Goal: Task Accomplishment & Management: Manage account settings

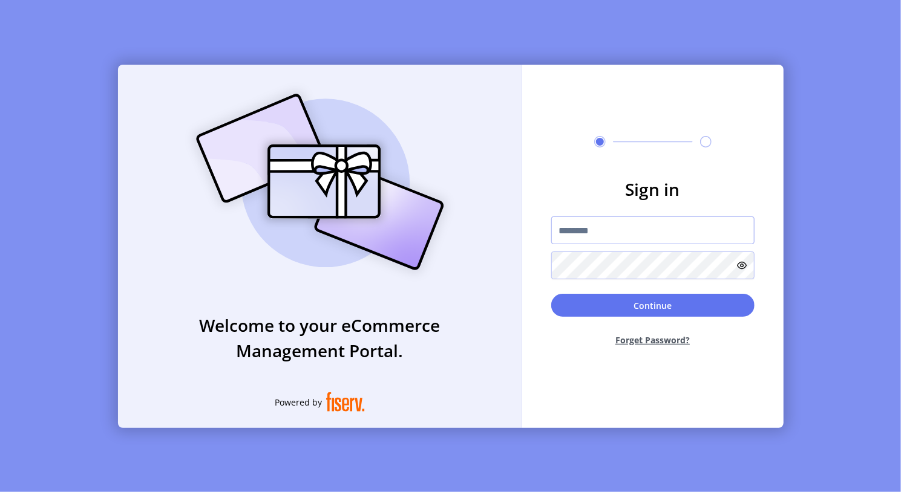
click at [583, 236] on input "text" at bounding box center [652, 231] width 203 height 28
click at [593, 234] on input "text" at bounding box center [652, 231] width 203 height 28
paste input "**********"
type input "**********"
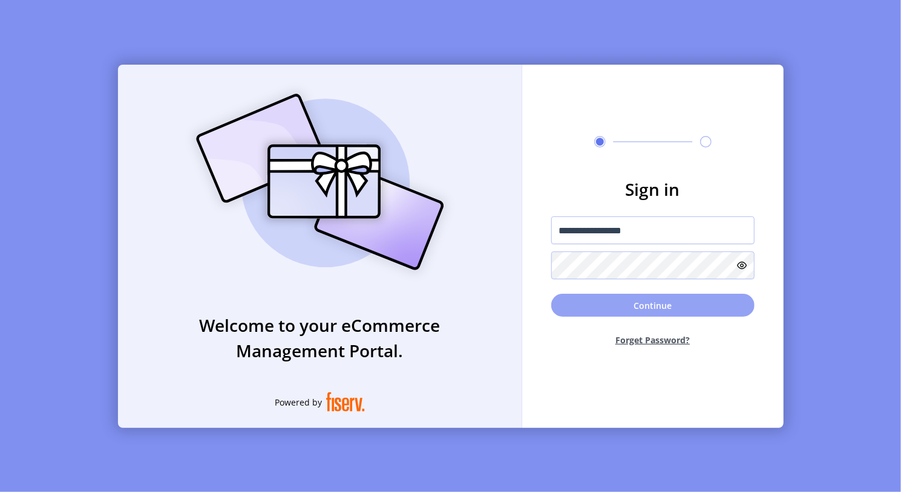
click at [629, 308] on button "Continue" at bounding box center [652, 305] width 203 height 23
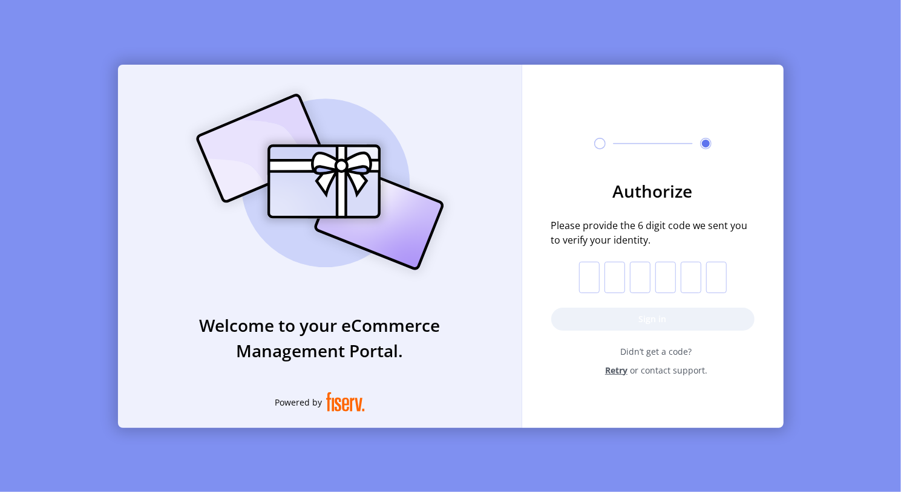
click at [585, 276] on input "text" at bounding box center [589, 277] width 21 height 31
paste input "*"
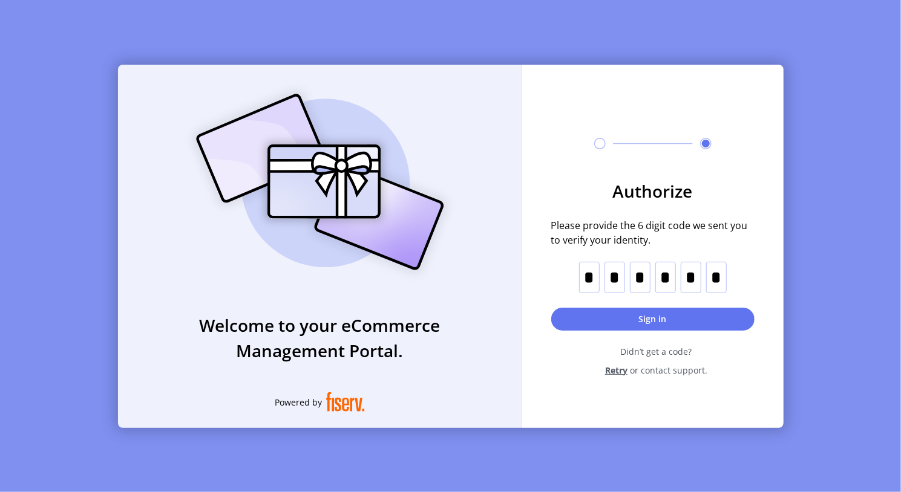
type input "*"
click at [600, 320] on button "Sign in" at bounding box center [652, 319] width 203 height 23
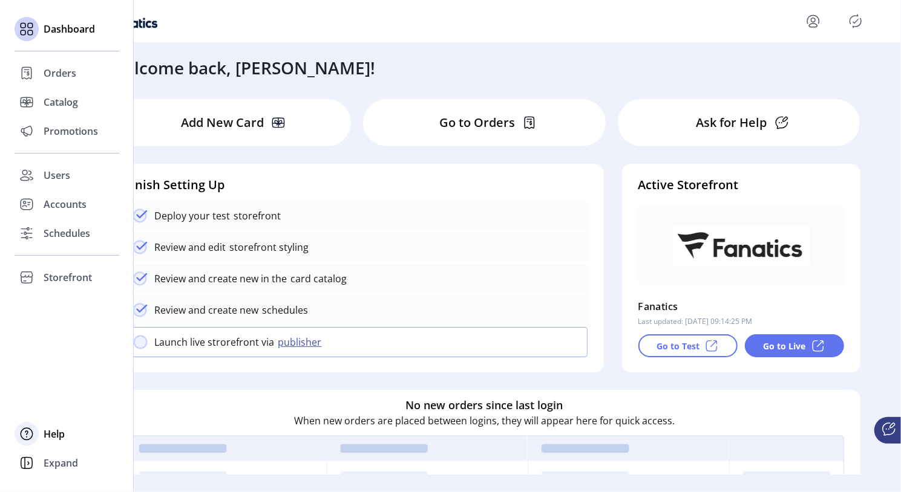
click at [50, 438] on span "Help" at bounding box center [54, 434] width 21 height 15
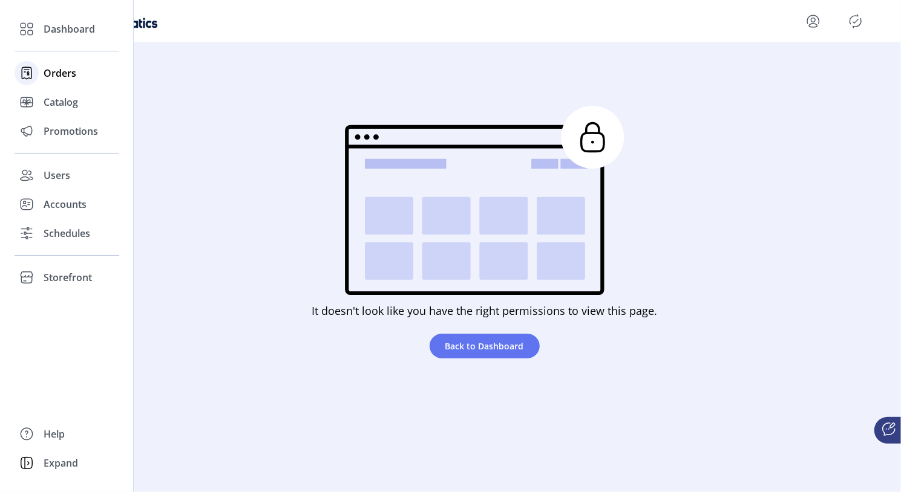
click at [51, 74] on span "Orders" at bounding box center [60, 73] width 33 height 15
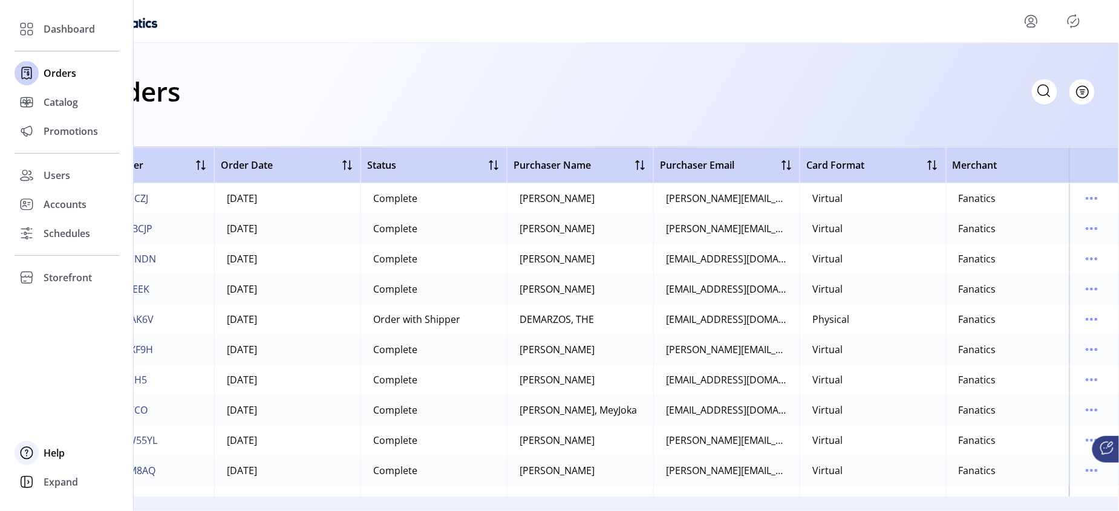
click at [60, 454] on span "Help" at bounding box center [54, 453] width 21 height 15
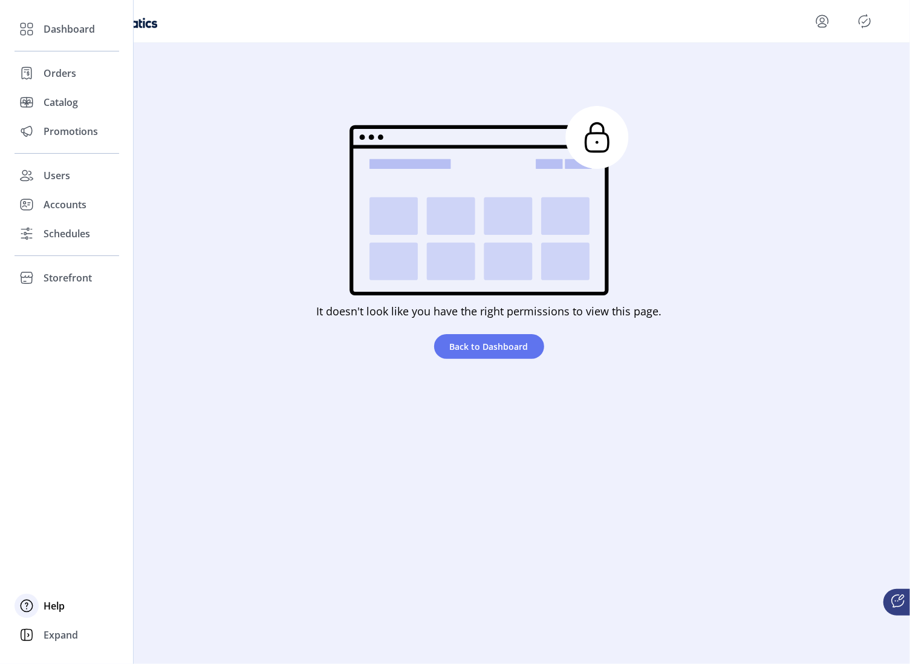
click at [53, 492] on span "Help" at bounding box center [54, 605] width 21 height 15
click at [79, 277] on span "Storefront" at bounding box center [68, 277] width 48 height 15
click at [67, 238] on span "Schedules" at bounding box center [67, 233] width 47 height 15
click at [62, 207] on span "Accounts" at bounding box center [65, 204] width 43 height 15
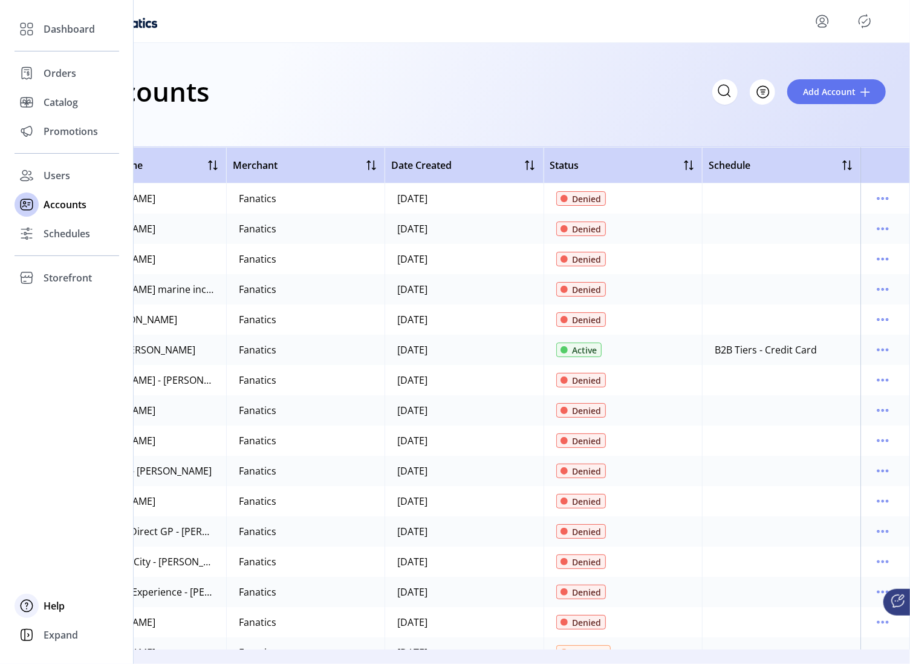
click at [65, 492] on span "Help" at bounding box center [54, 605] width 21 height 15
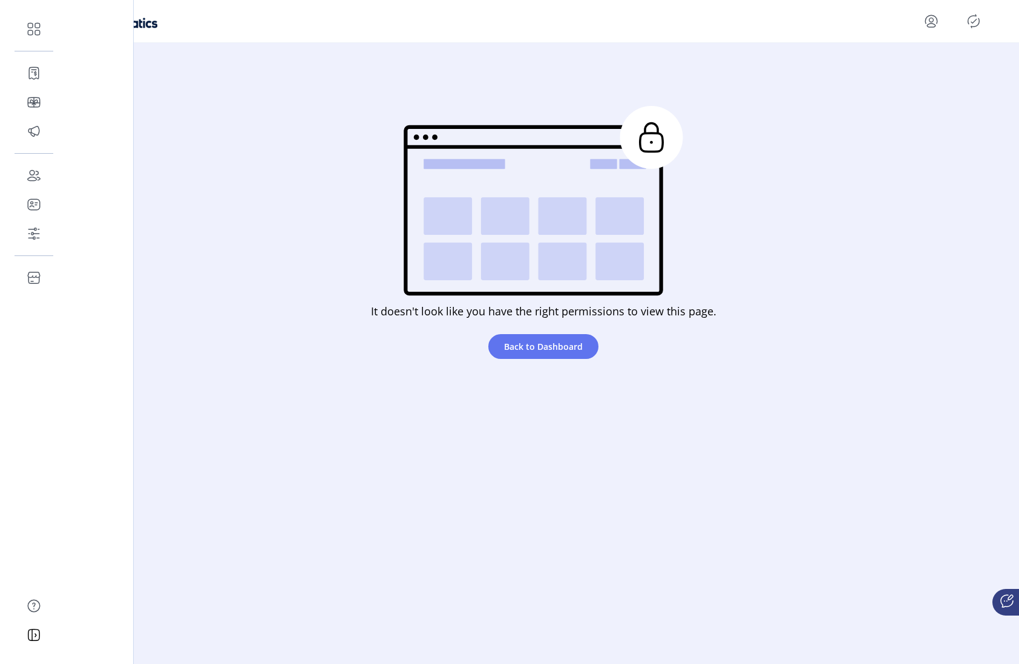
click at [873, 244] on div "It doesn't look like you have the right permissions to view this page. Back to …" at bounding box center [543, 235] width 929 height 289
click at [900, 19] on icon "Publisher Panel" at bounding box center [968, 20] width 19 height 19
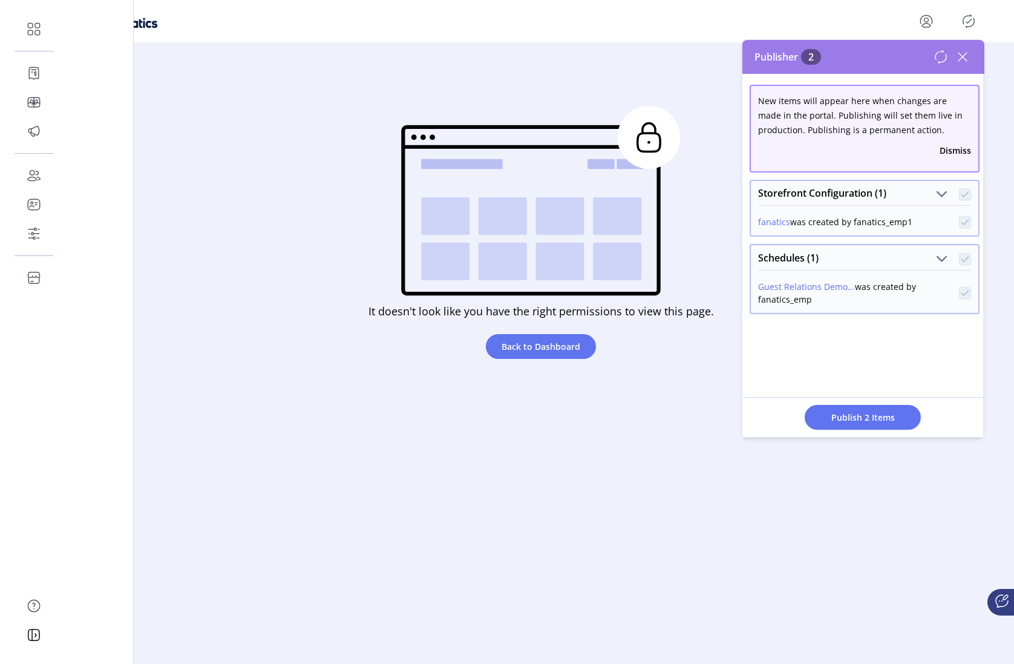
click at [900, 56] on icon at bounding box center [962, 56] width 19 height 19
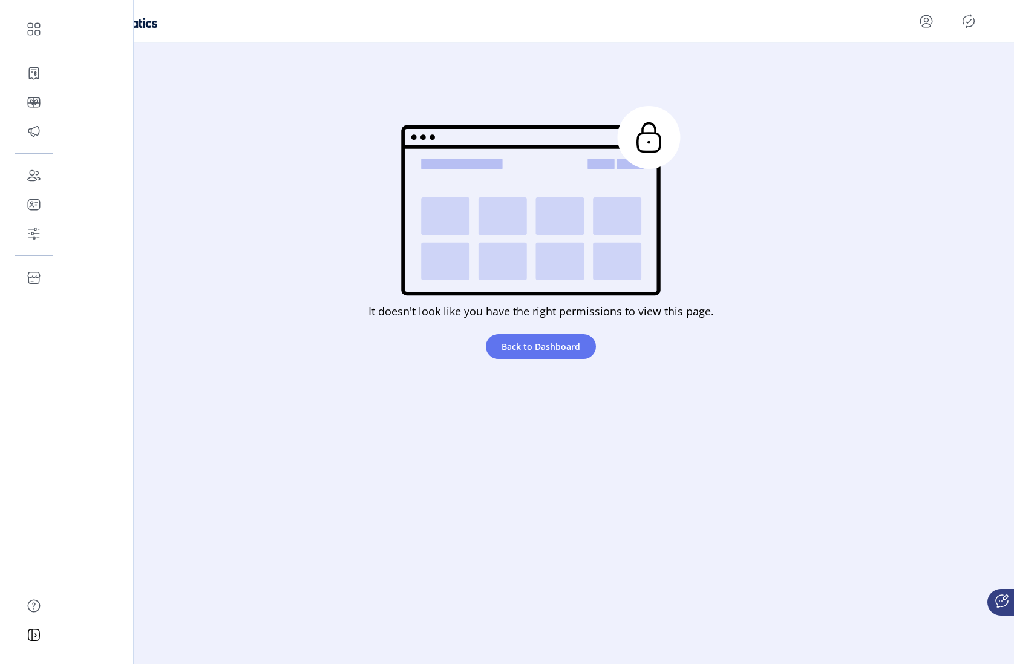
click at [852, 357] on div "It doesn't look like you have the right permissions to view this page. Back to …" at bounding box center [540, 235] width 929 height 289
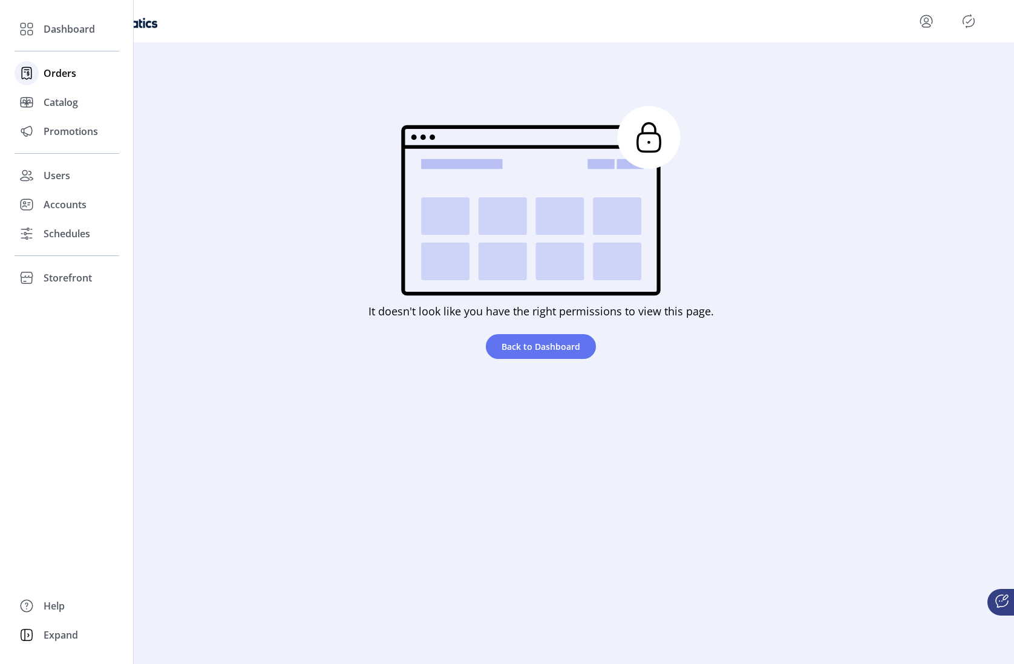
click at [64, 72] on span "Orders" at bounding box center [60, 73] width 33 height 15
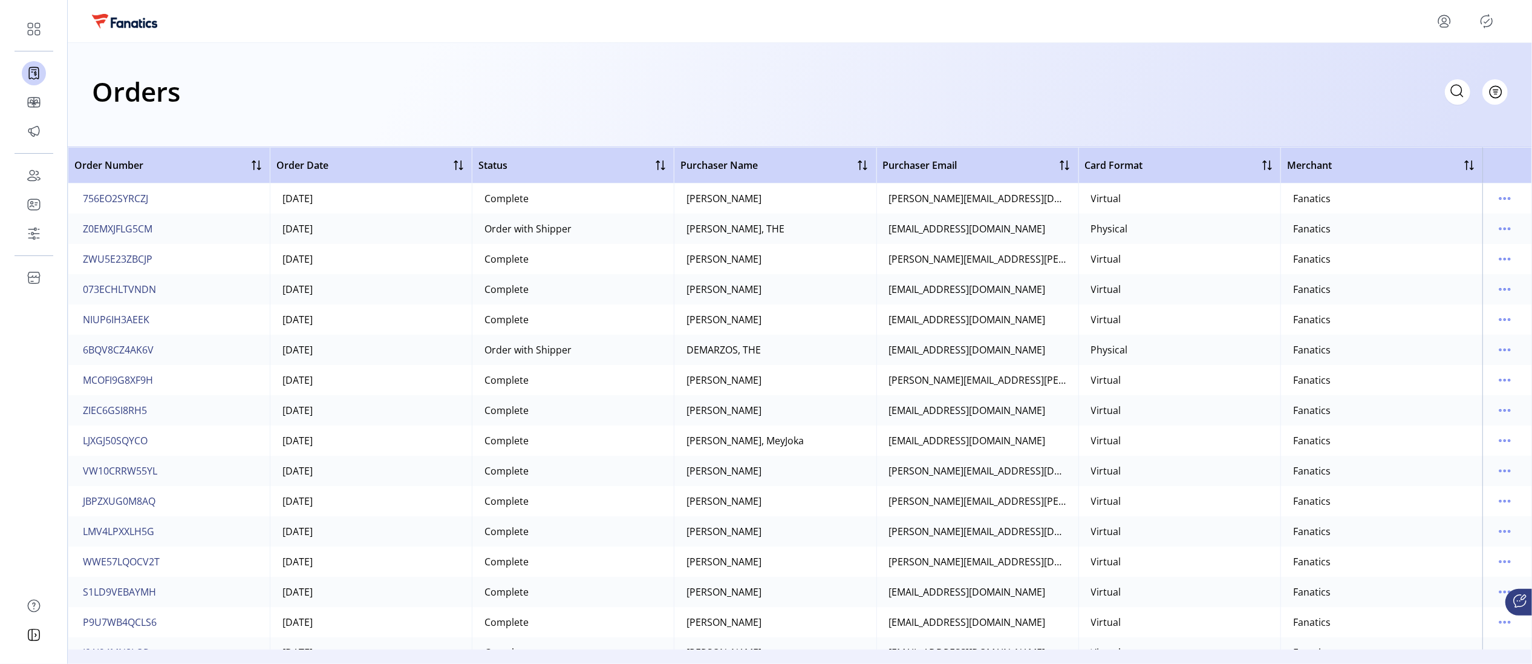
click at [900, 90] on icon at bounding box center [1456, 90] width 19 height 19
paste input "**********"
type input "**********"
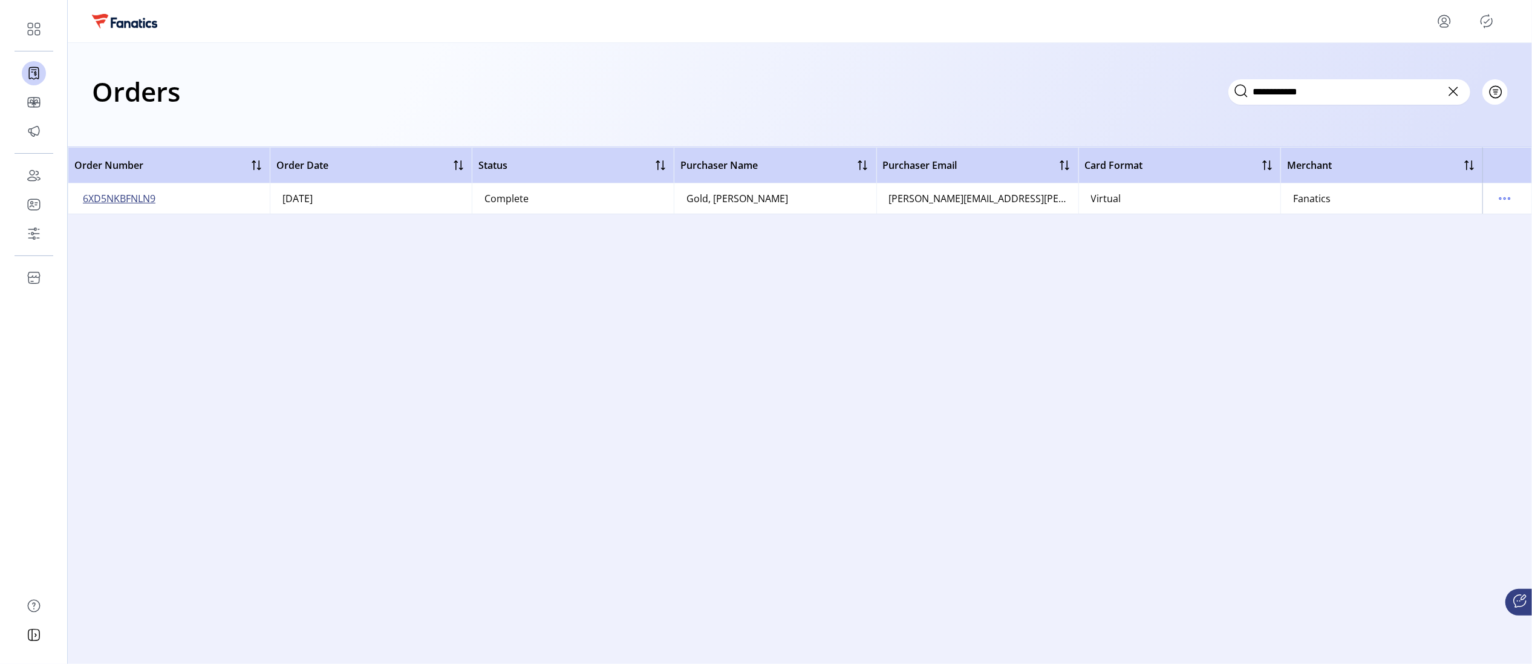
click at [126, 201] on span "6XD5NKBFNLN9" at bounding box center [119, 198] width 73 height 15
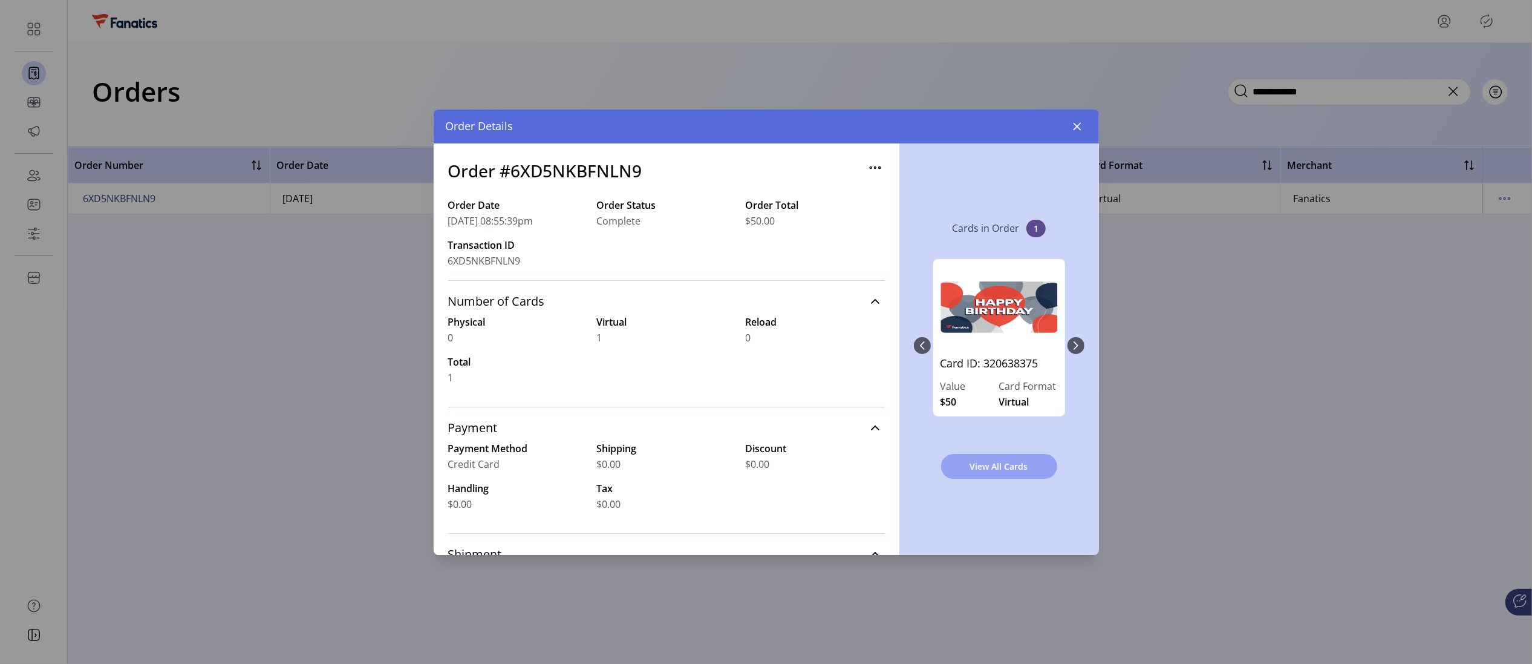
click at [900, 466] on span "View All Cards" at bounding box center [999, 466] width 85 height 13
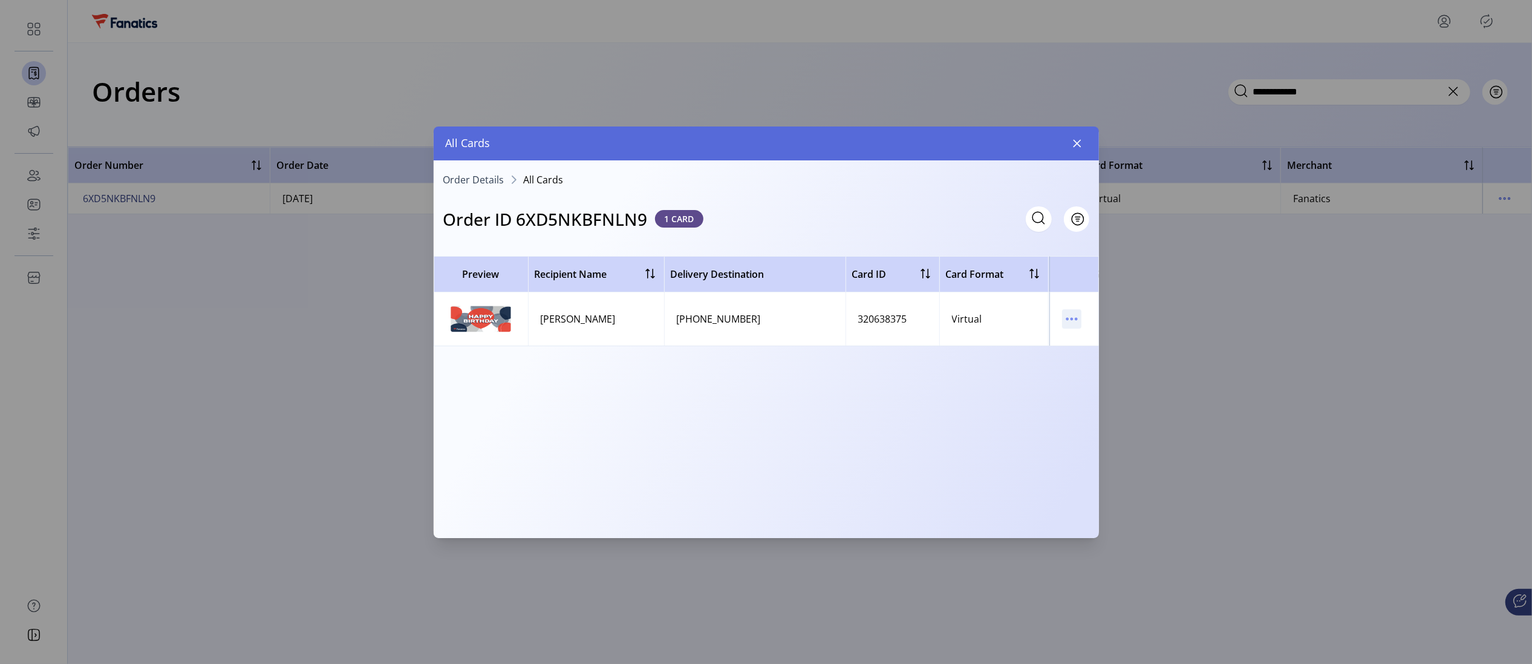
click at [900, 320] on icon "menu" at bounding box center [1071, 318] width 19 height 19
click at [900, 338] on span "View Card Details" at bounding box center [1122, 343] width 100 height 10
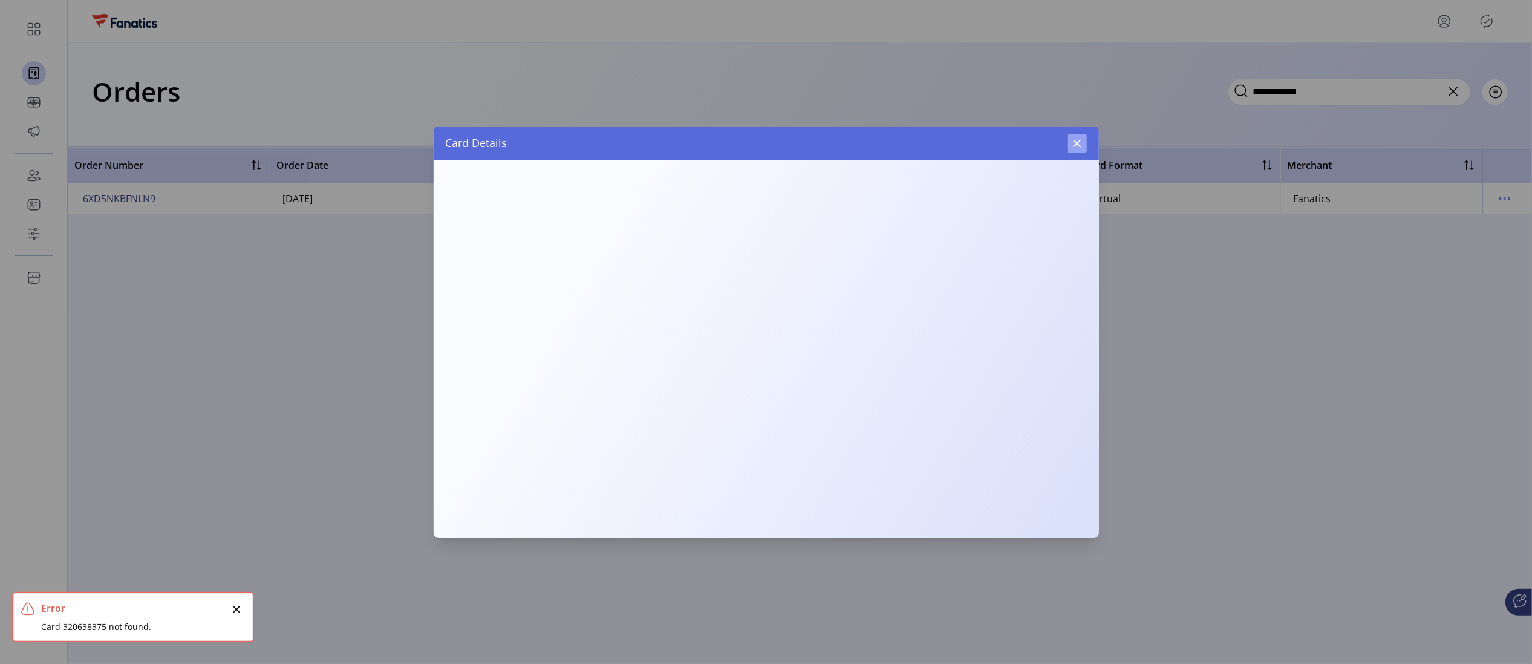
click at [900, 146] on icon "button" at bounding box center [1077, 144] width 10 height 10
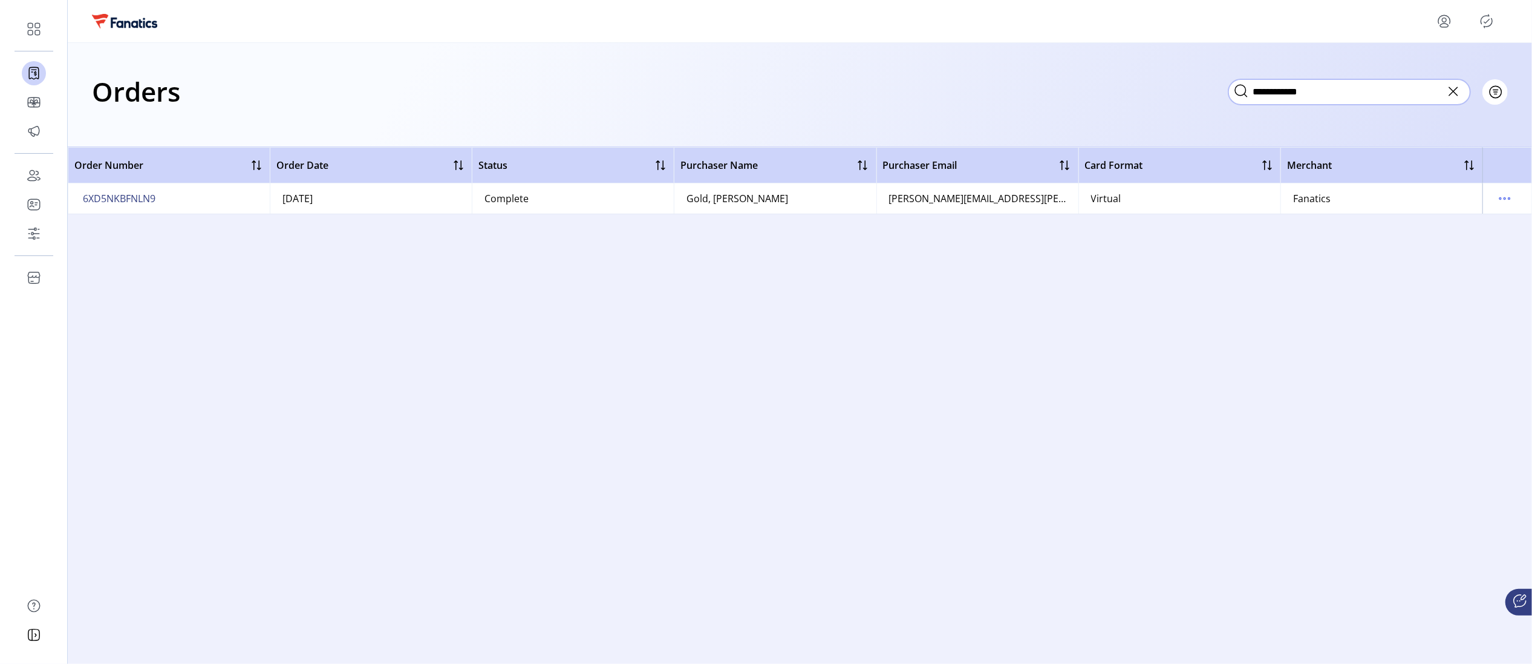
click at [900, 92] on input "**********" at bounding box center [1349, 91] width 242 height 25
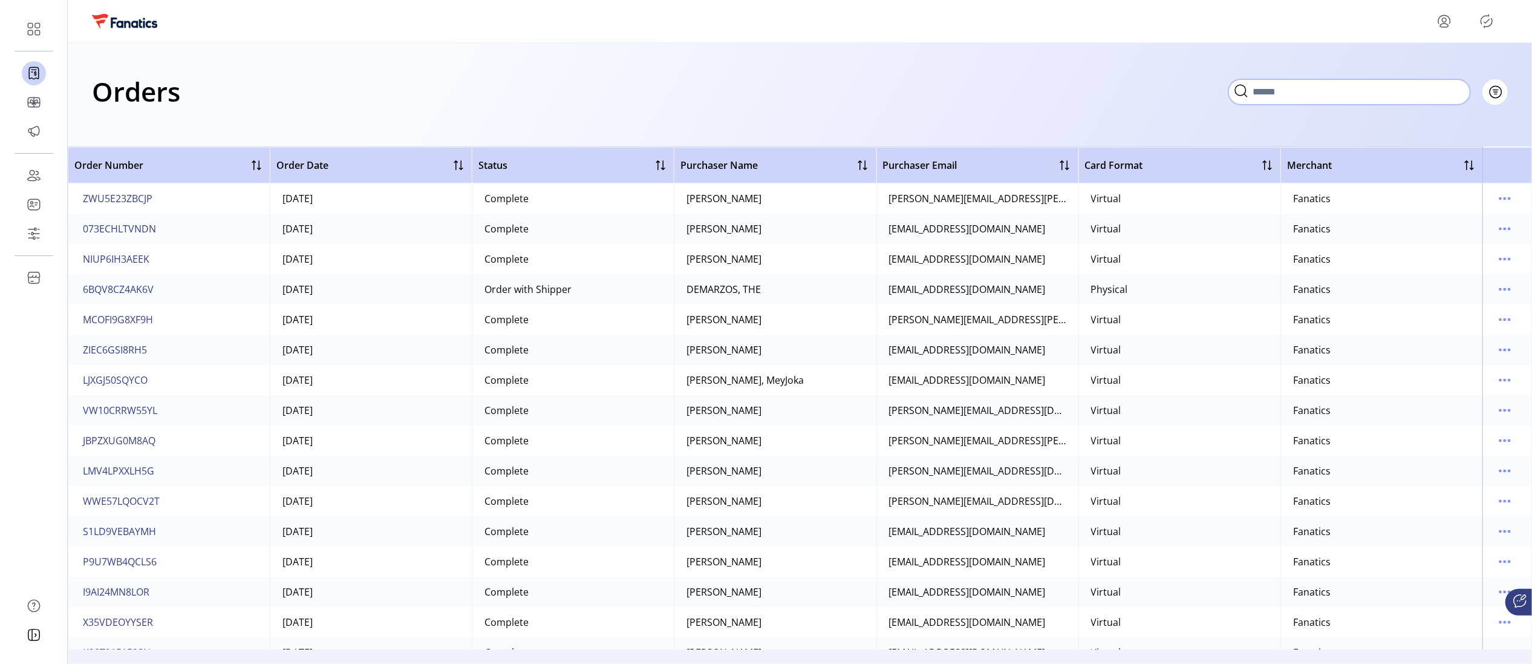
scroll to position [547, 0]
click at [132, 440] on span "8C9V7SY4Q6TQ" at bounding box center [118, 438] width 70 height 15
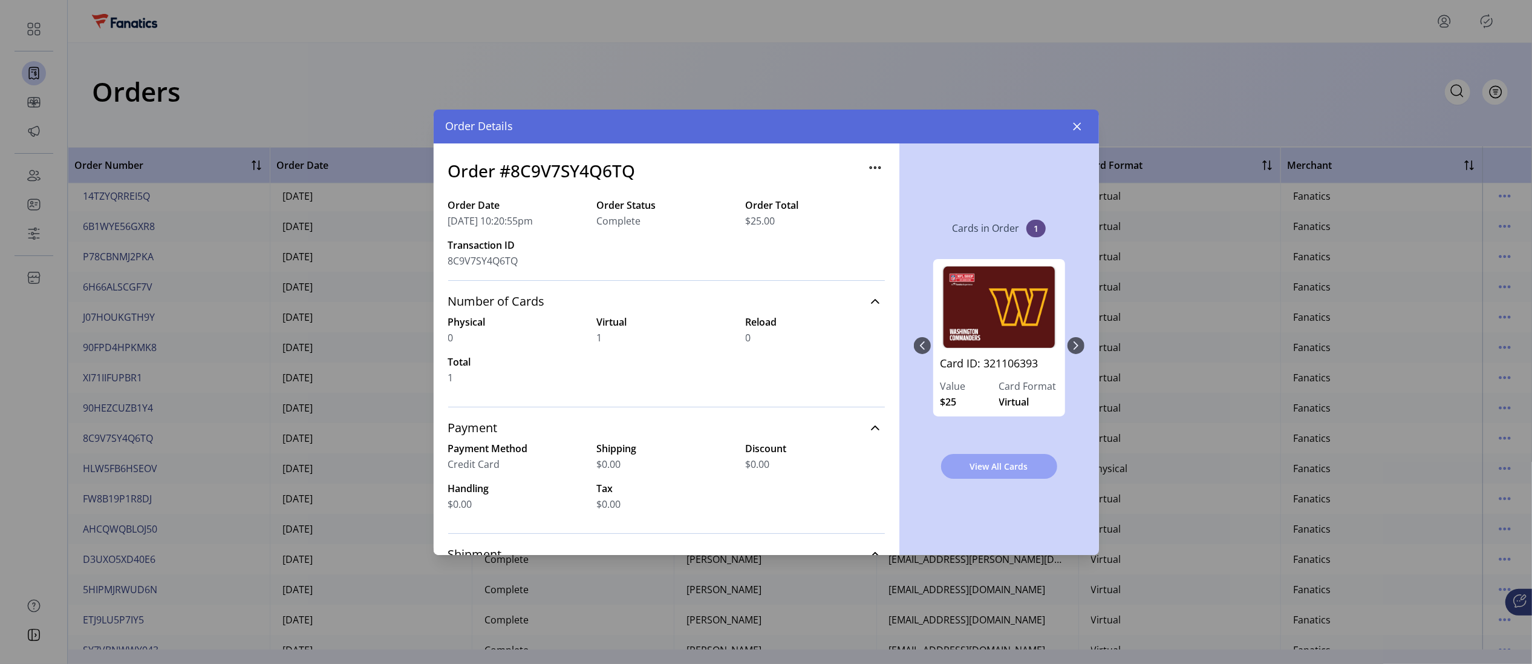
click at [900, 471] on span "View All Cards" at bounding box center [999, 466] width 85 height 13
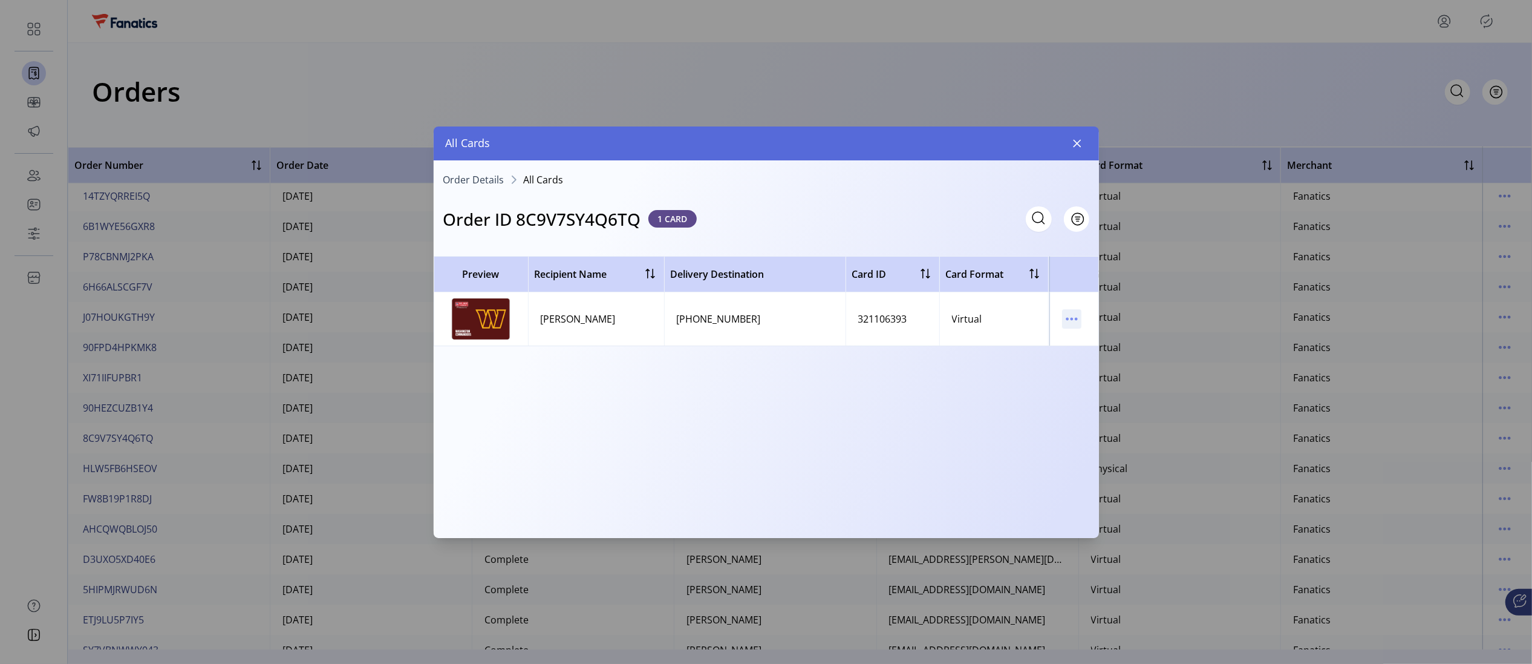
click at [900, 318] on icon "menu" at bounding box center [1071, 318] width 19 height 19
click at [900, 338] on span "View Card Details" at bounding box center [1122, 343] width 100 height 10
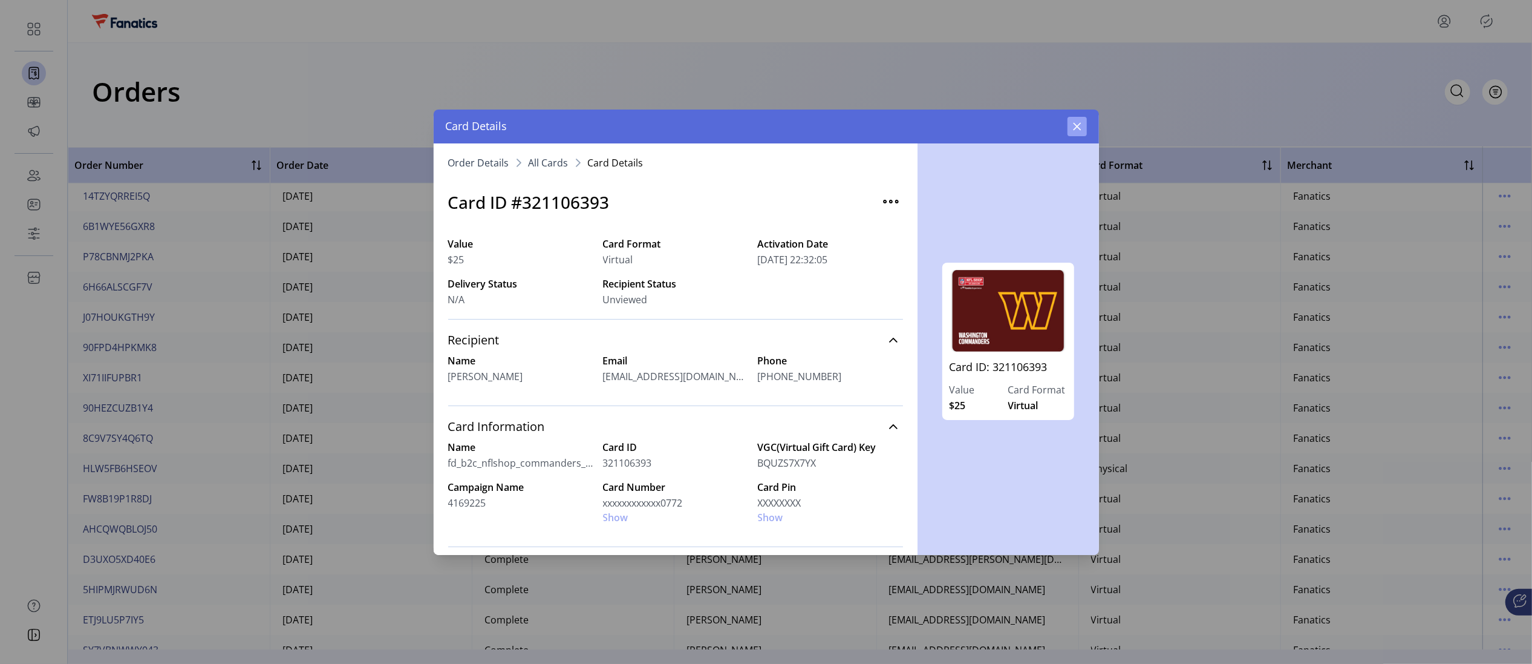
click at [900, 122] on icon "button" at bounding box center [1077, 127] width 10 height 10
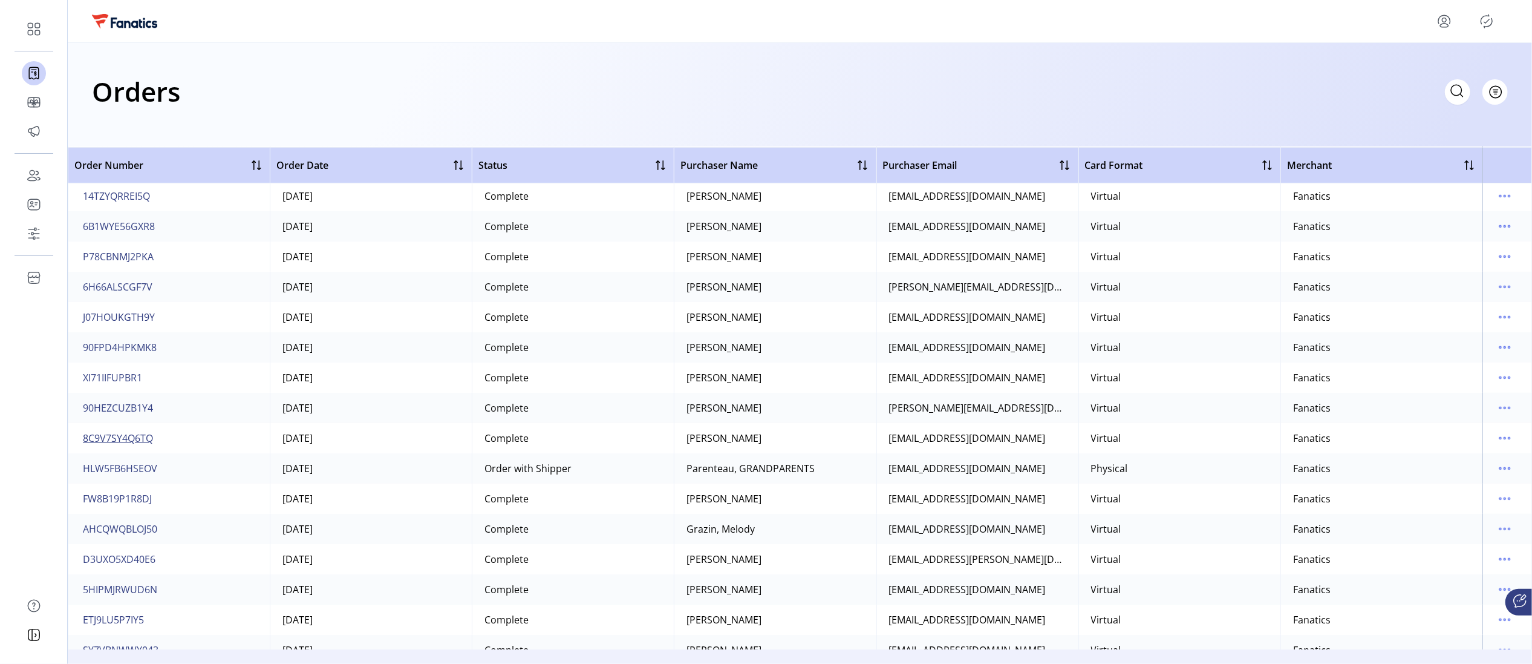
click at [114, 439] on span "8C9V7SY4Q6TQ" at bounding box center [118, 438] width 70 height 15
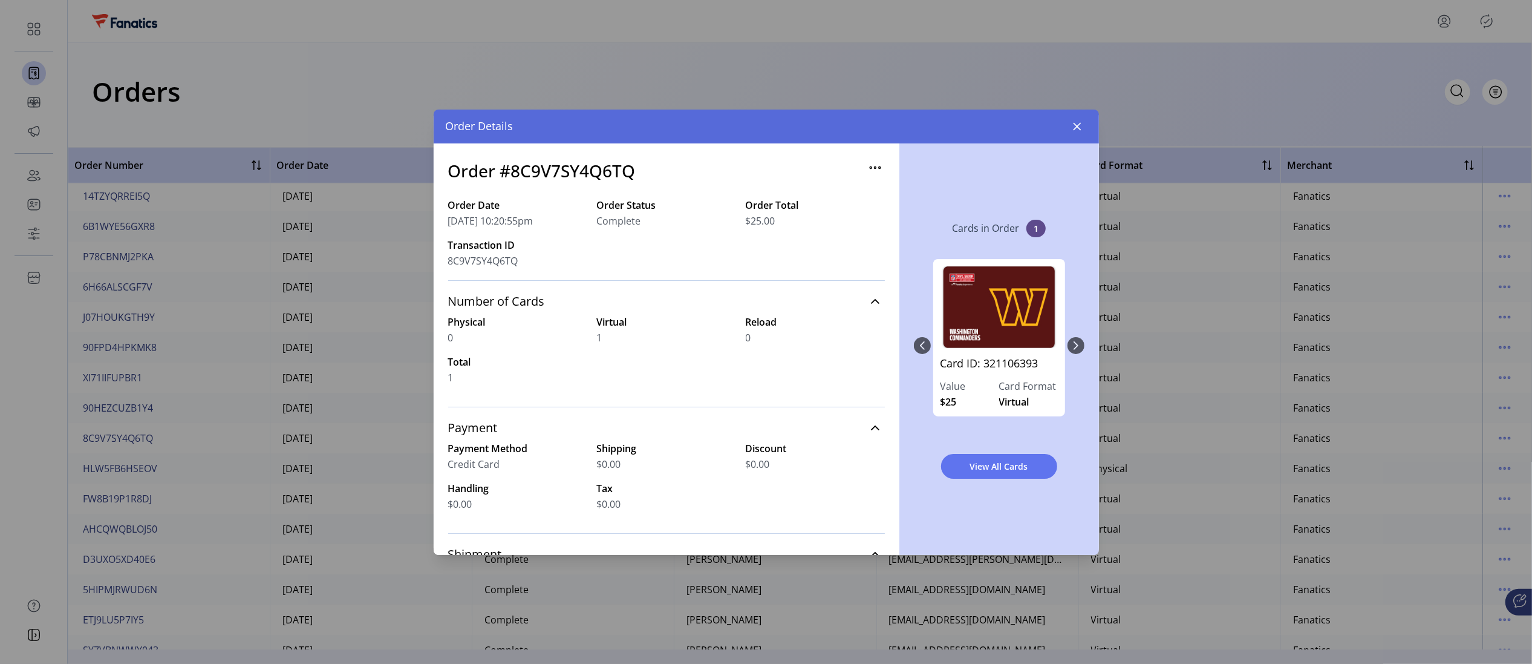
click at [581, 166] on h3 "Order #8C9V7SY4Q6TQ" at bounding box center [542, 170] width 188 height 25
copy h3 "8C9V7SY4Q6TQ"
click at [900, 123] on icon "button" at bounding box center [1077, 126] width 8 height 8
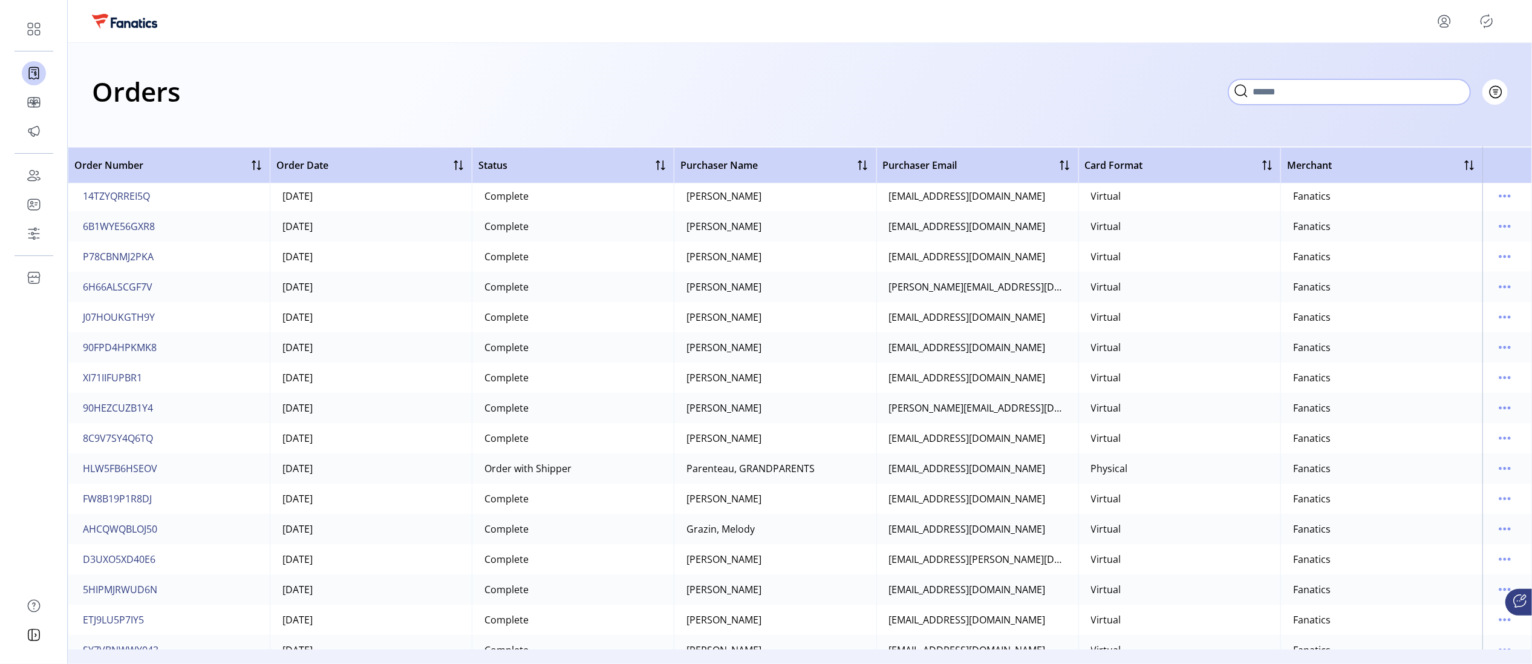
click at [900, 86] on input "text" at bounding box center [1349, 91] width 242 height 25
paste input "**********"
type input "**********"
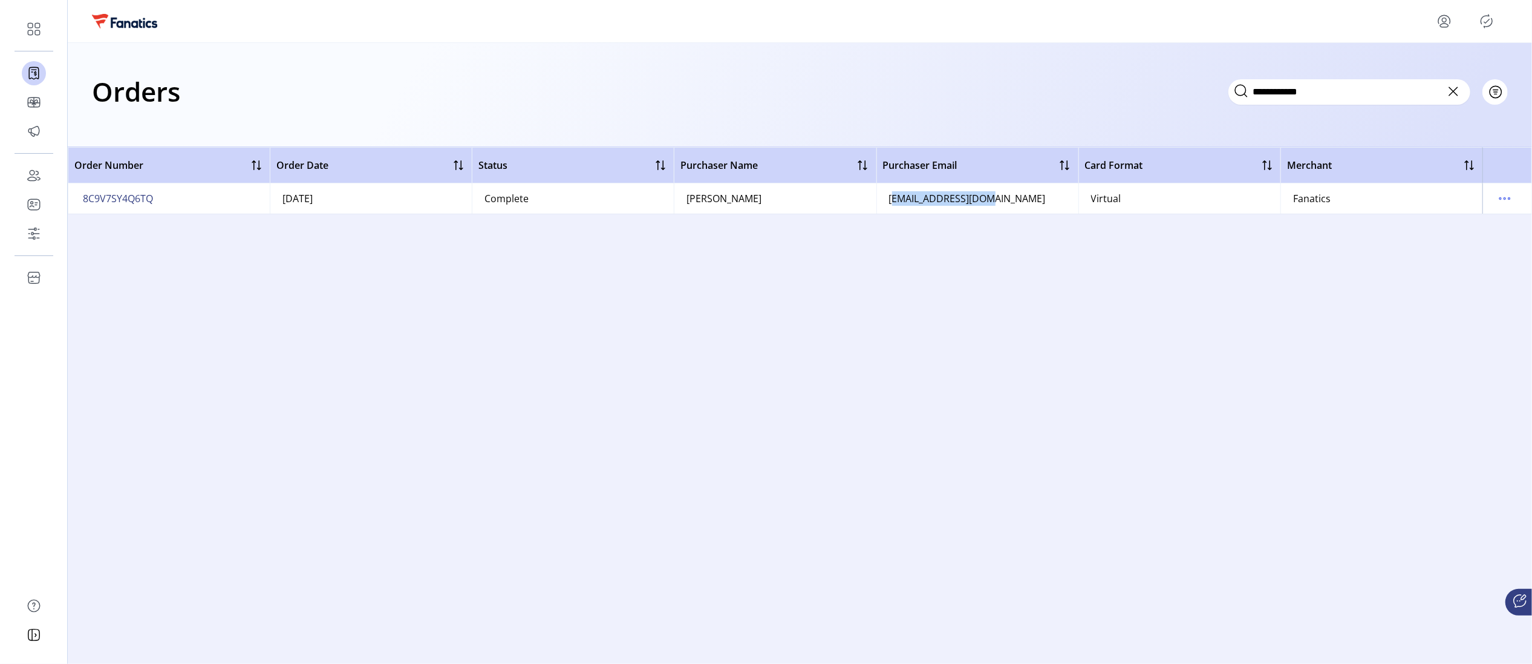
drag, startPoint x: 991, startPoint y: 199, endPoint x: 889, endPoint y: 199, distance: 102.8
click at [889, 199] on td "[EMAIL_ADDRESS][DOMAIN_NAME]" at bounding box center [977, 198] width 202 height 30
copy div "[EMAIL_ADDRESS][DOMAIN_NAME]"
click at [900, 199] on icon "menu" at bounding box center [1505, 199] width 2 height 2
click at [900, 351] on div "Order Number Order Date Status Purchaser Name Purchaser Email Card Format Merch…" at bounding box center [800, 398] width 1464 height 502
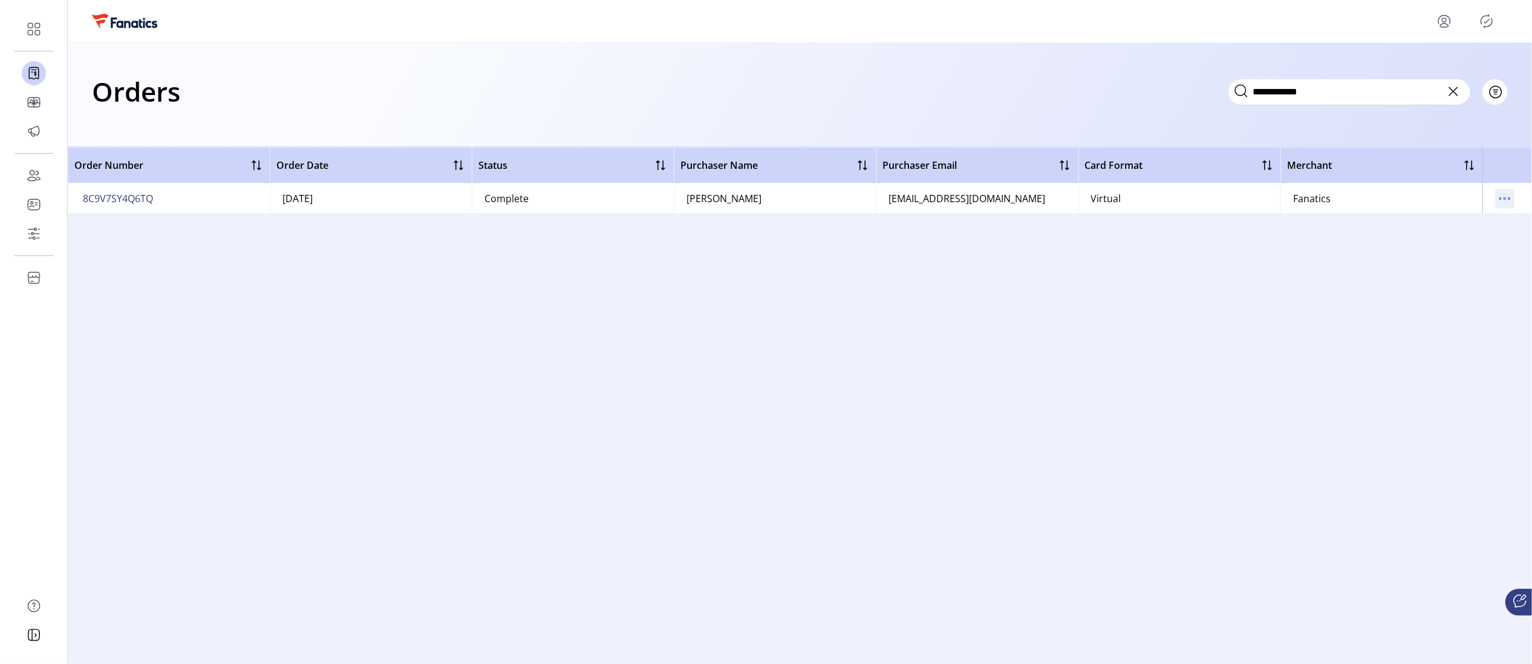
click at [900, 200] on icon "menu" at bounding box center [1504, 198] width 19 height 19
click at [900, 237] on span "View All Cards" at bounding box center [1454, 242] width 100 height 10
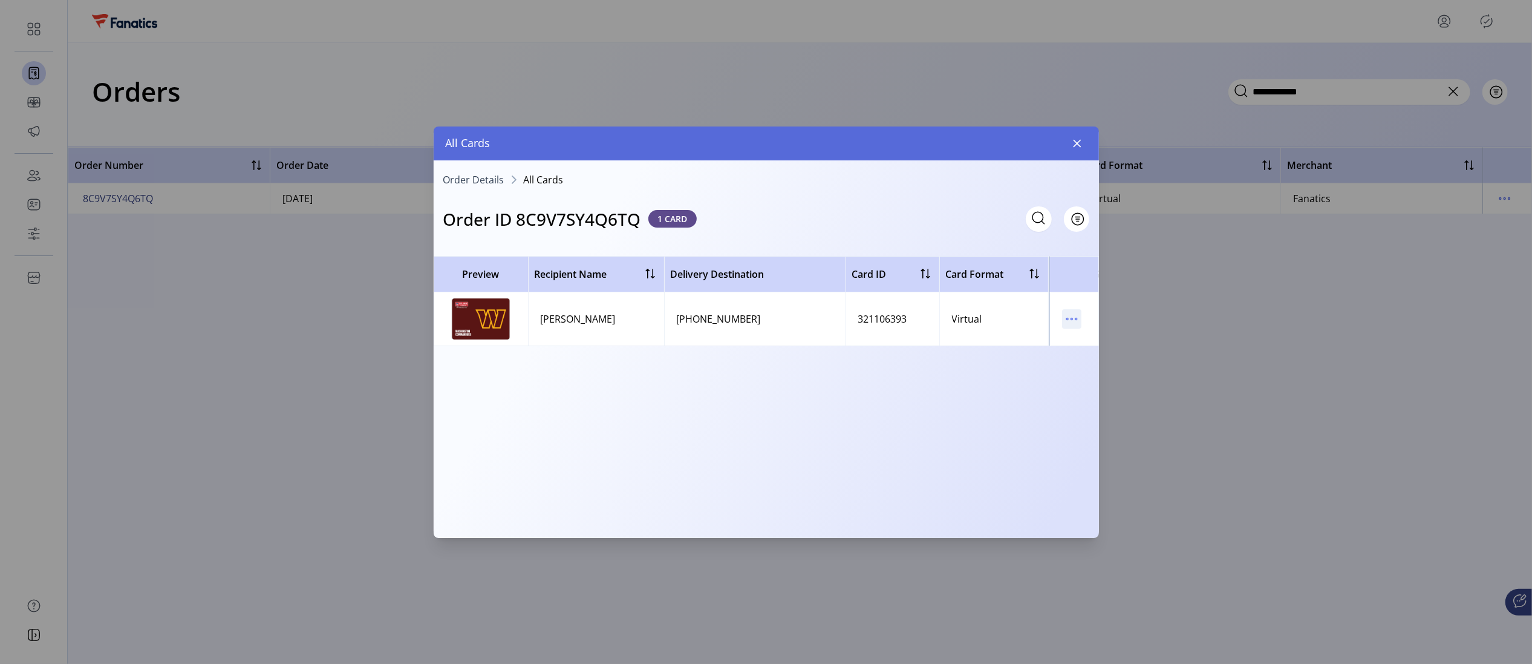
click at [900, 316] on icon "menu" at bounding box center [1071, 318] width 19 height 19
click at [900, 338] on span "View Card Details" at bounding box center [1122, 343] width 100 height 10
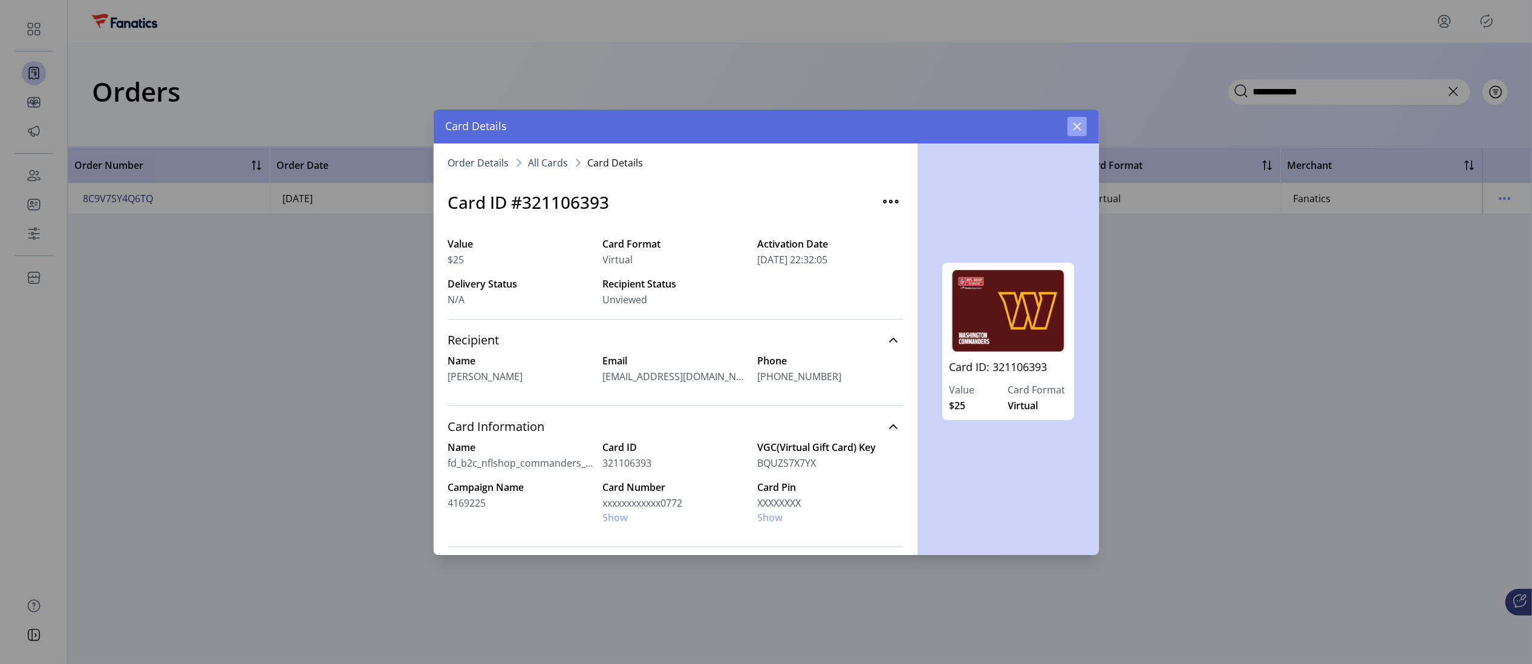
click at [900, 127] on icon "button" at bounding box center [1077, 127] width 10 height 10
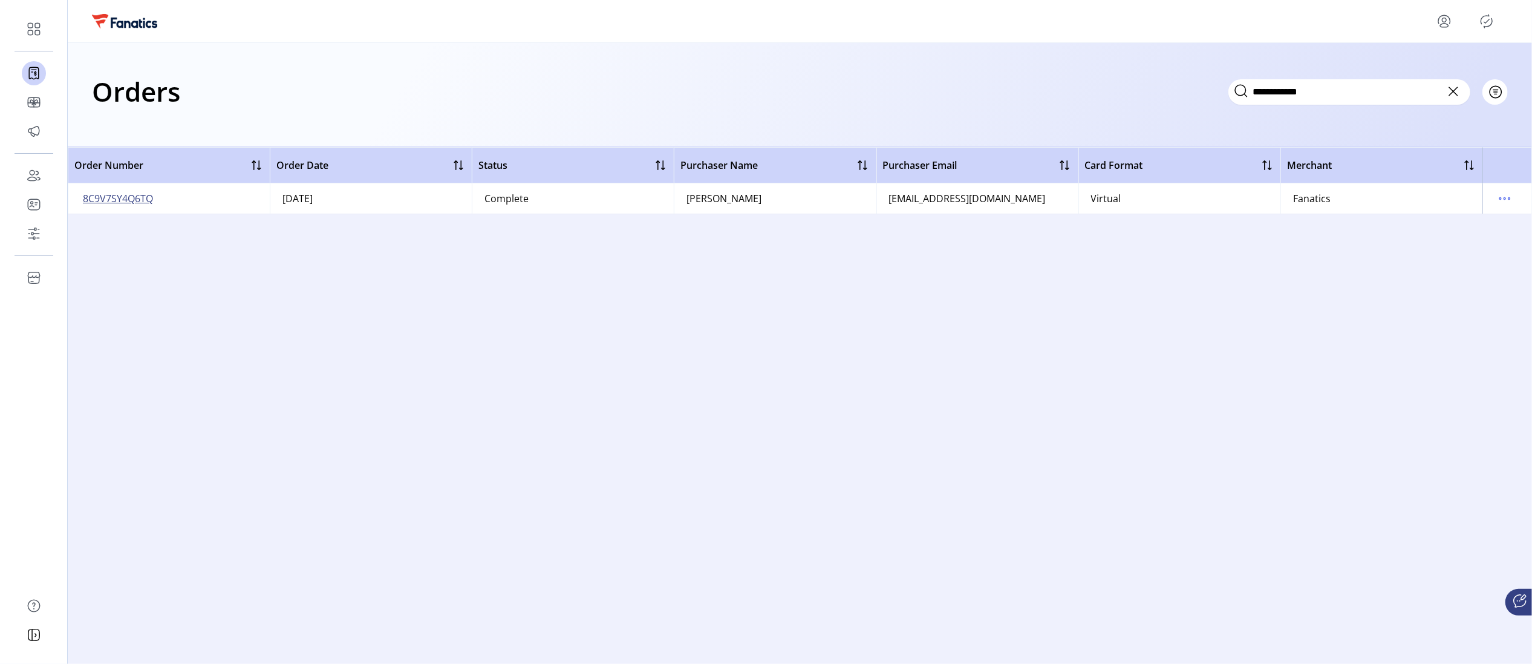
click at [121, 198] on span "8C9V7SY4Q6TQ" at bounding box center [118, 198] width 70 height 15
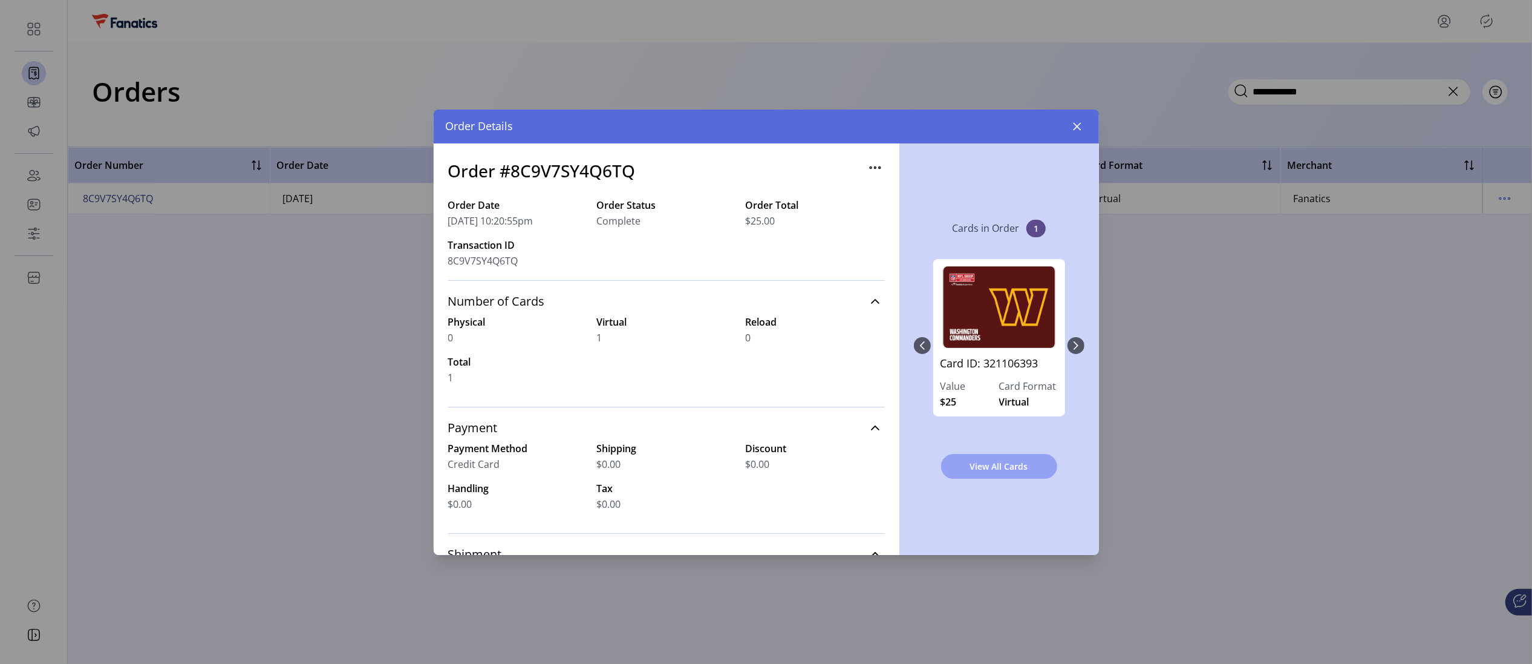
click at [900, 469] on span "View All Cards" at bounding box center [999, 466] width 85 height 13
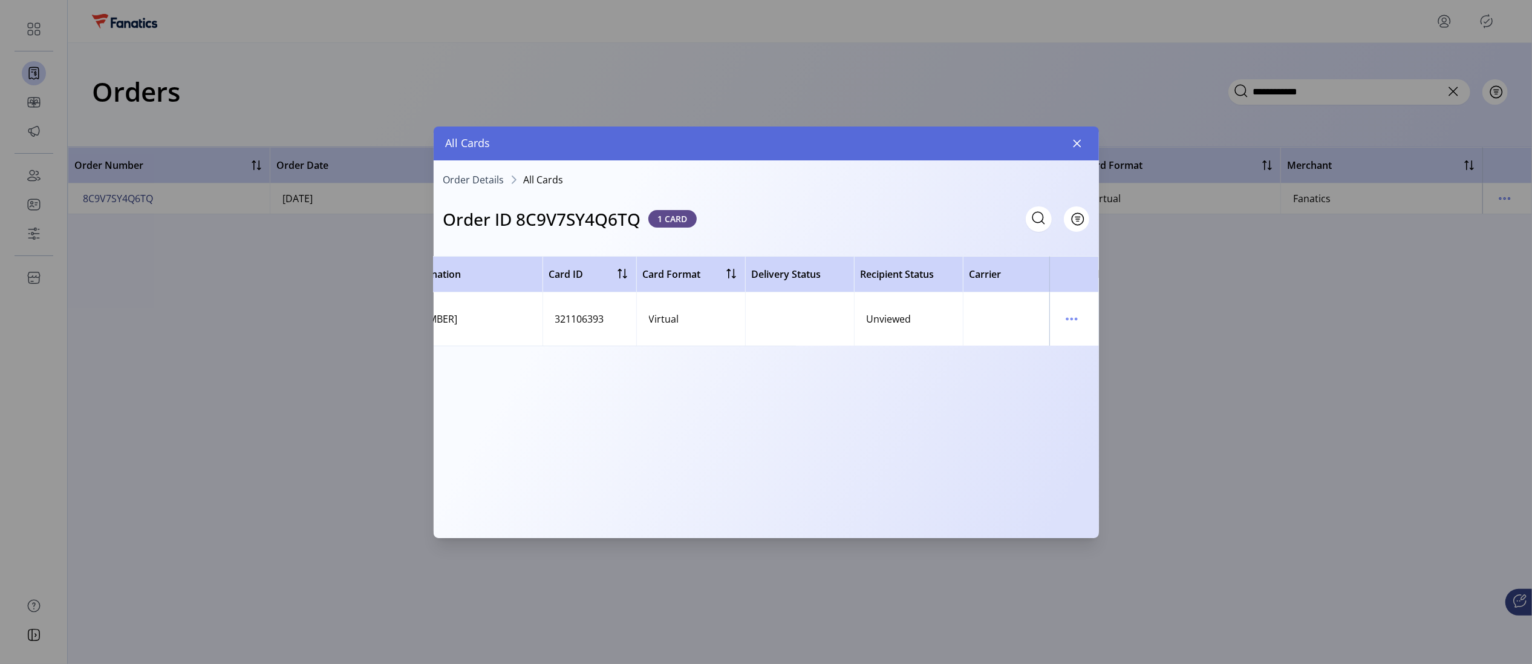
scroll to position [0, 434]
click at [900, 315] on icon "menu" at bounding box center [1071, 318] width 19 height 19
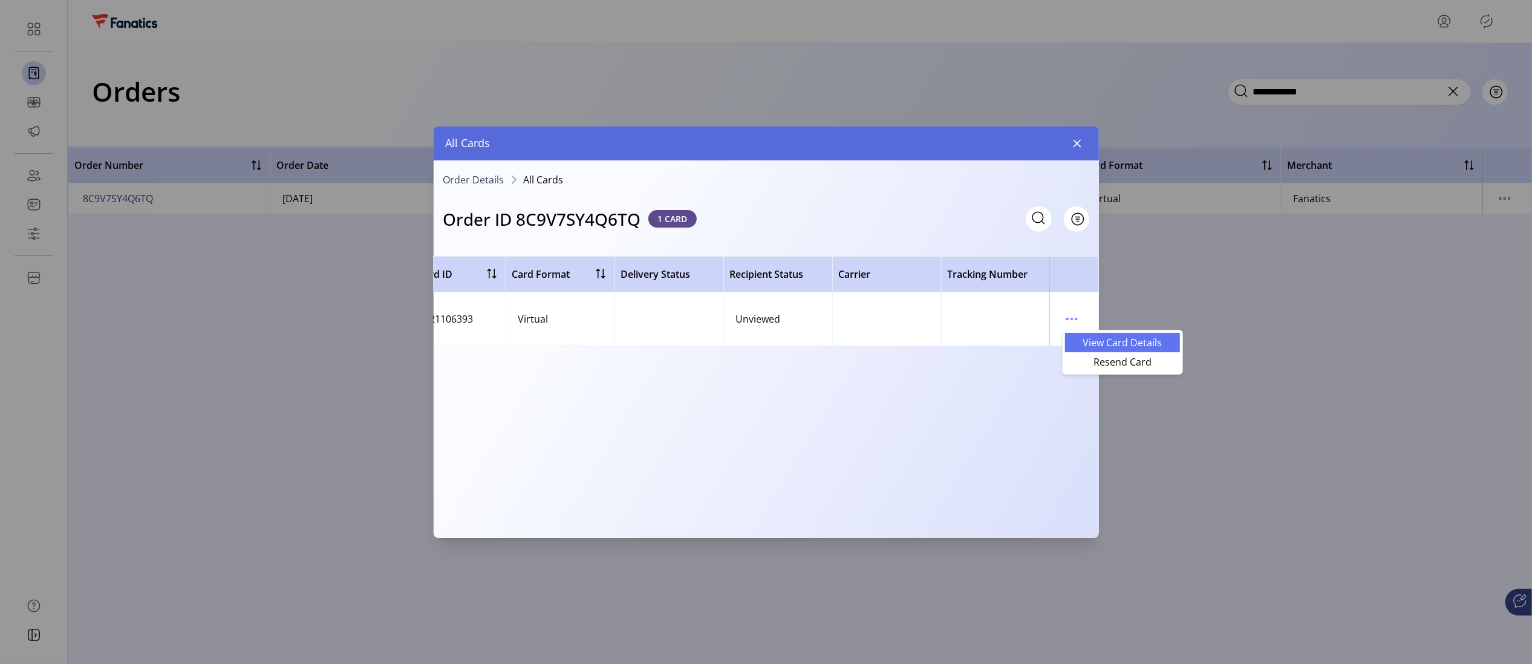
click at [900, 338] on span "View Card Details" at bounding box center [1122, 343] width 100 height 10
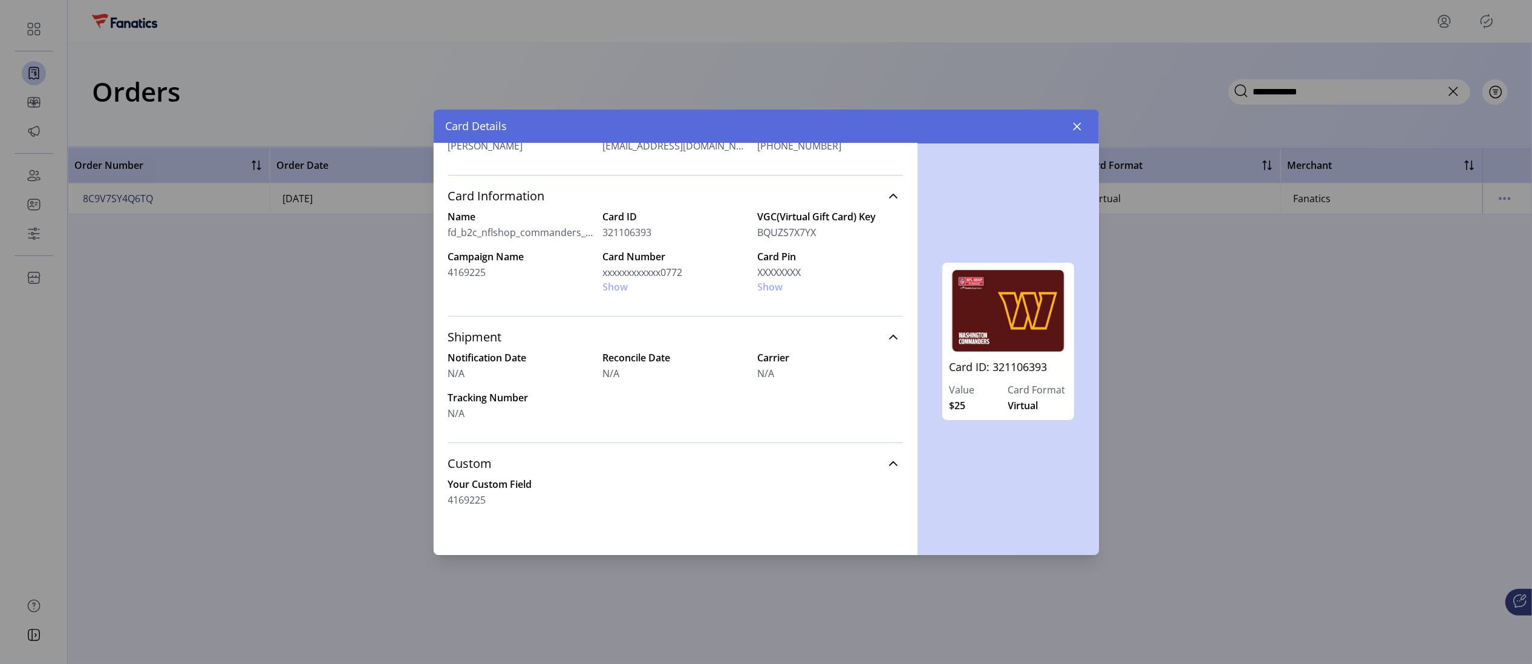
scroll to position [231, 0]
click at [889, 460] on icon at bounding box center [894, 463] width 10 height 10
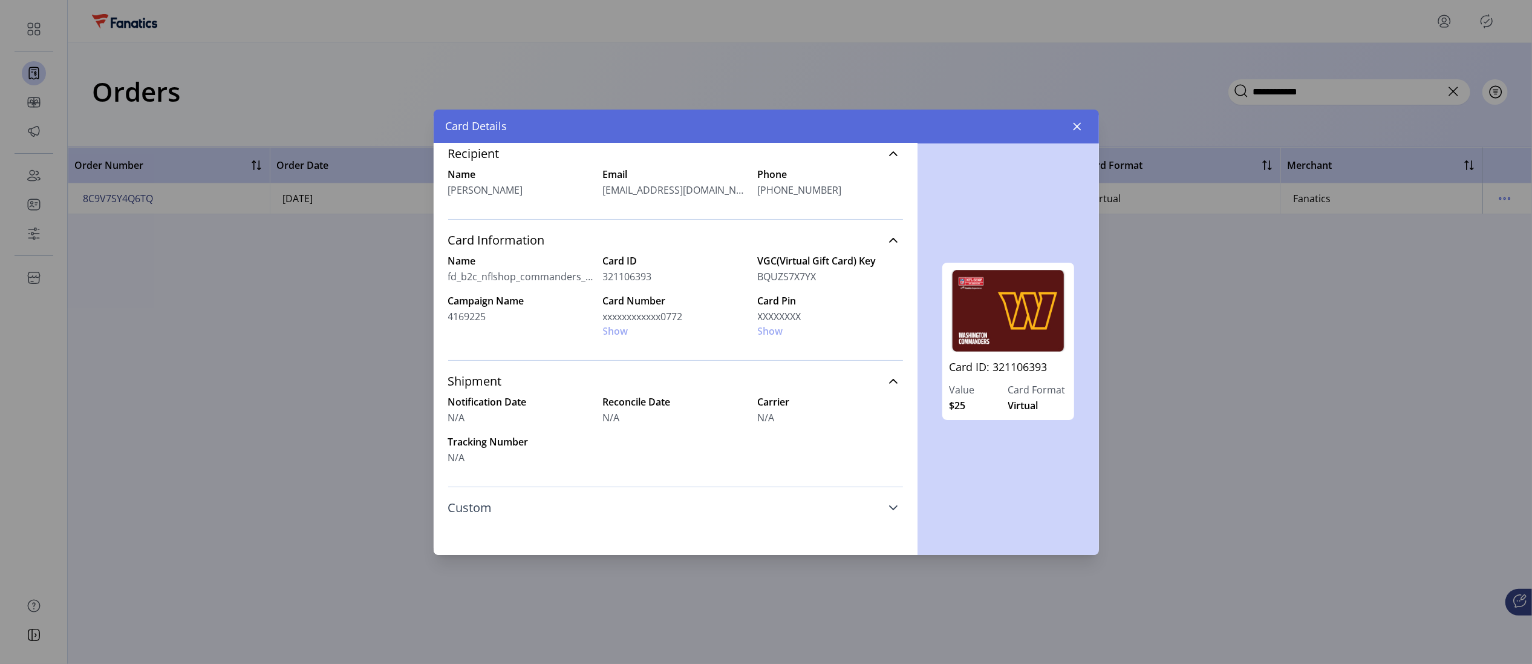
click at [895, 492] on link "Custom" at bounding box center [675, 507] width 455 height 27
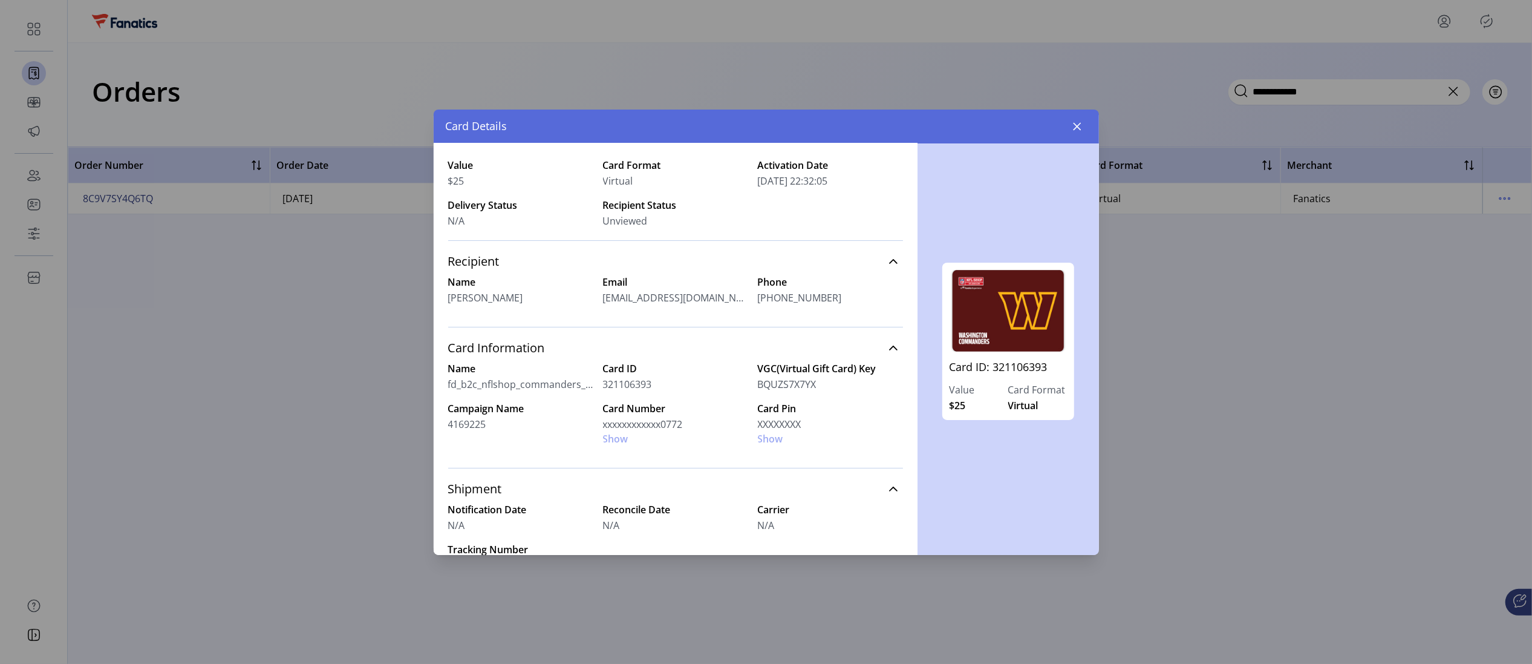
scroll to position [0, 0]
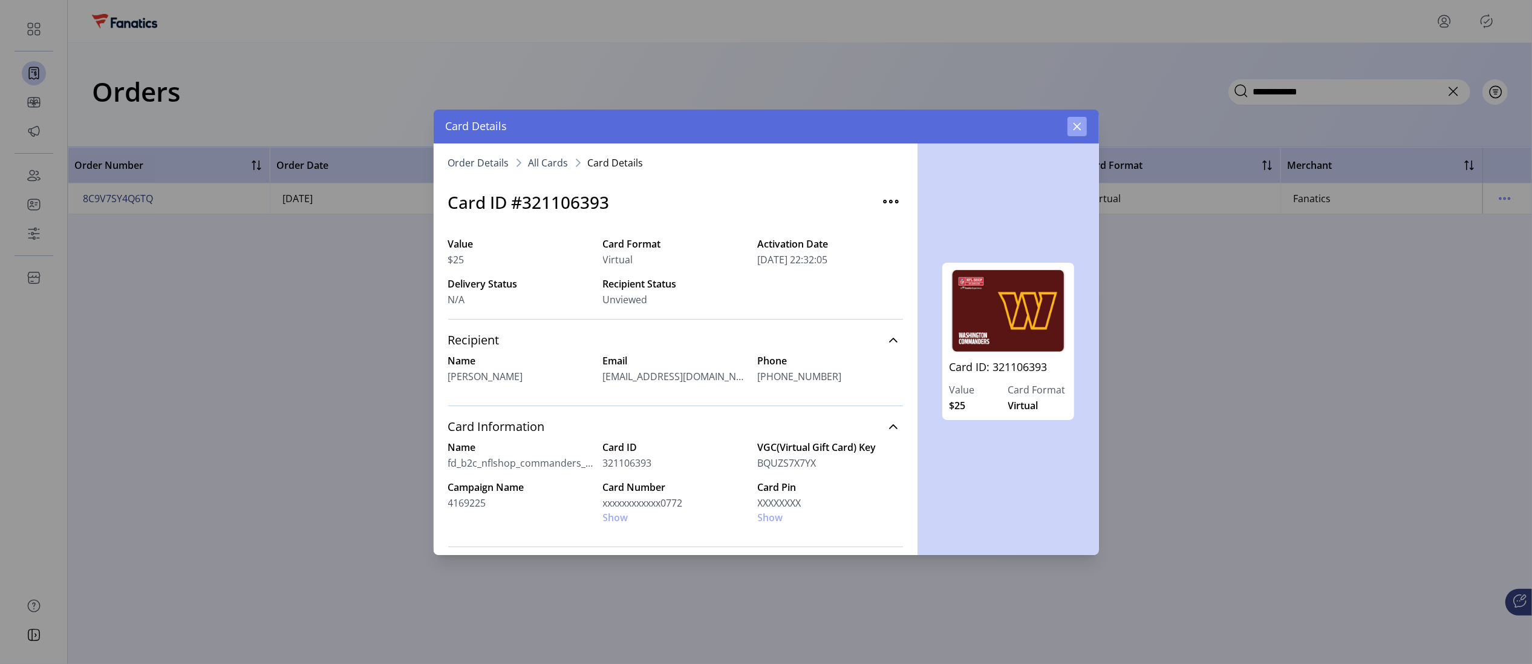
click at [900, 125] on icon "button" at bounding box center [1077, 126] width 8 height 8
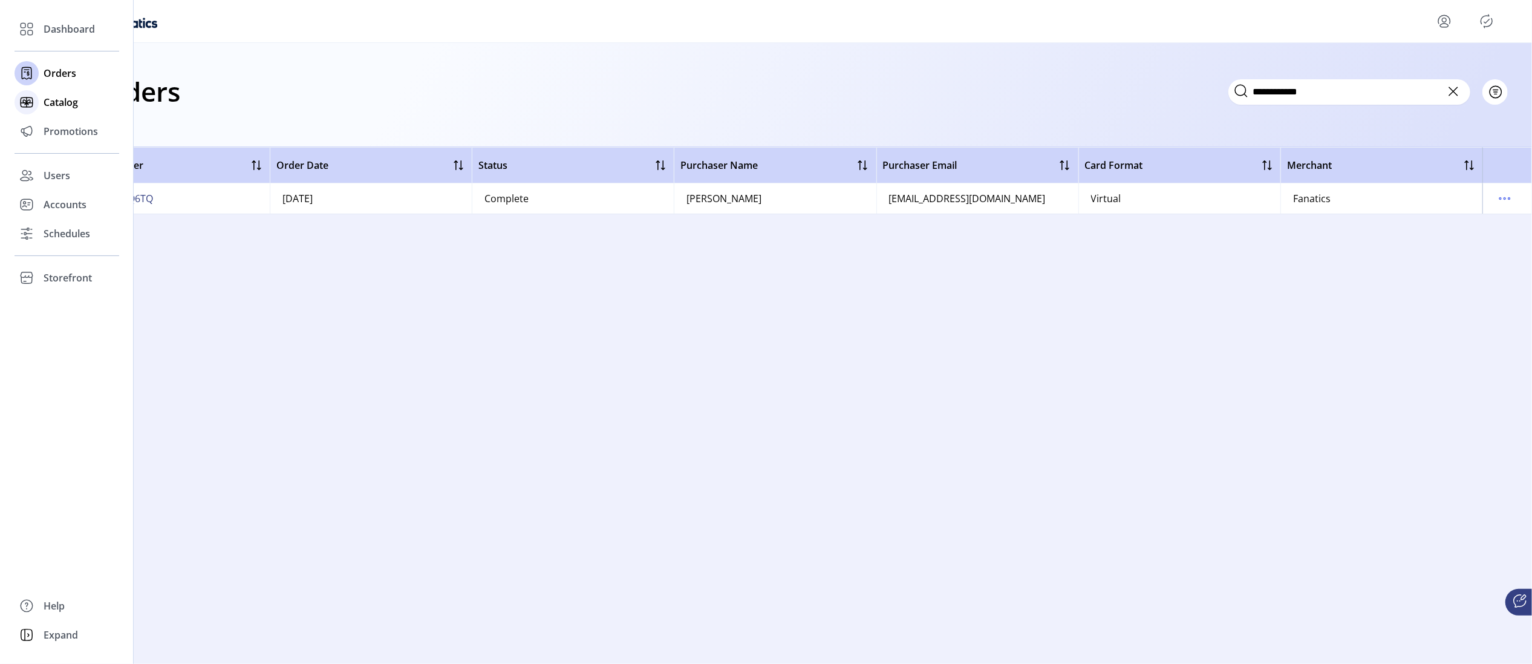
click at [69, 106] on span "Catalog" at bounding box center [61, 102] width 34 height 15
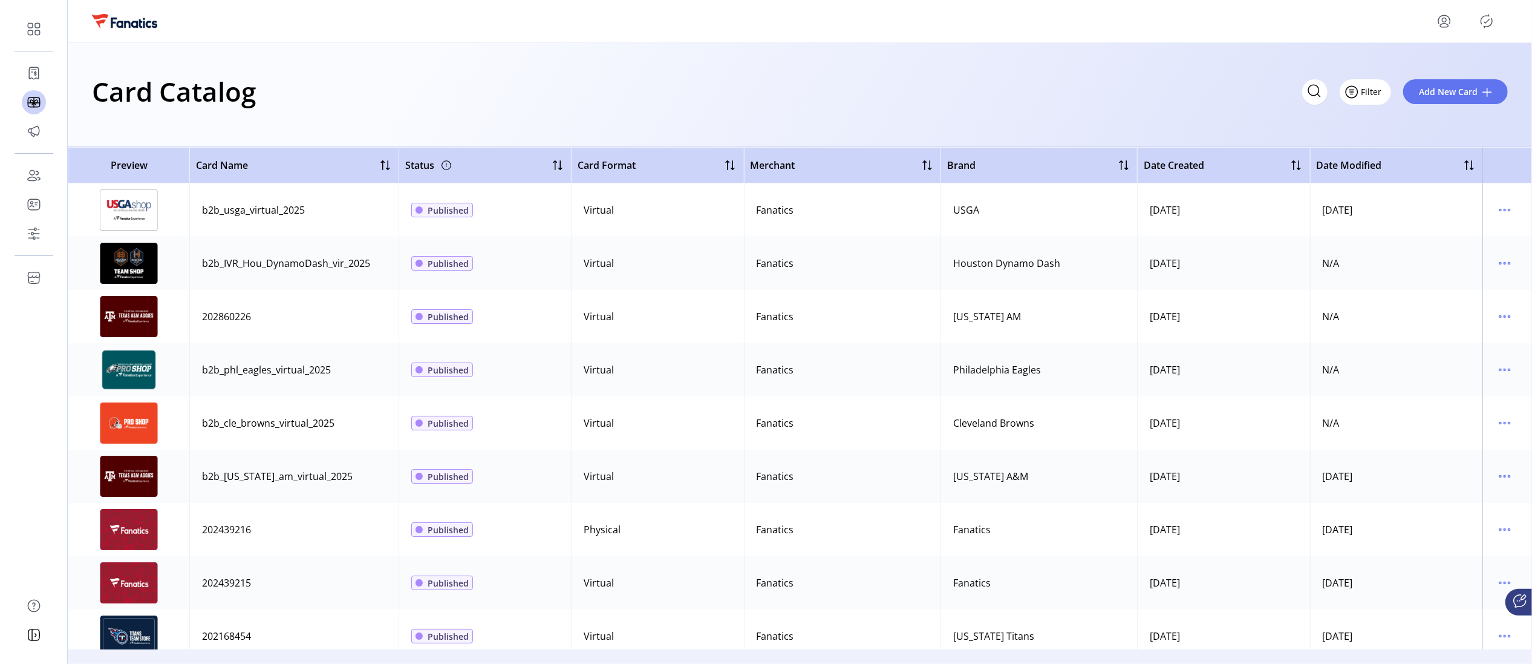
click at [900, 91] on span "Filter" at bounding box center [1372, 91] width 21 height 13
click at [900, 172] on span "Brand" at bounding box center [1402, 177] width 100 height 10
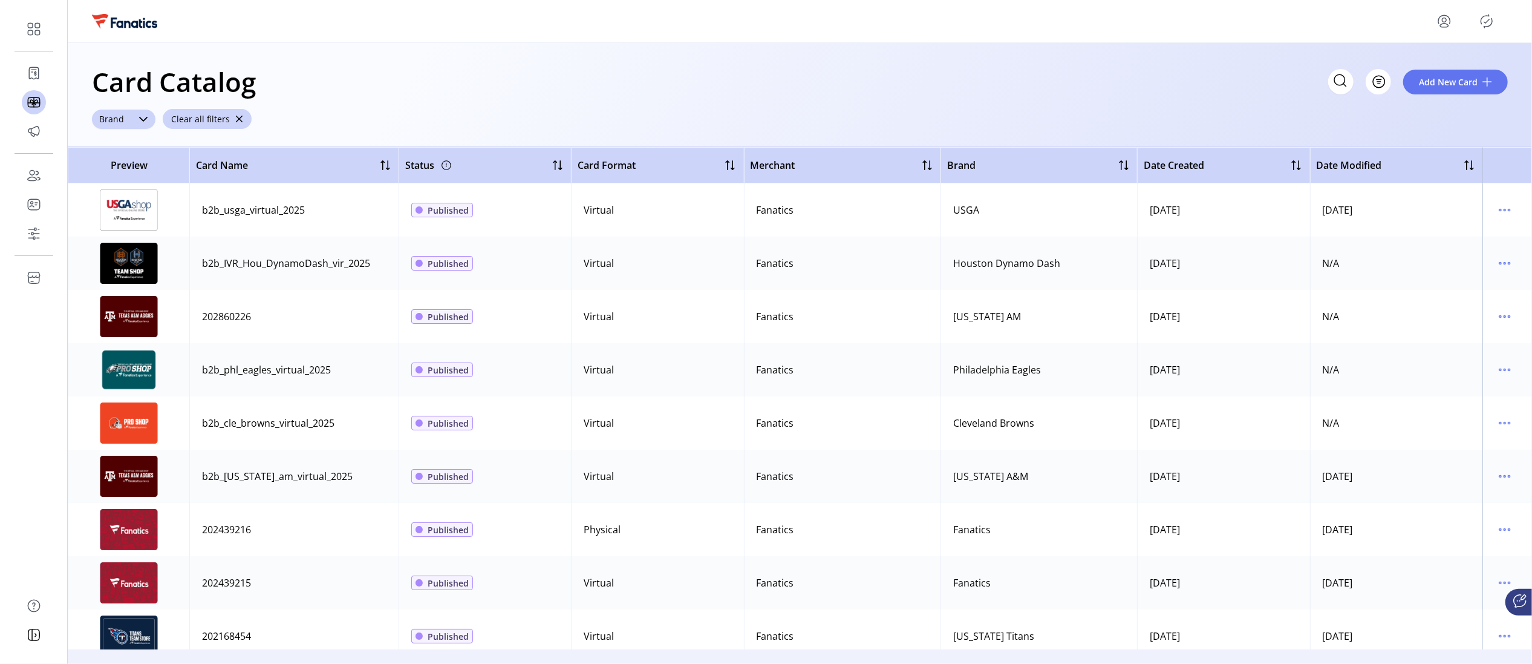
click at [138, 124] on div "dropdown trigger" at bounding box center [143, 118] width 24 height 19
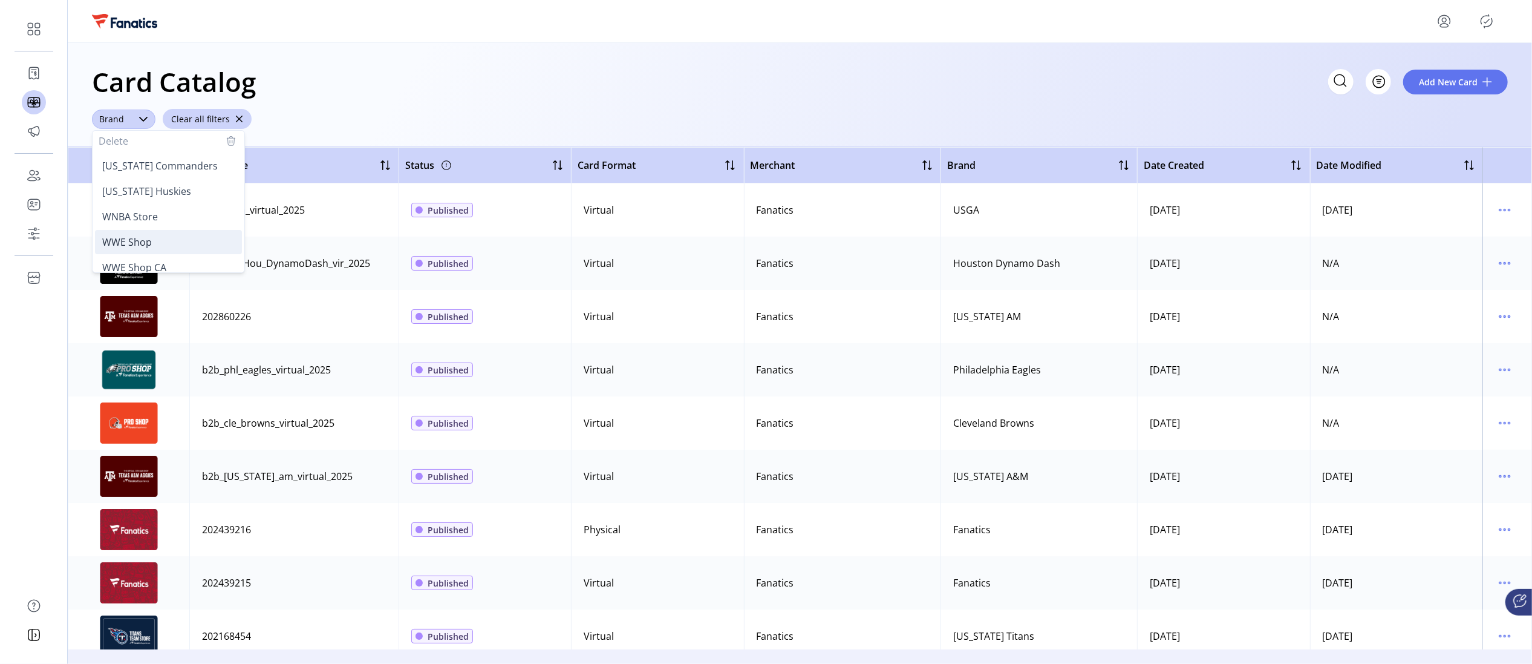
scroll to position [2323, 0]
click at [154, 156] on span "[US_STATE] Commanders" at bounding box center [160, 154] width 116 height 13
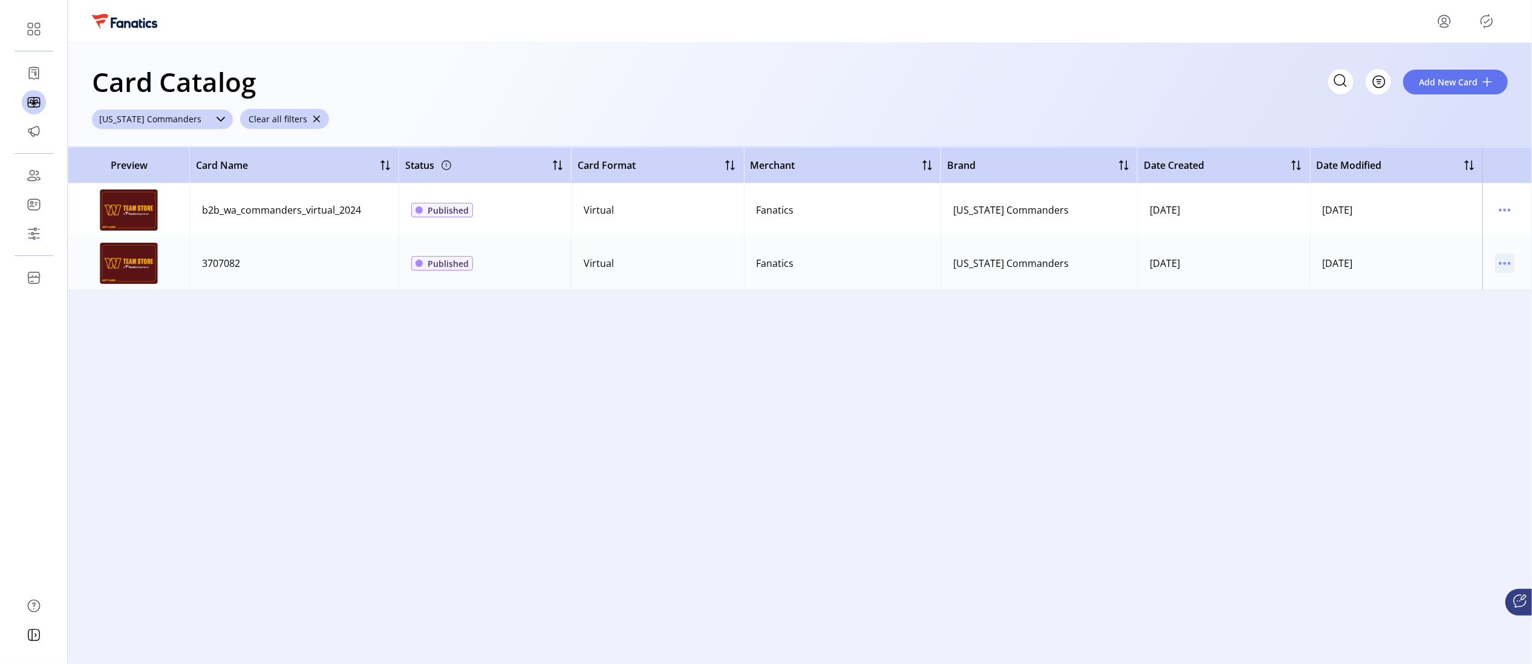
click at [900, 266] on icon "menu" at bounding box center [1504, 262] width 19 height 19
click at [900, 303] on span "Edit Details" at bounding box center [1454, 306] width 100 height 10
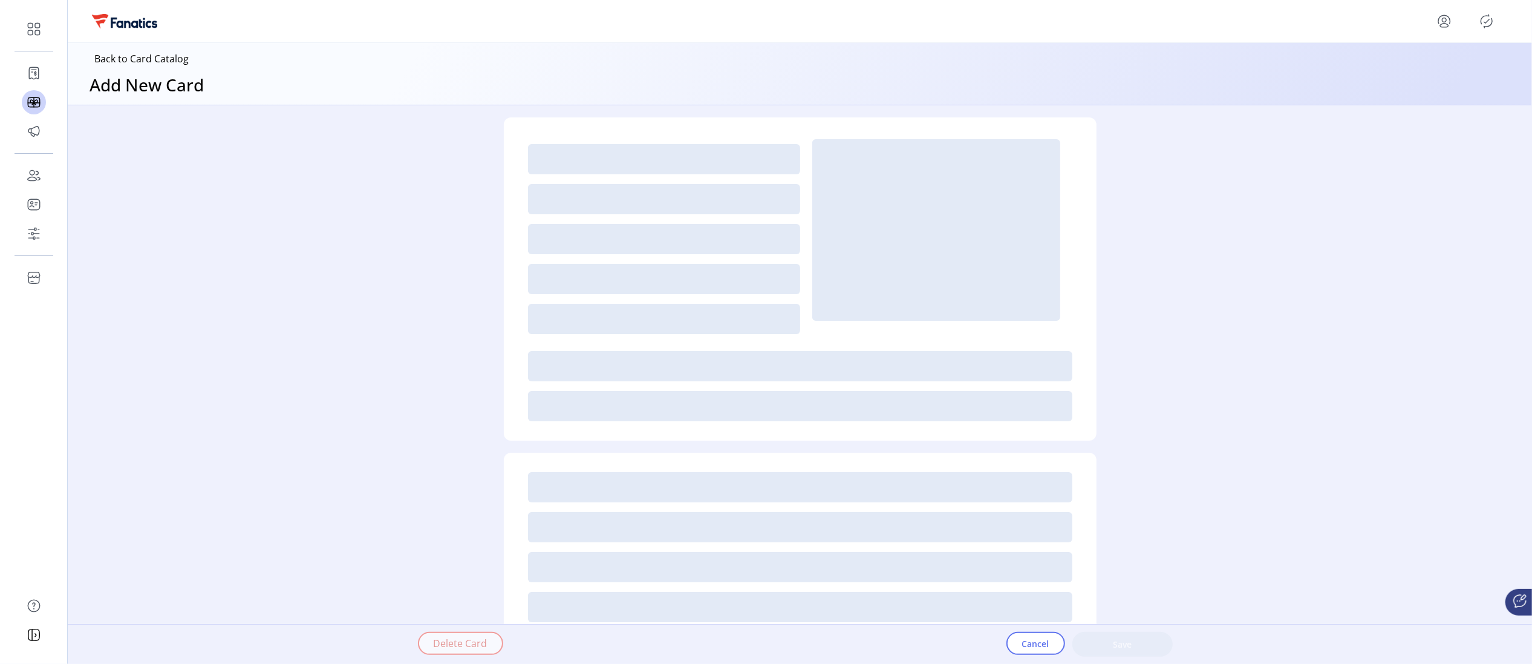
type textarea "**********"
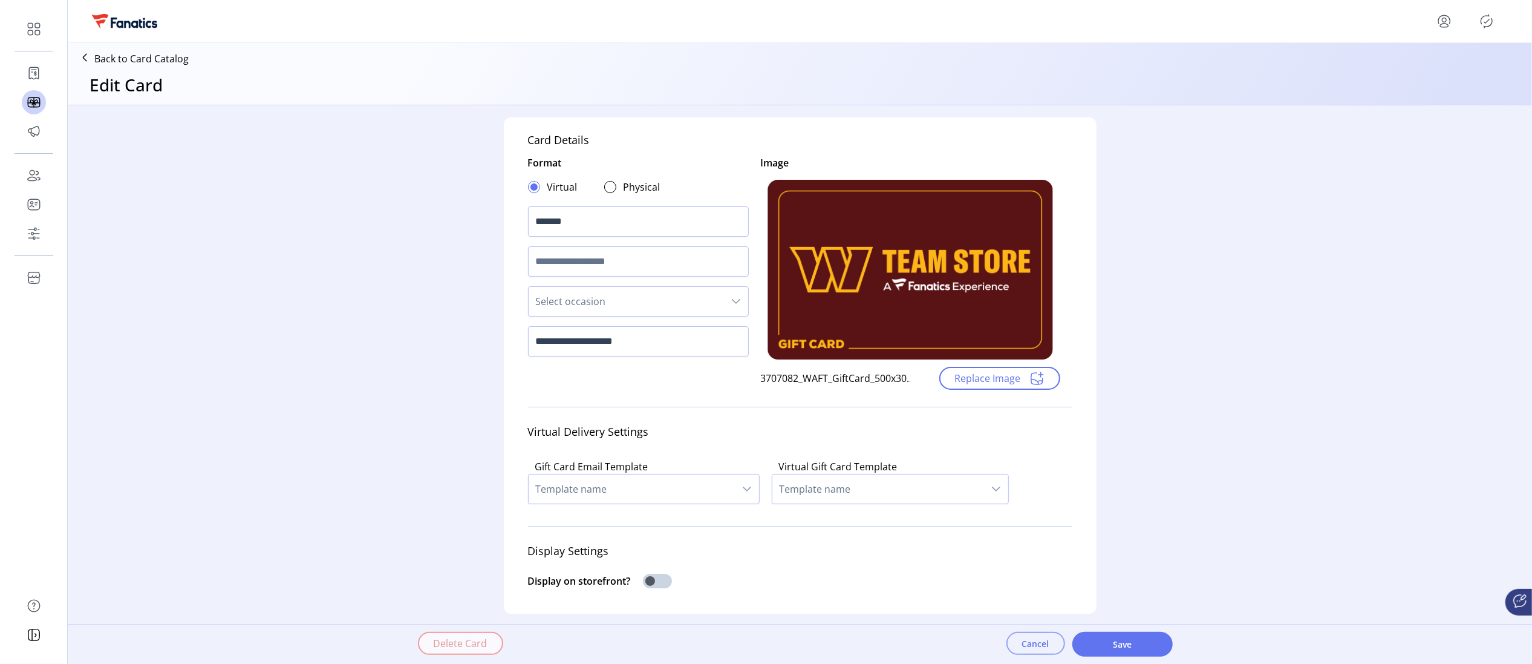
click at [900, 492] on span "Cancel" at bounding box center [1035, 643] width 27 height 13
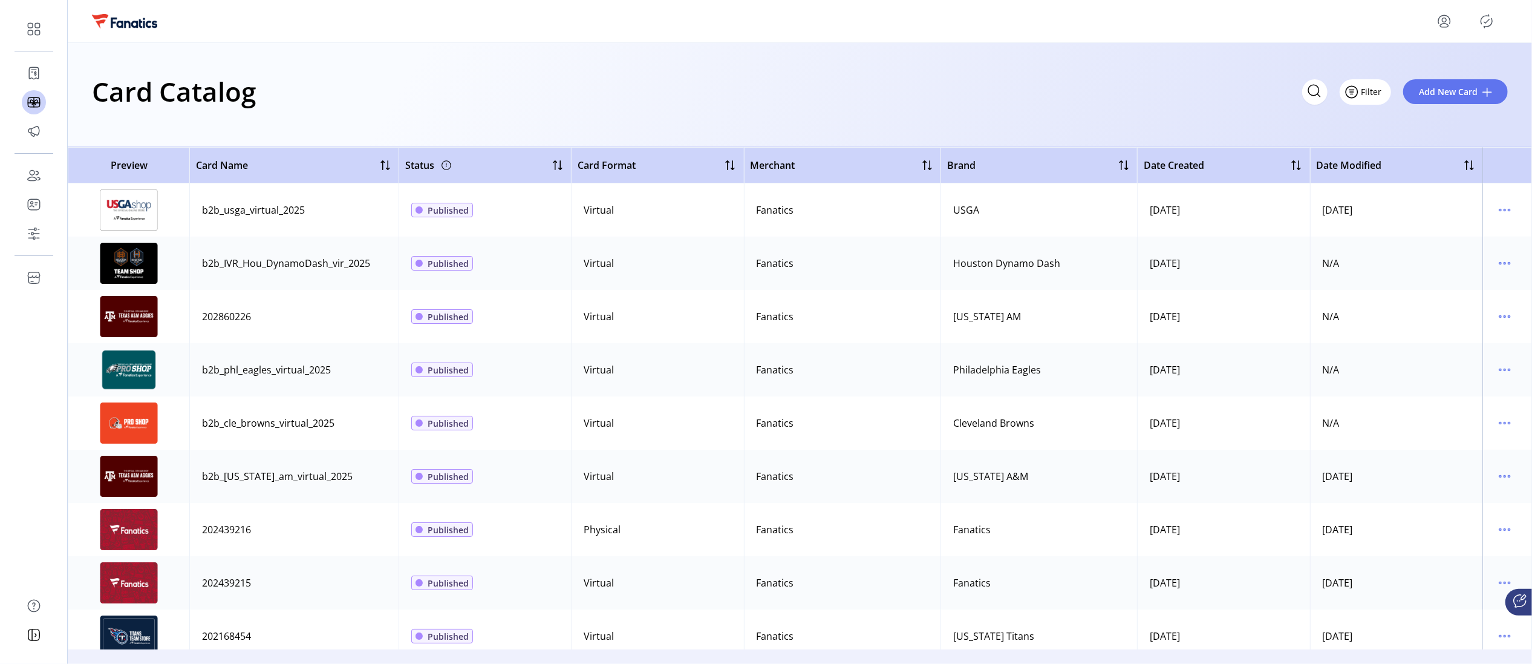
click at [900, 96] on span "Filter" at bounding box center [1372, 91] width 21 height 13
click at [900, 160] on span "Card Format" at bounding box center [1403, 157] width 100 height 10
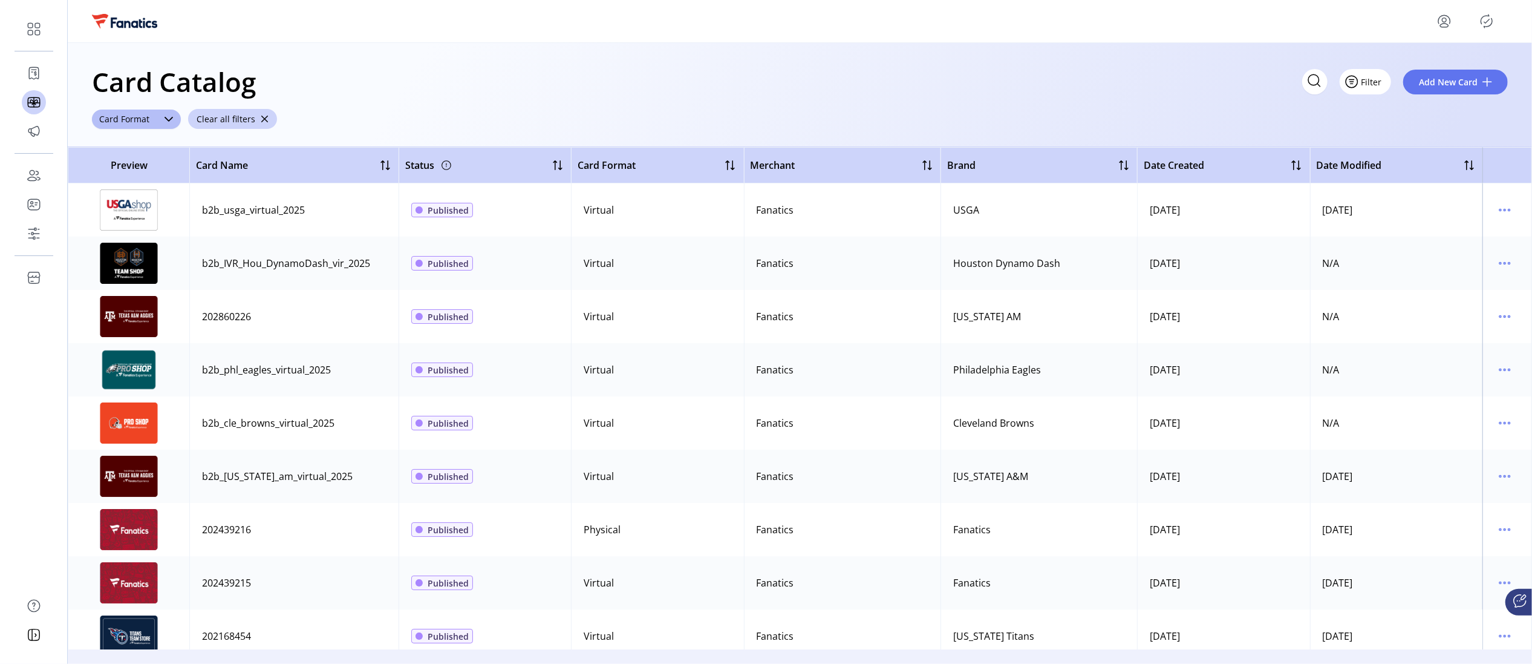
click at [900, 85] on button "Filter" at bounding box center [1365, 81] width 51 height 25
click at [170, 114] on icon "dropdown trigger" at bounding box center [169, 119] width 10 height 10
click at [130, 171] on span "Virtual" at bounding box center [117, 165] width 30 height 13
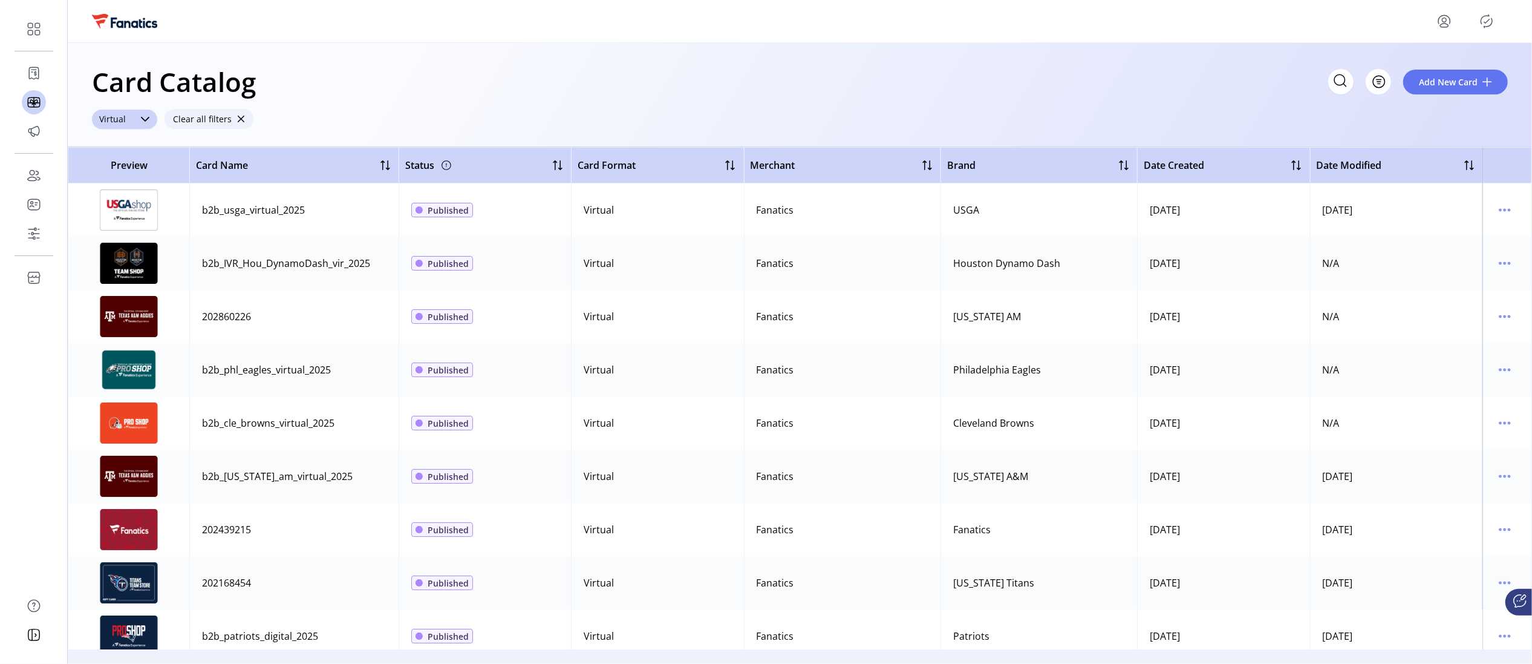
click at [229, 120] on button "Clear all filters" at bounding box center [209, 119] width 89 height 20
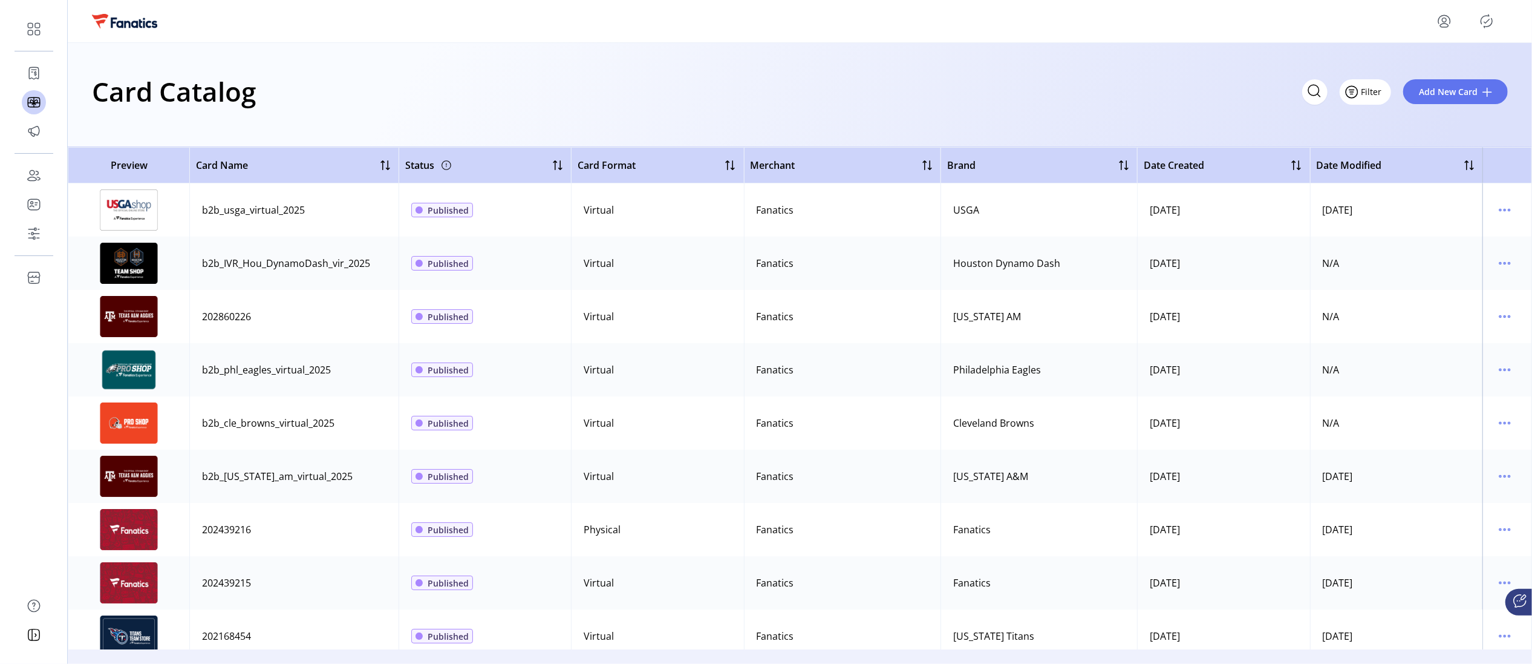
click at [900, 92] on button "Filter" at bounding box center [1365, 91] width 51 height 25
click at [900, 173] on span "Brand" at bounding box center [1402, 177] width 100 height 10
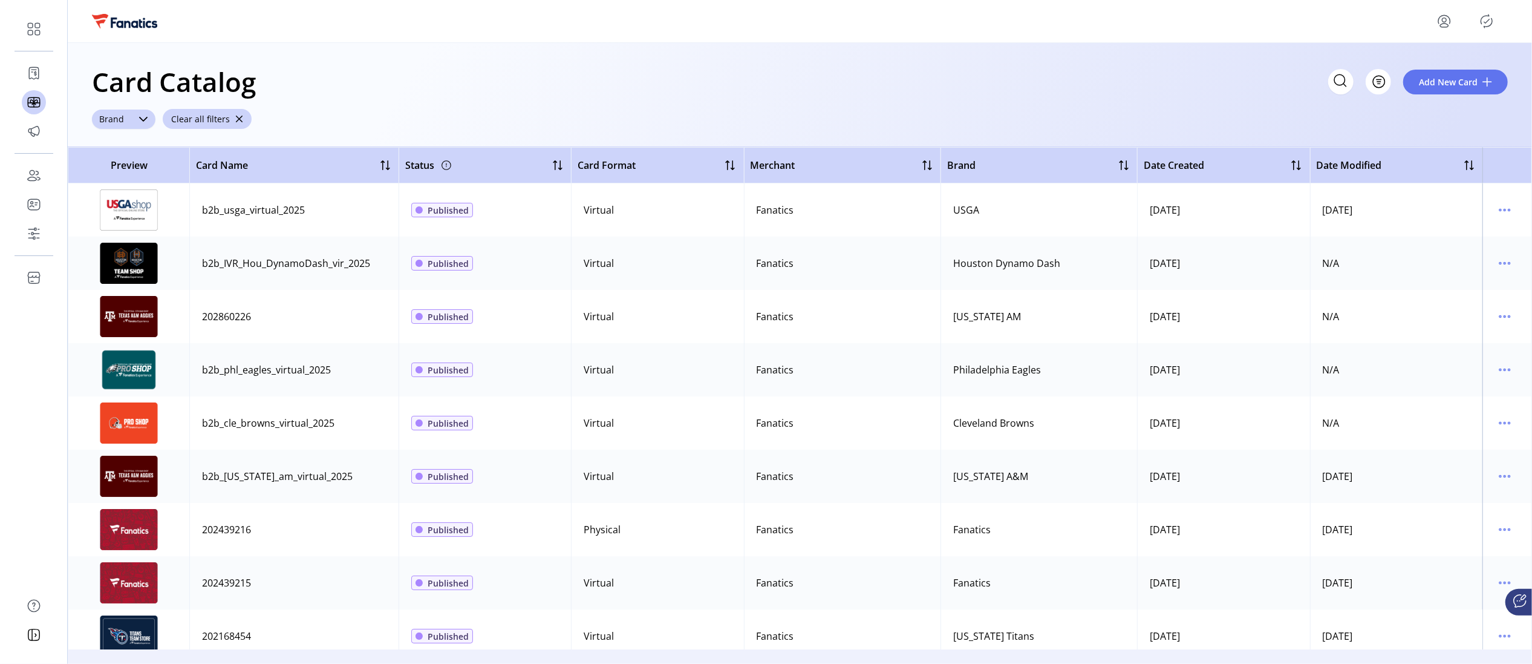
click at [143, 117] on icon "dropdown trigger" at bounding box center [144, 119] width 10 height 10
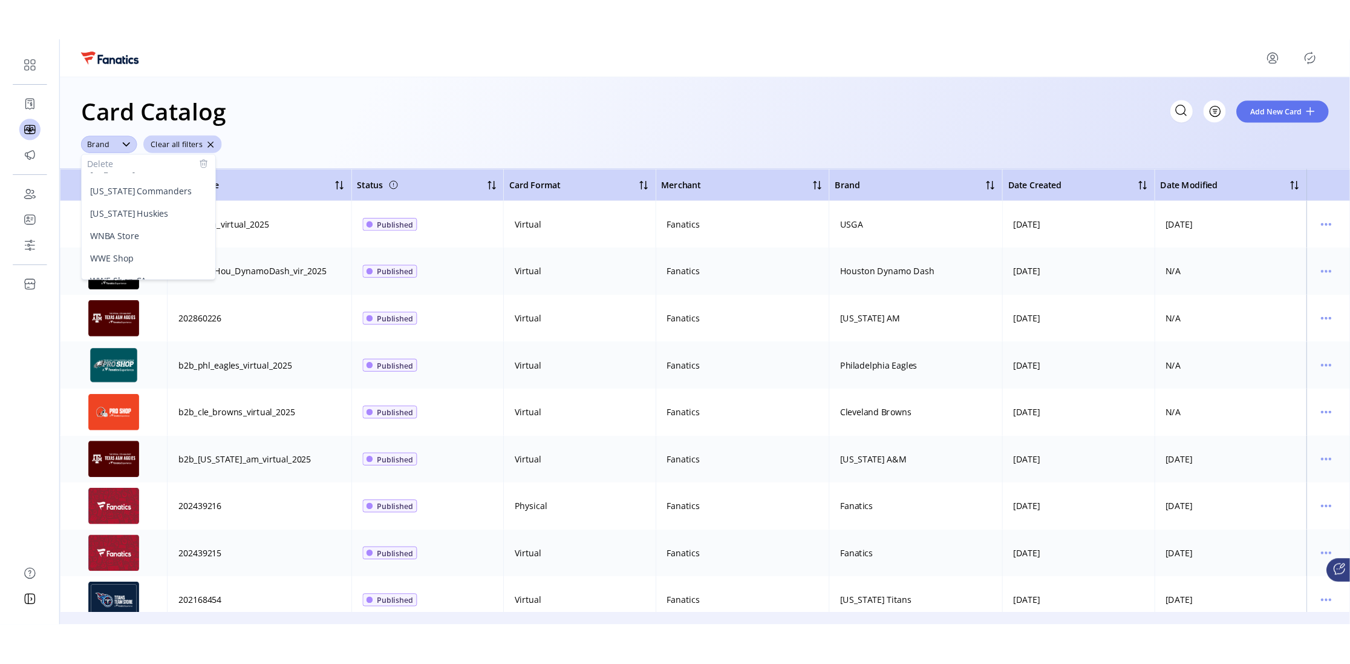
scroll to position [2282, 0]
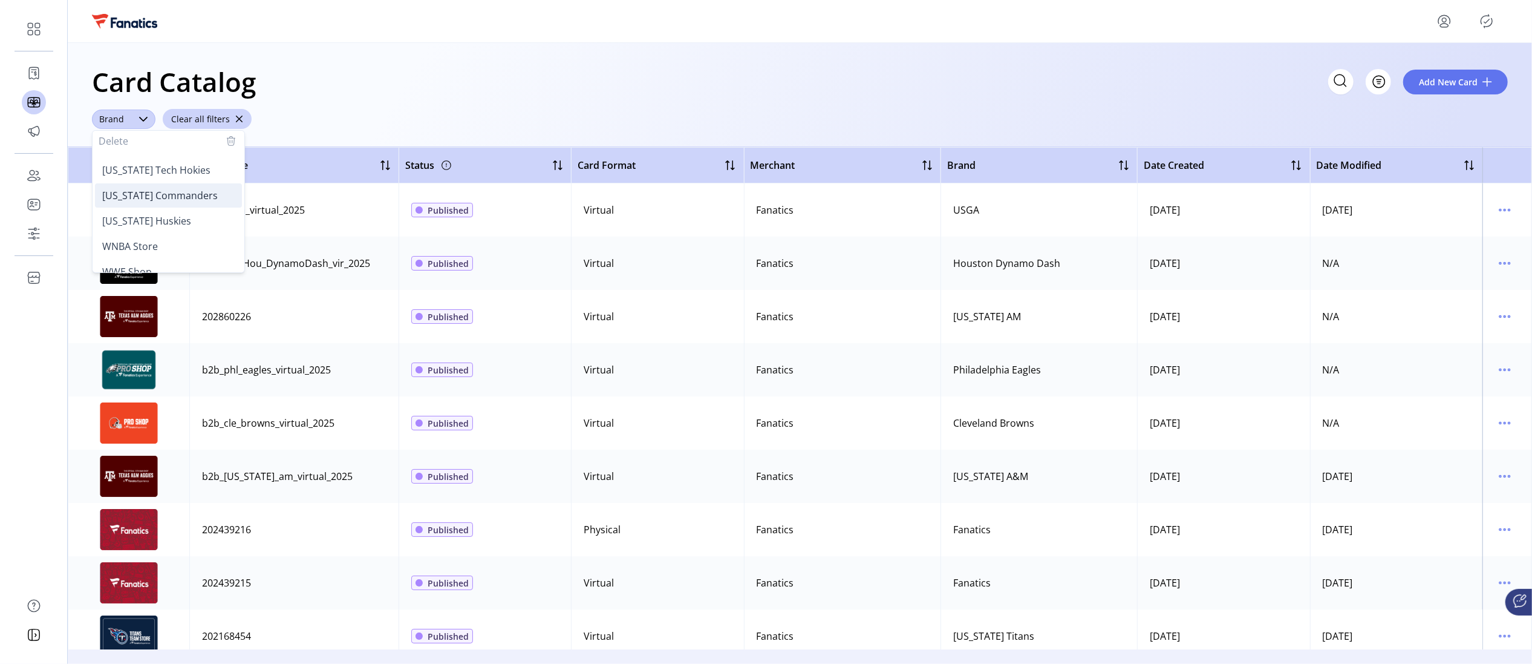
click at [194, 193] on span "[US_STATE] Commanders" at bounding box center [160, 195] width 116 height 13
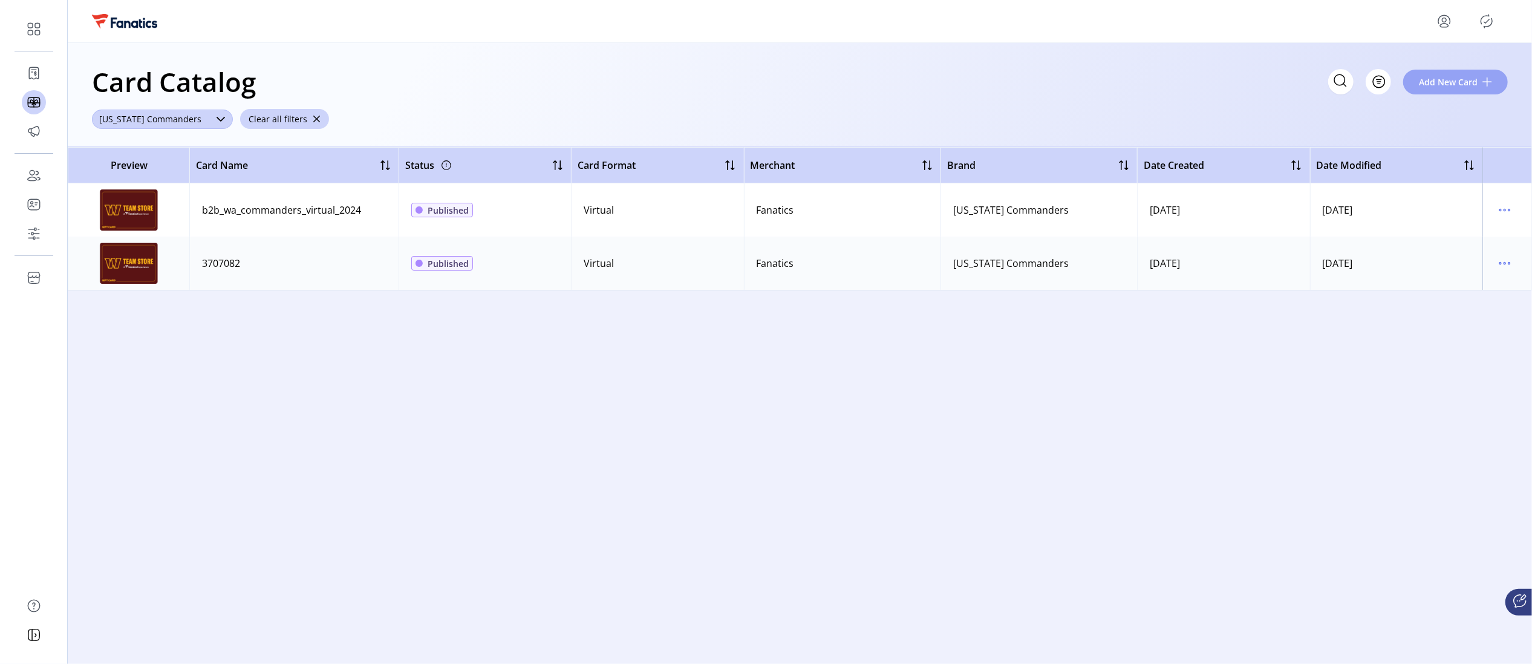
click at [900, 89] on button "Add New Card" at bounding box center [1455, 82] width 105 height 25
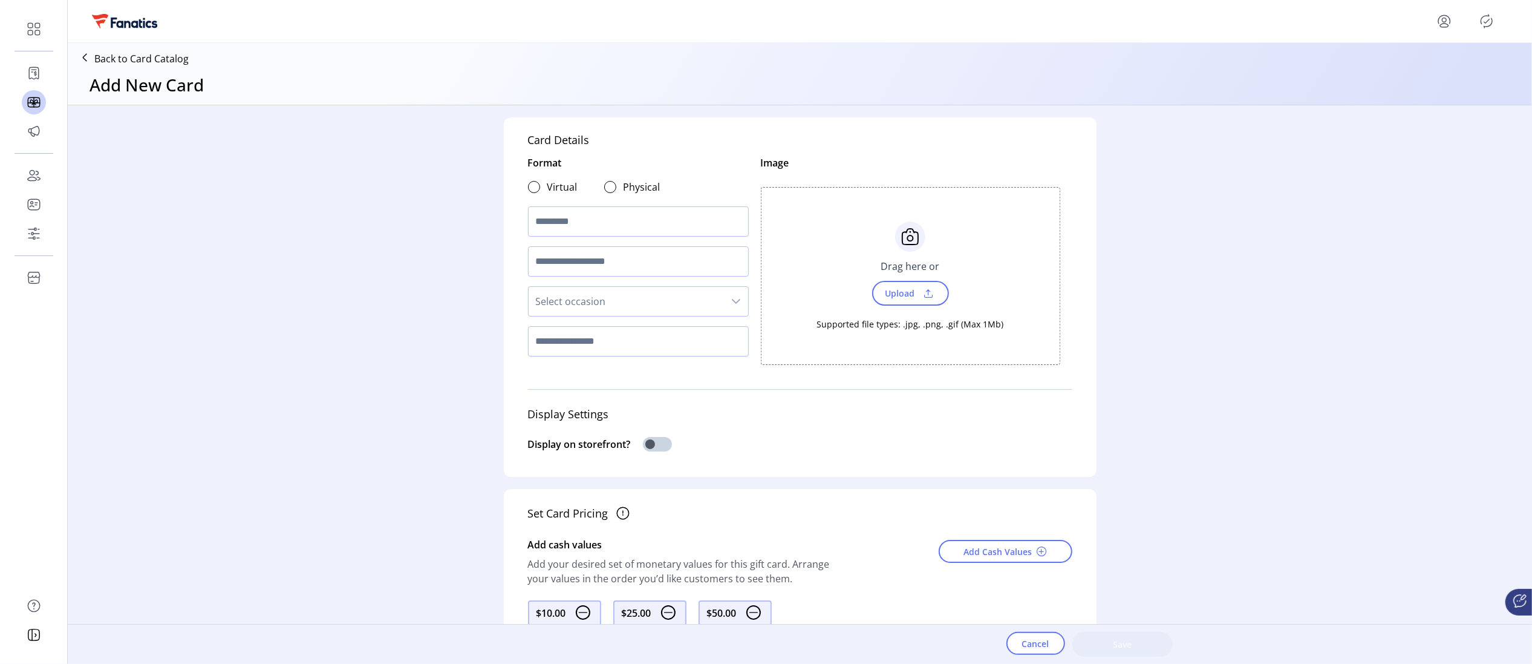
drag, startPoint x: 1325, startPoint y: 361, endPoint x: 1078, endPoint y: 311, distance: 252.4
click at [900, 361] on div "Card Details Format Virtual Physical Select occasion Image Choose Upload Cancel…" at bounding box center [800, 364] width 1464 height 518
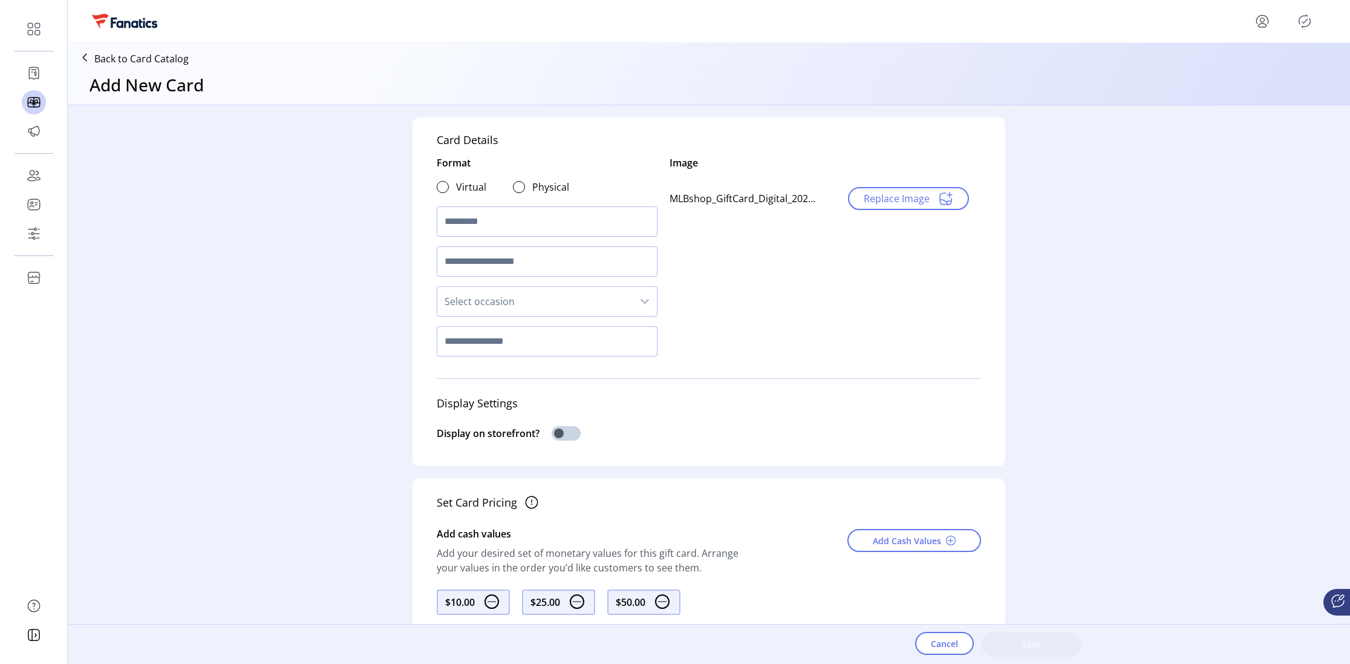
click at [474, 342] on input "text" at bounding box center [547, 341] width 221 height 30
type input "********"
click at [442, 186] on div at bounding box center [443, 187] width 12 height 12
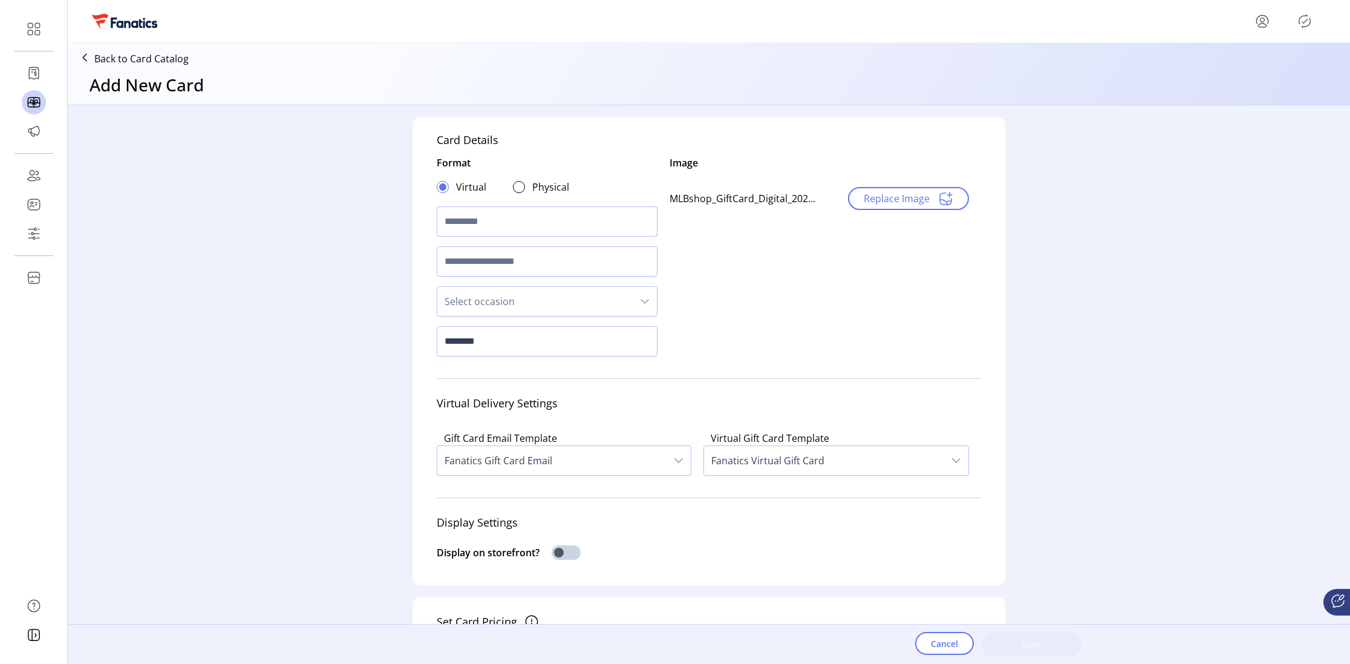
click at [472, 218] on input "text" at bounding box center [547, 221] width 221 height 30
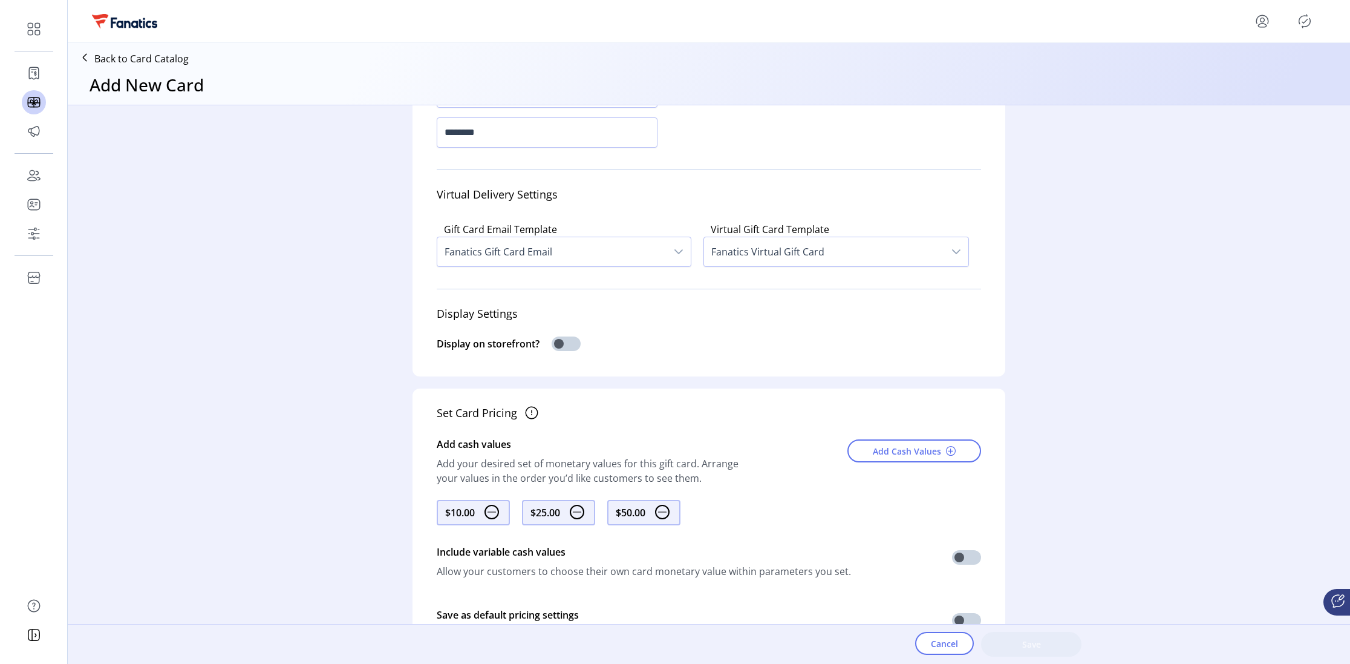
scroll to position [543, 0]
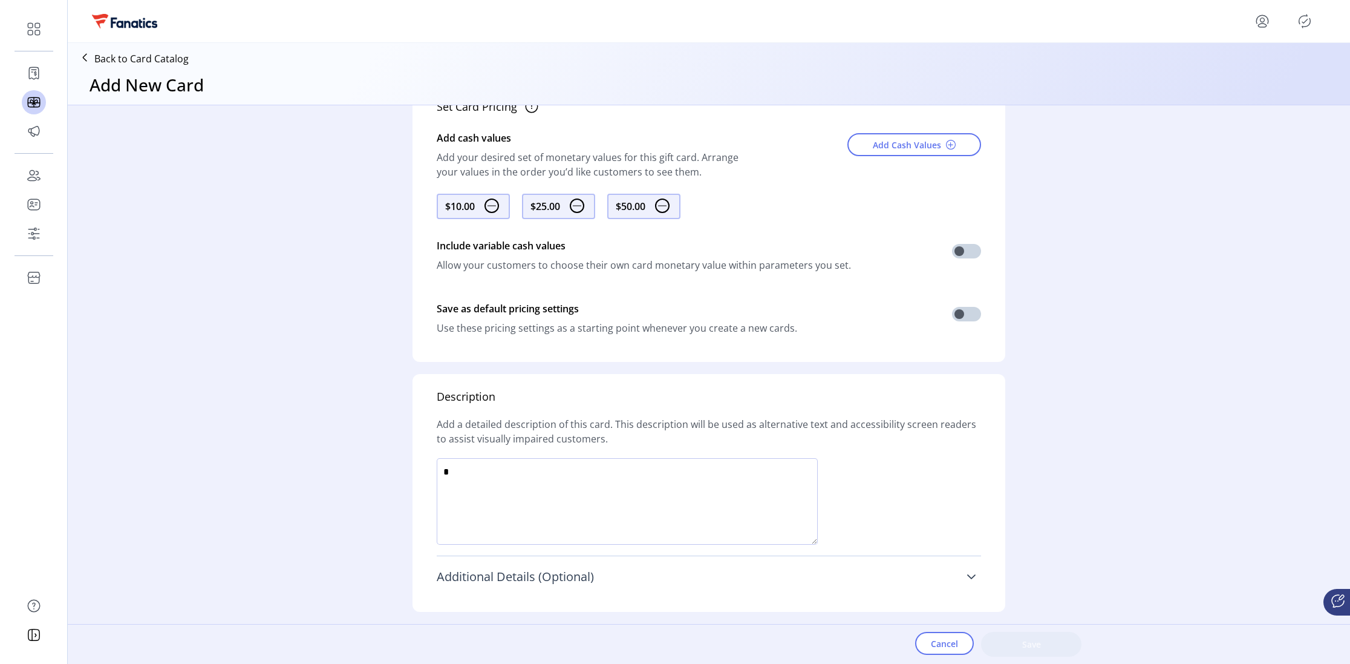
click at [486, 492] on link "Additional Details (Optional)" at bounding box center [709, 576] width 544 height 27
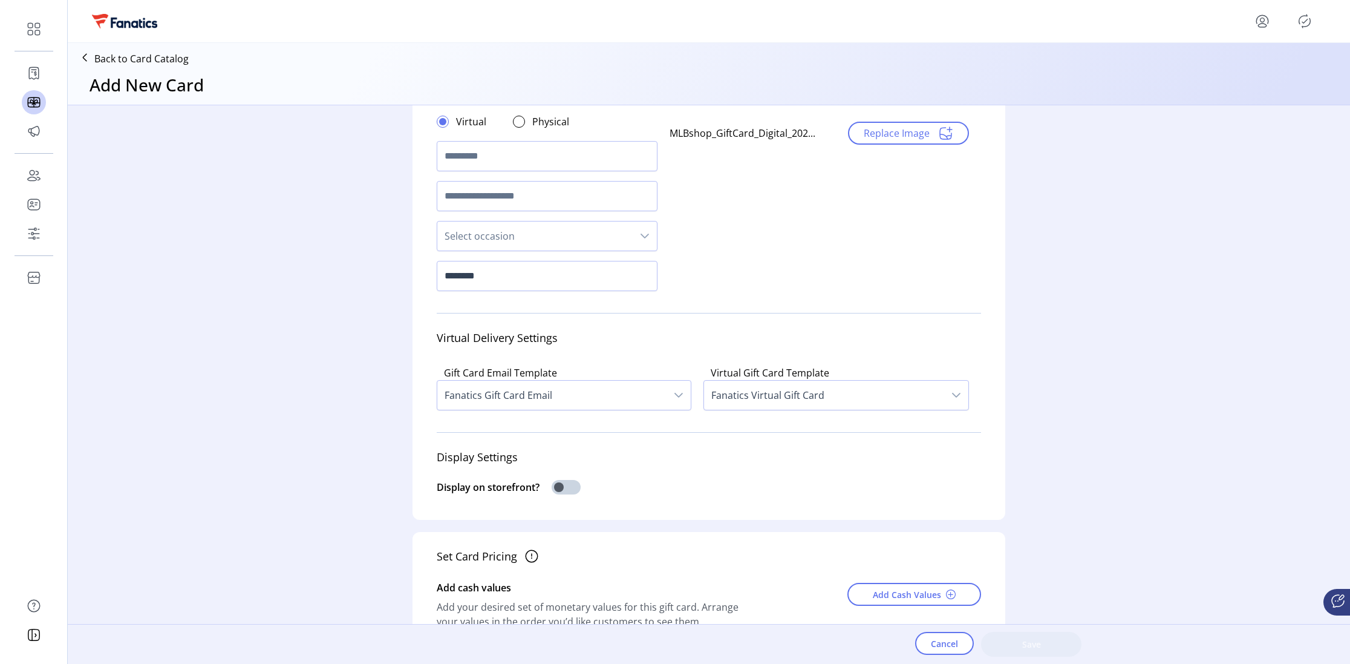
scroll to position [0, 0]
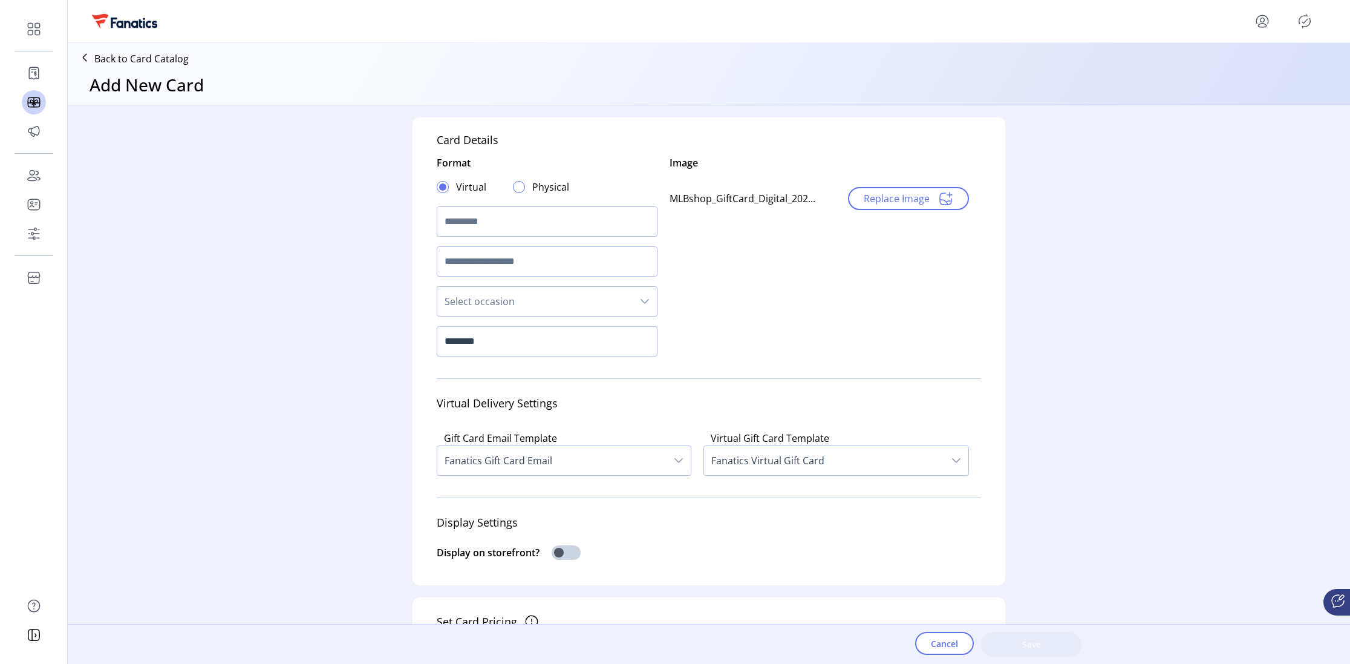
click at [515, 184] on div at bounding box center [519, 187] width 12 height 12
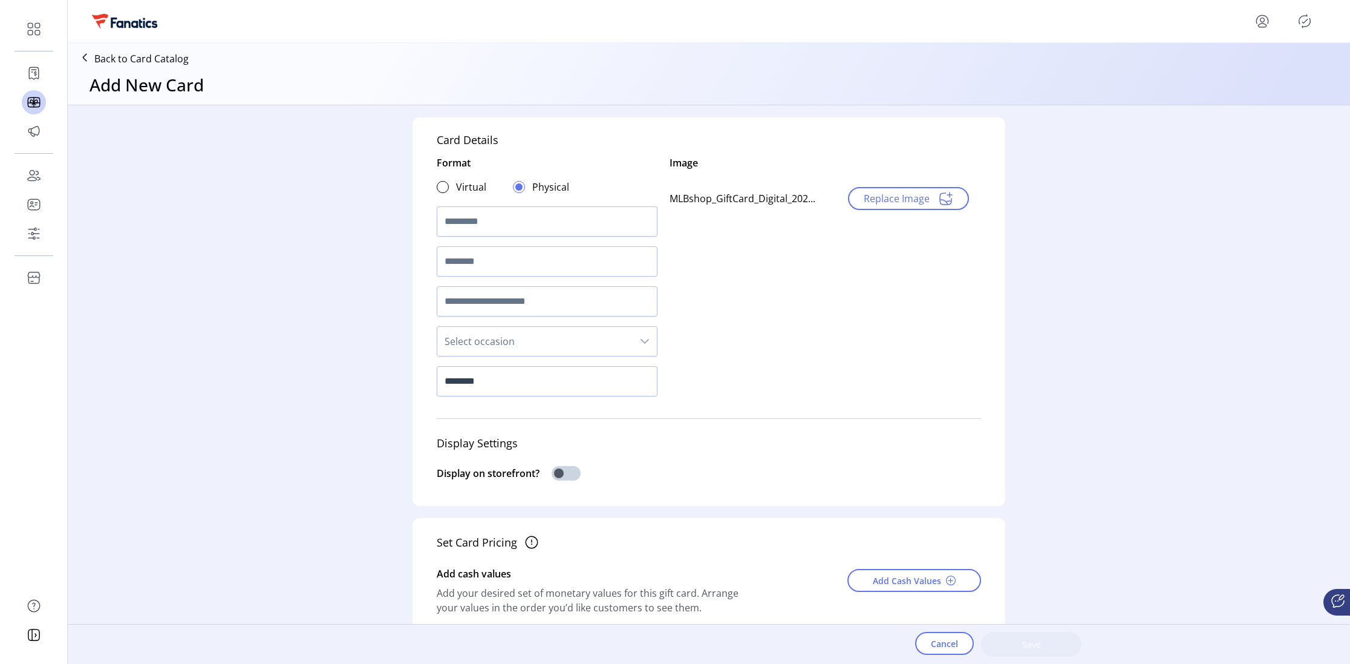
scroll to position [6, 4]
click at [437, 186] on div at bounding box center [443, 187] width 12 height 12
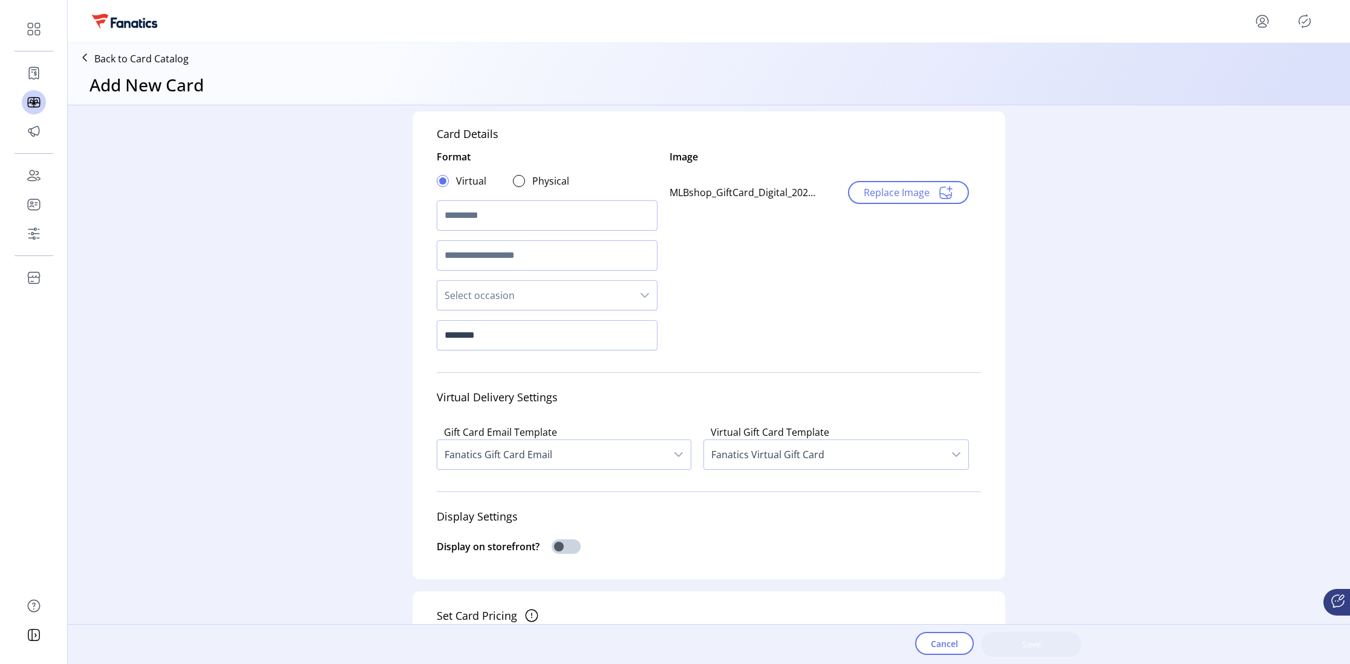
scroll to position [0, 0]
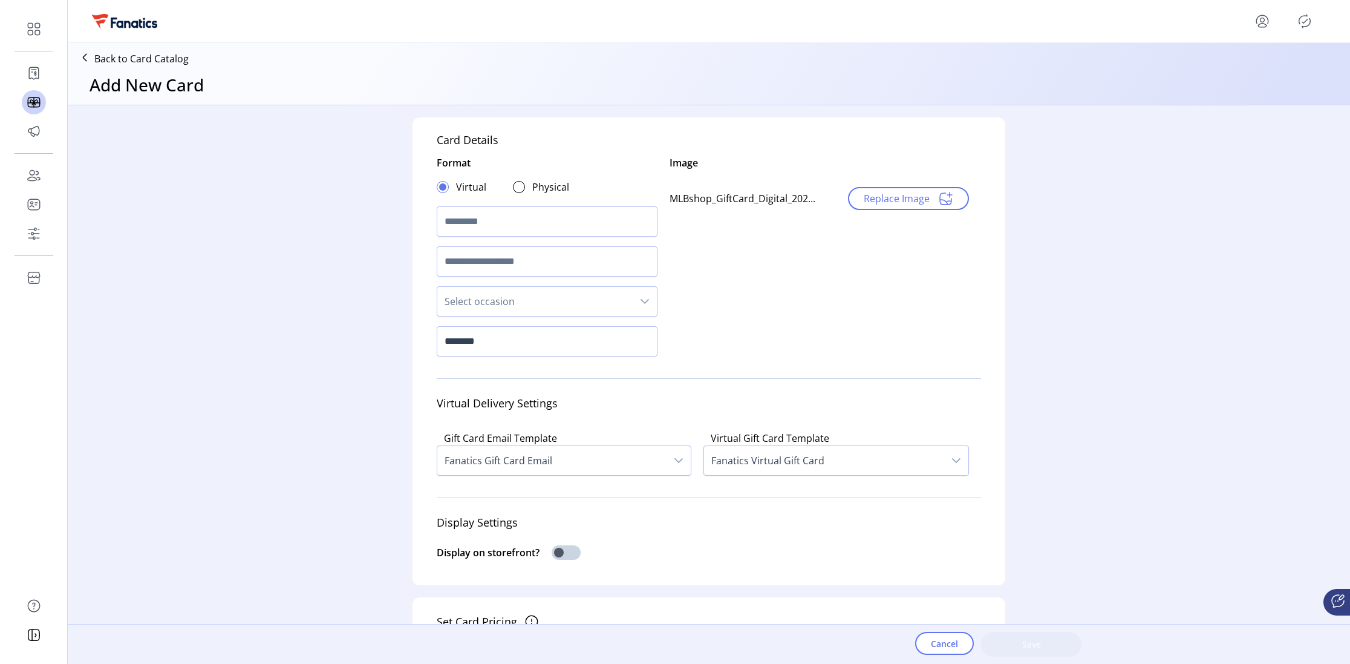
click at [116, 58] on p "Back to Card Catalog" at bounding box center [141, 58] width 94 height 15
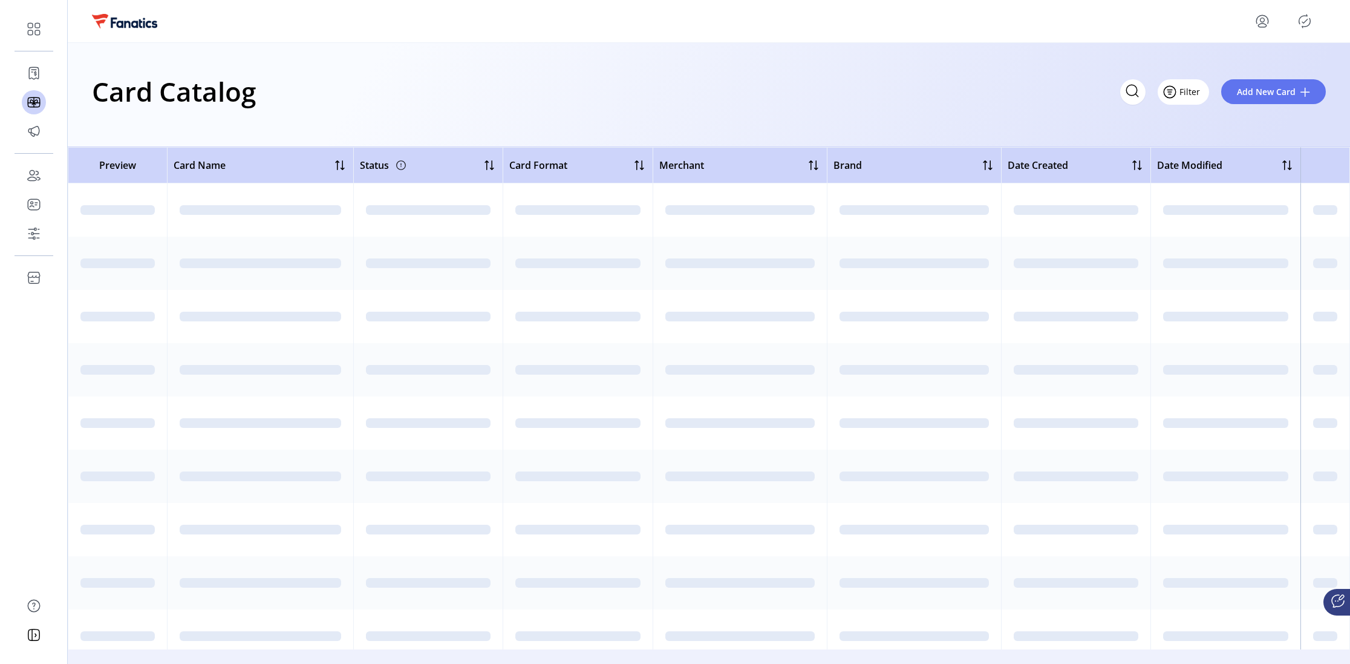
click at [900, 94] on button "Filter" at bounding box center [1183, 91] width 51 height 25
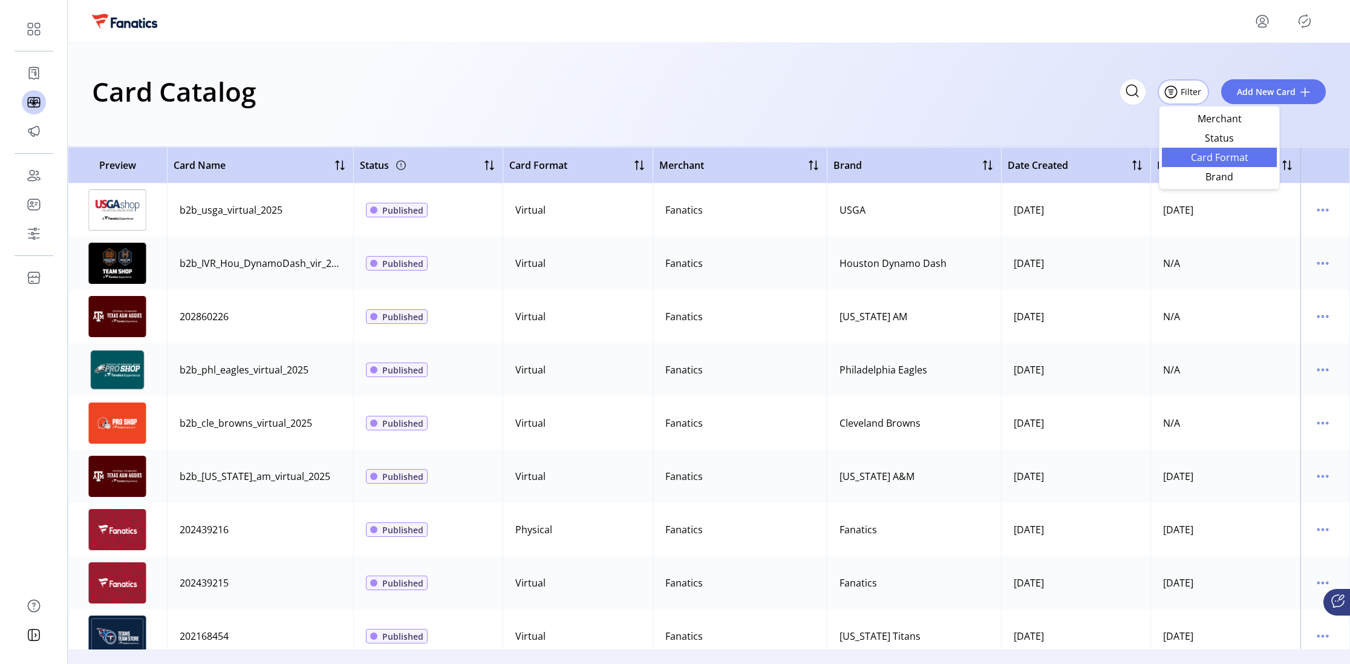
click at [900, 160] on span "Card Format" at bounding box center [1219, 157] width 100 height 10
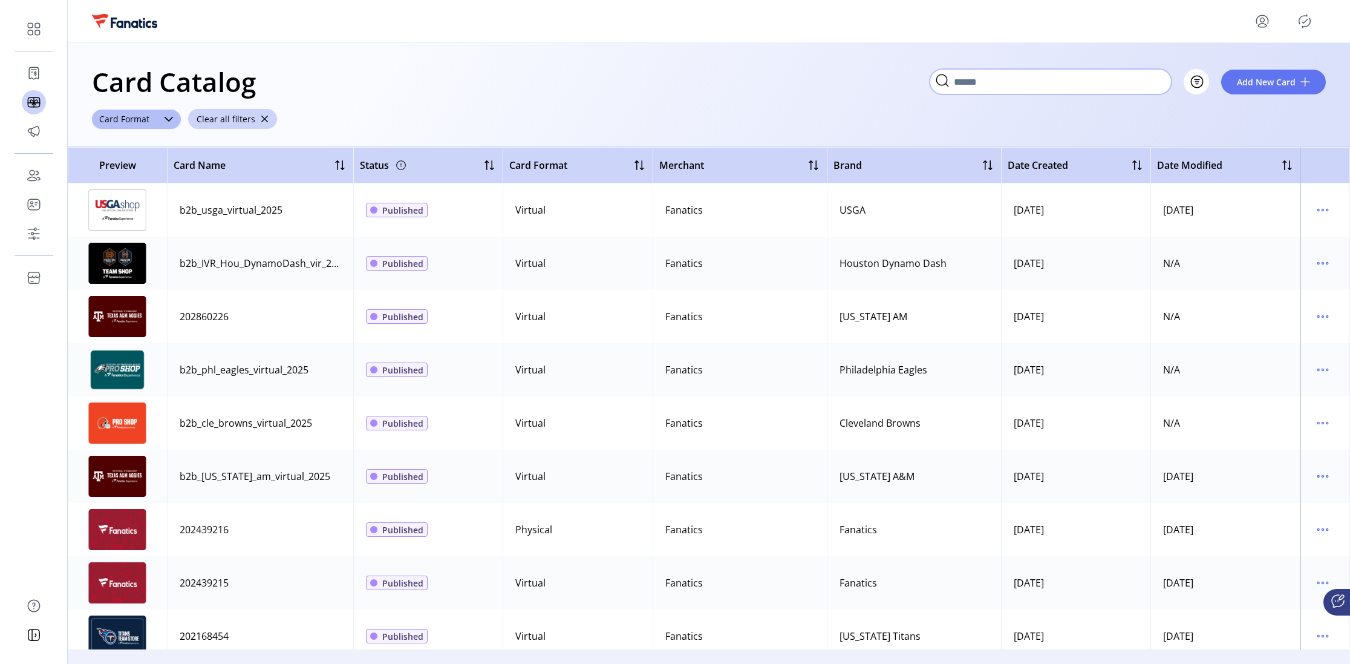
click at [900, 85] on input "Search" at bounding box center [1051, 81] width 242 height 25
type input "***"
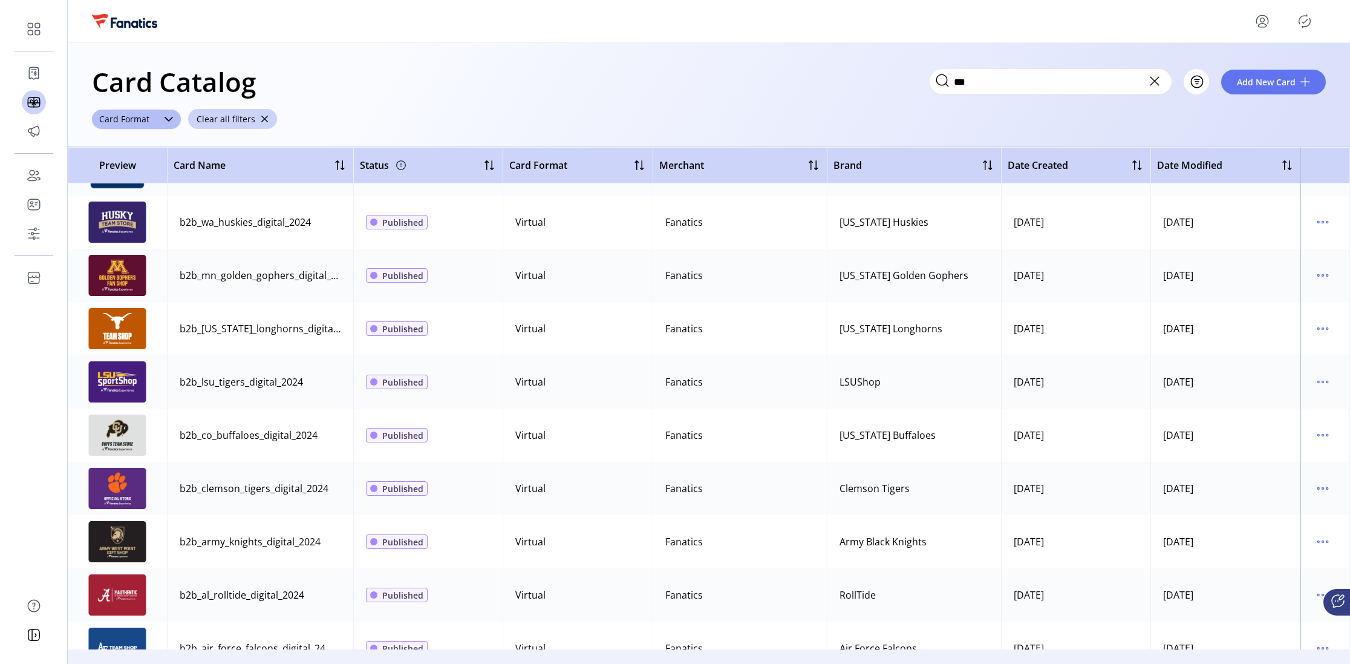
scroll to position [1072, 0]
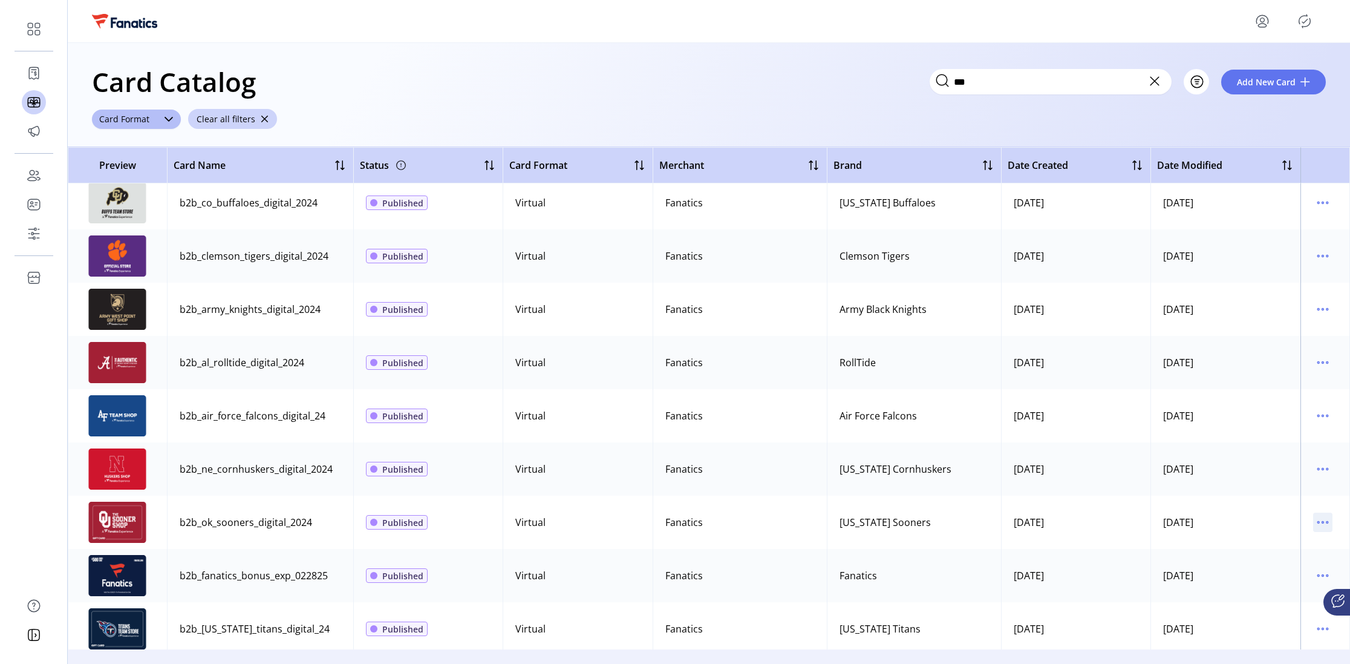
click at [900, 492] on icon "menu" at bounding box center [1322, 521] width 19 height 19
click at [900, 492] on span "View Details" at bounding box center [1266, 546] width 100 height 10
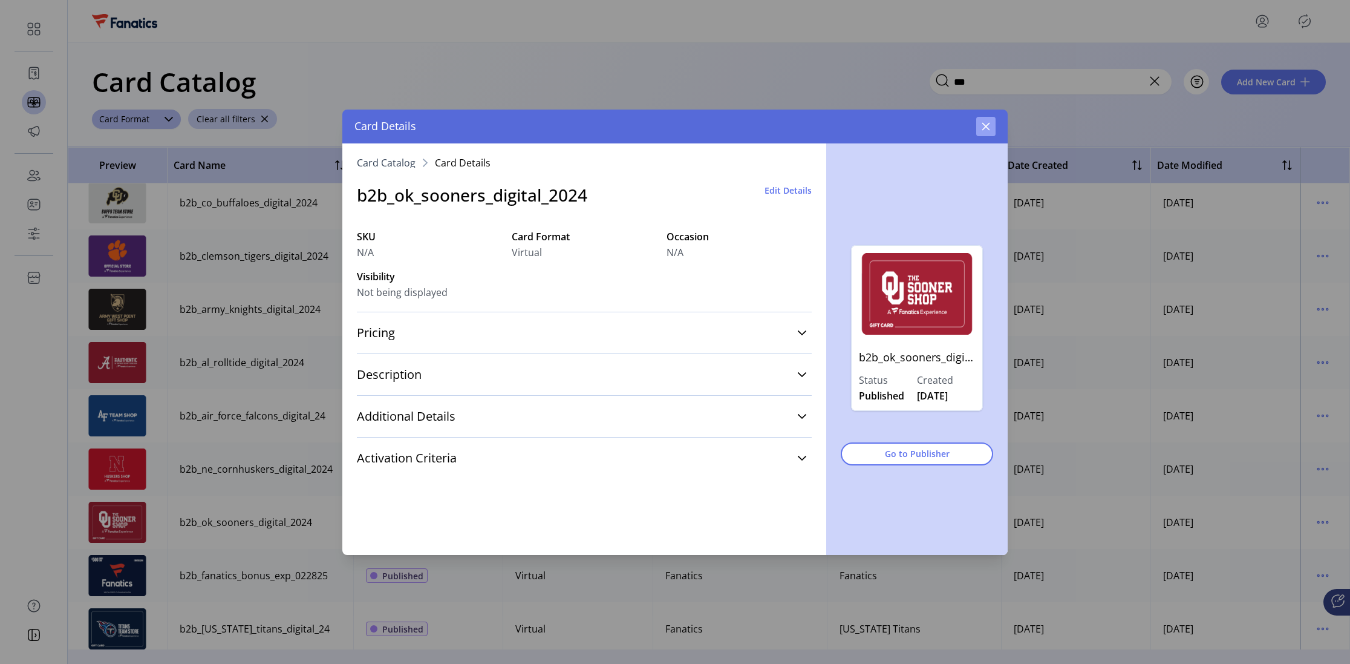
click at [900, 128] on icon "button" at bounding box center [986, 126] width 8 height 8
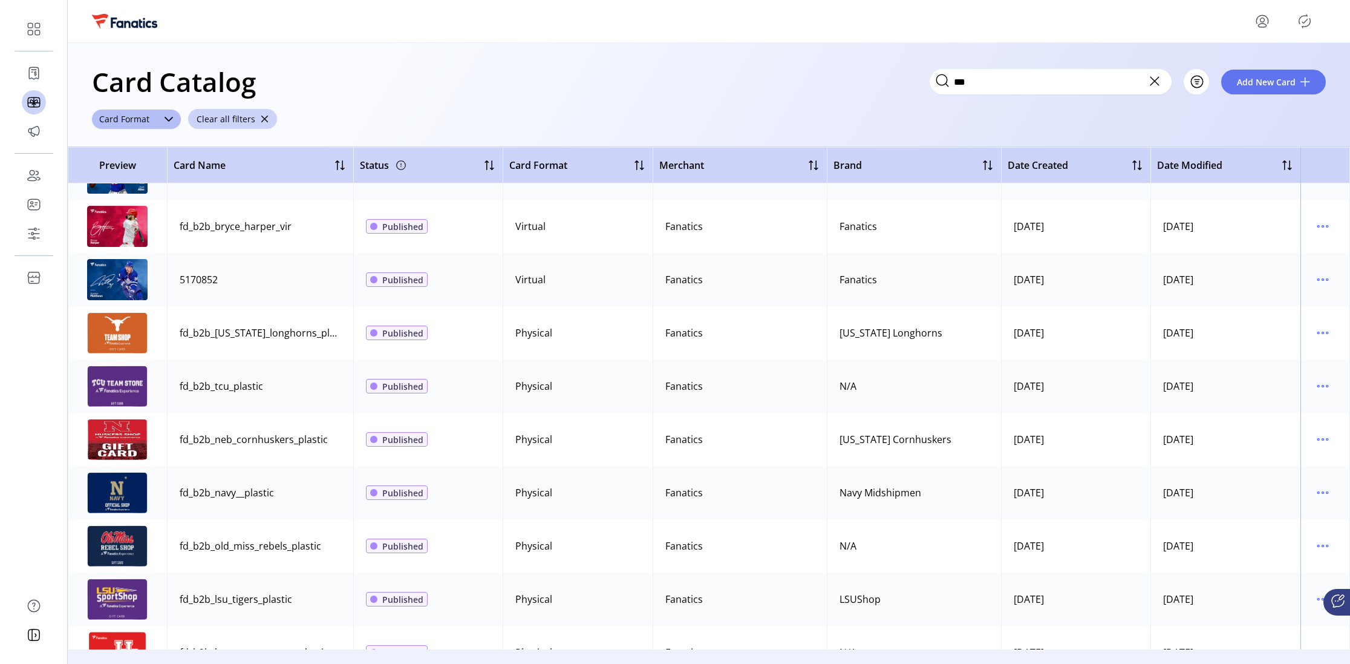
scroll to position [2204, 0]
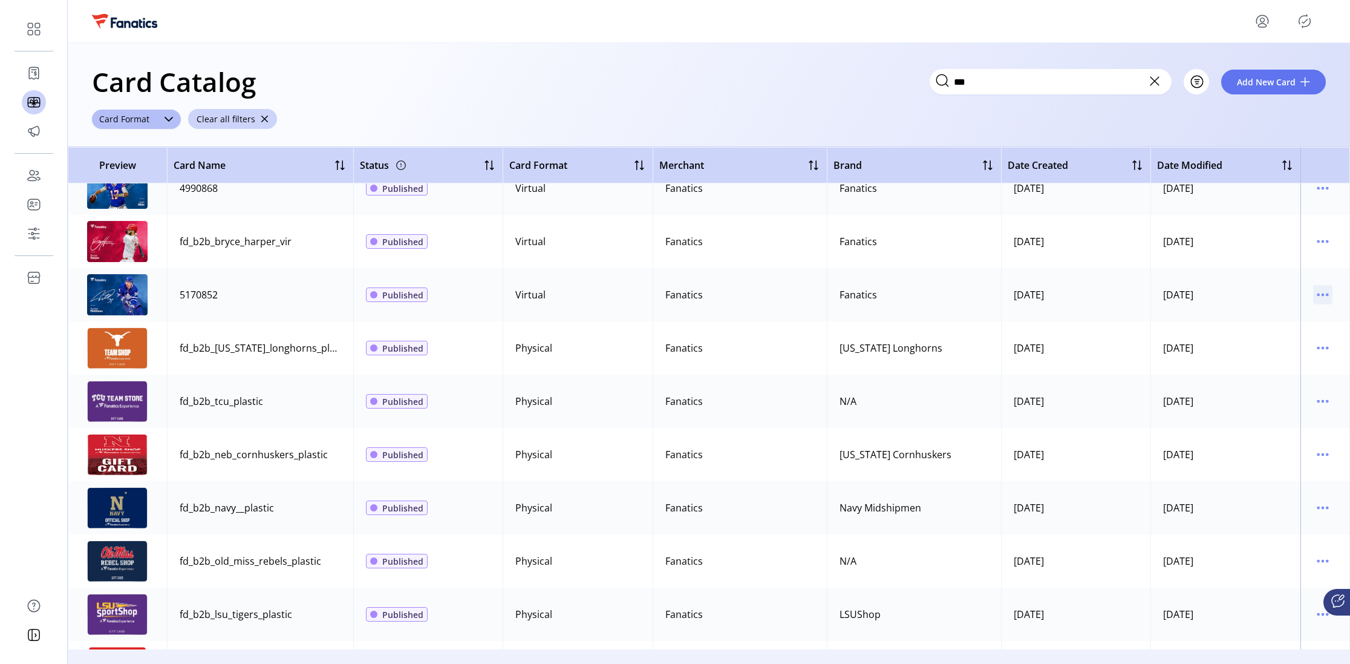
click at [900, 292] on icon "menu" at bounding box center [1322, 294] width 19 height 19
click at [900, 317] on span "View Details" at bounding box center [1266, 318] width 100 height 10
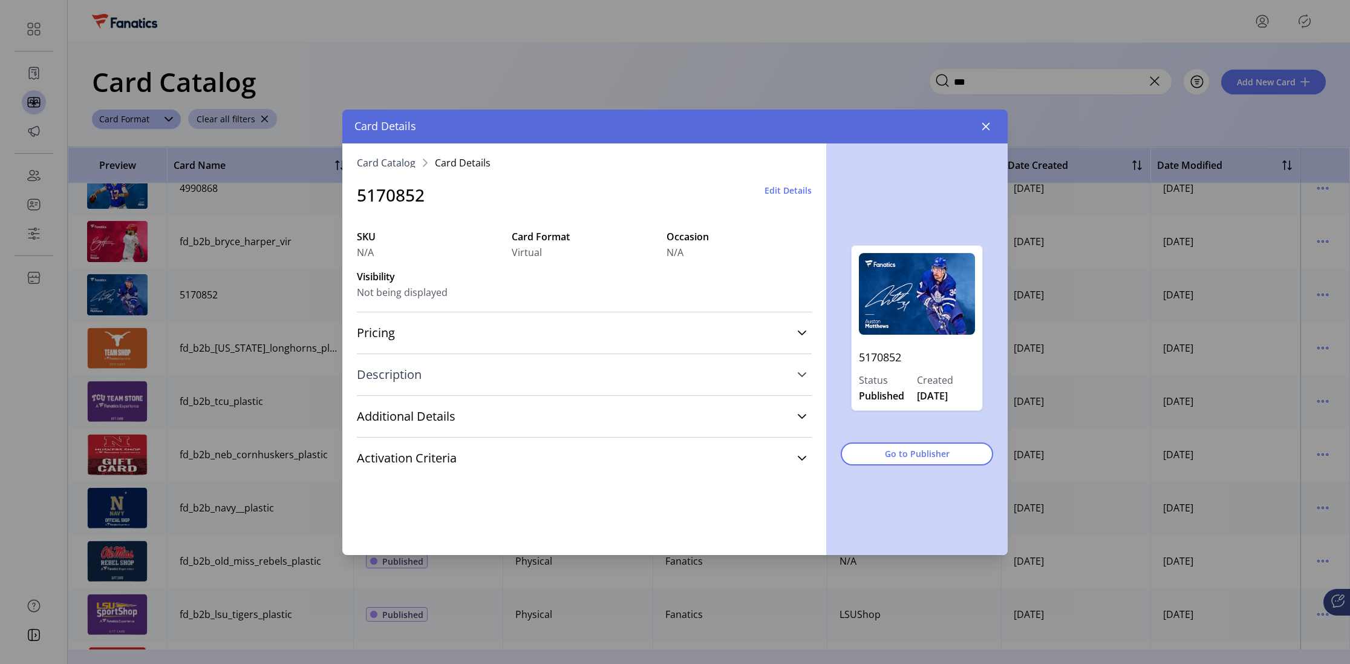
click at [391, 376] on span "Description" at bounding box center [389, 374] width 65 height 12
click at [392, 376] on span "Description" at bounding box center [389, 374] width 65 height 12
click at [900, 123] on icon "button" at bounding box center [986, 127] width 10 height 10
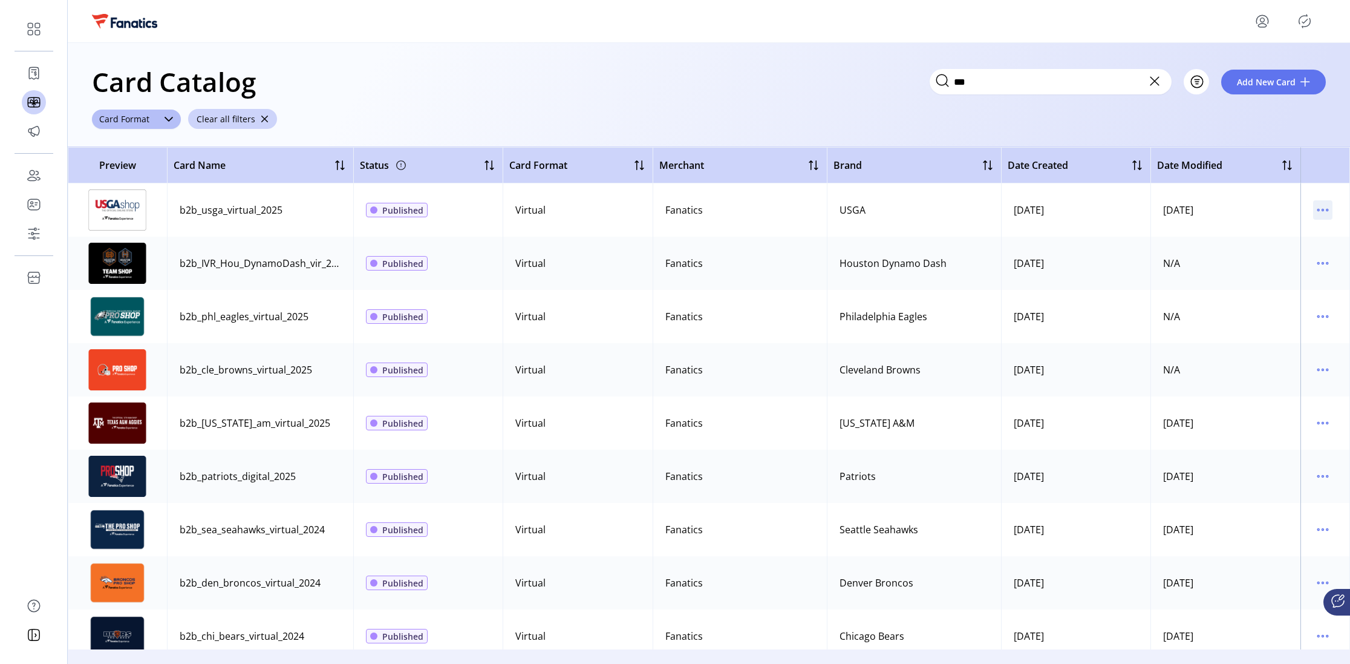
click at [900, 207] on icon "menu" at bounding box center [1322, 209] width 19 height 19
click at [900, 254] on span "Edit Details" at bounding box center [1266, 253] width 100 height 10
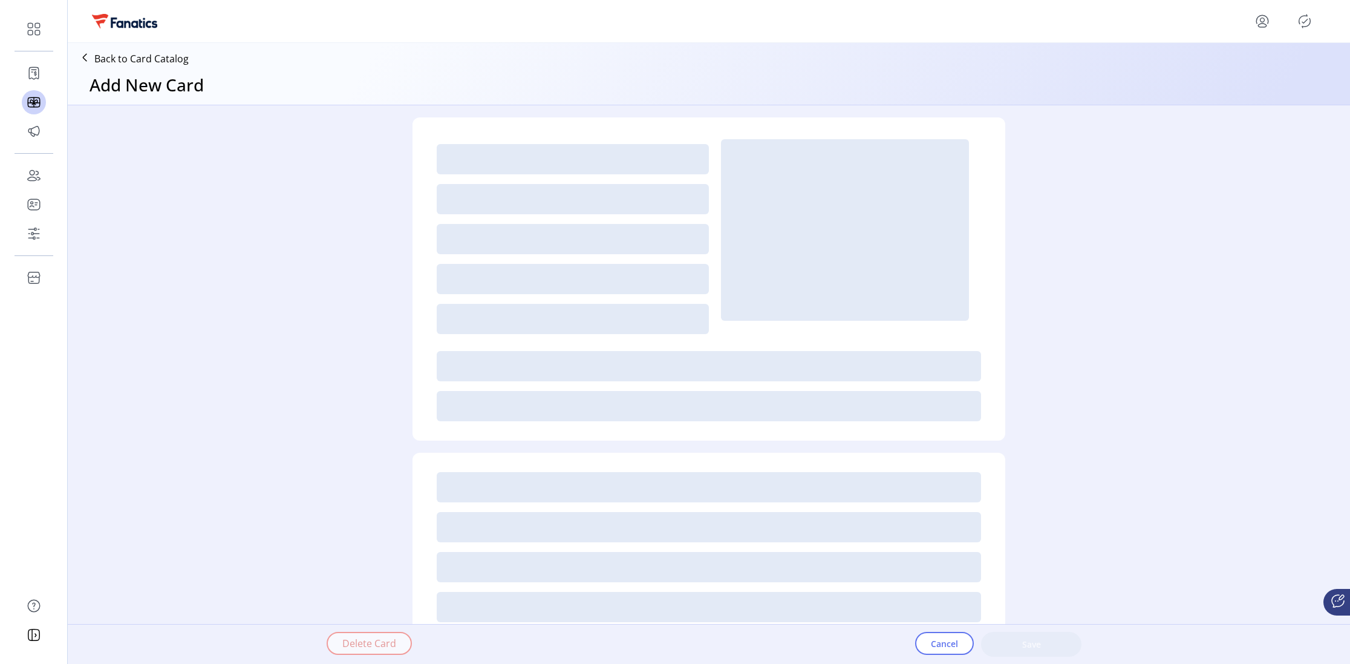
type textarea "**********"
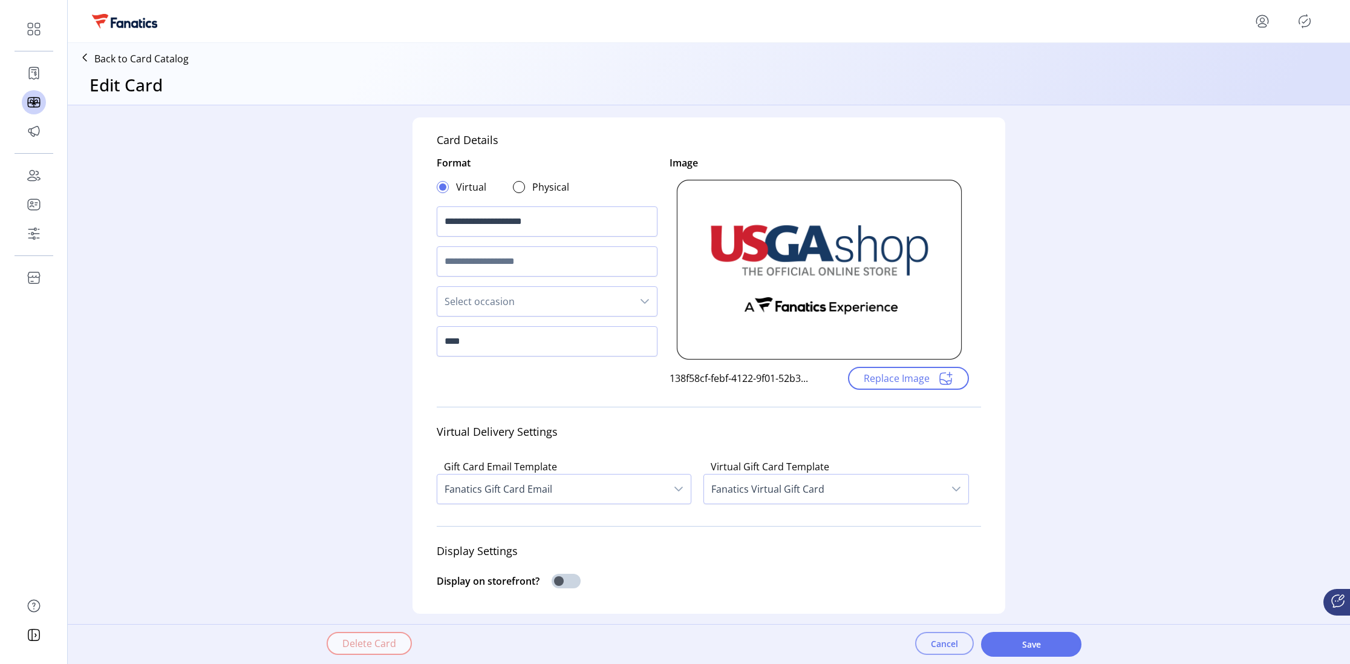
click at [900, 492] on span "Cancel" at bounding box center [944, 643] width 27 height 13
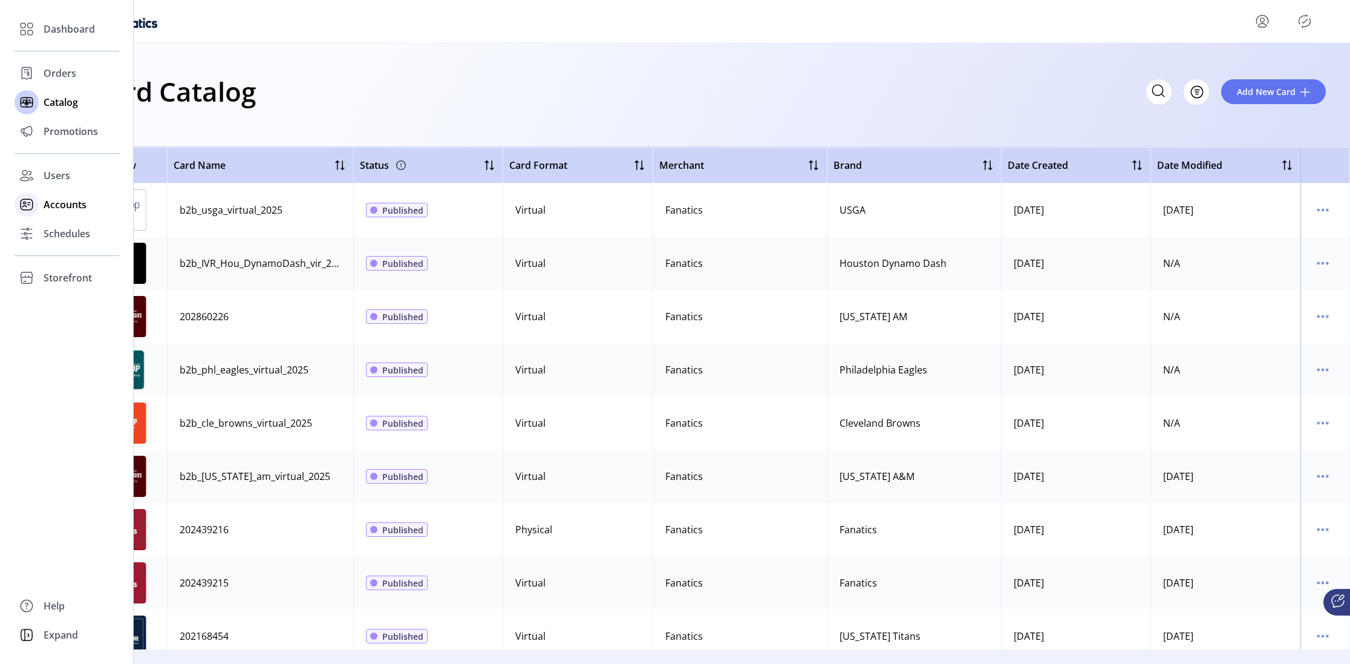
click at [59, 204] on span "Accounts" at bounding box center [65, 204] width 43 height 15
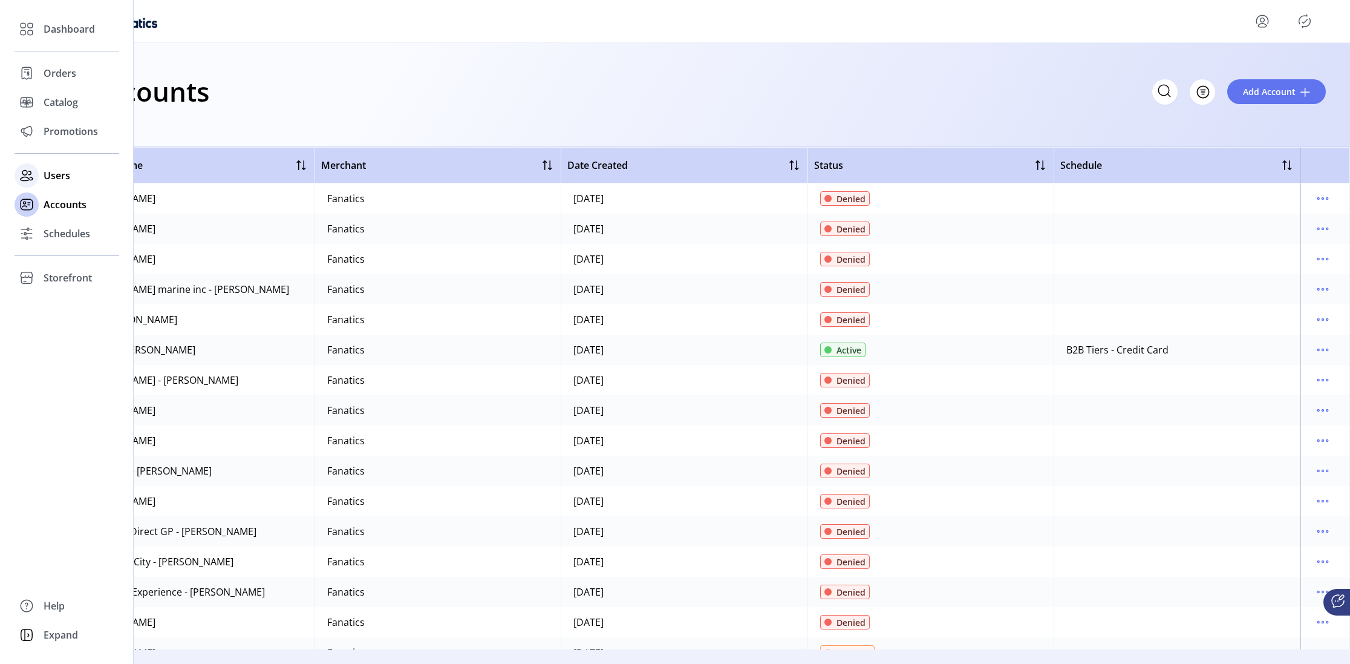
click at [64, 175] on span "Users" at bounding box center [57, 175] width 27 height 15
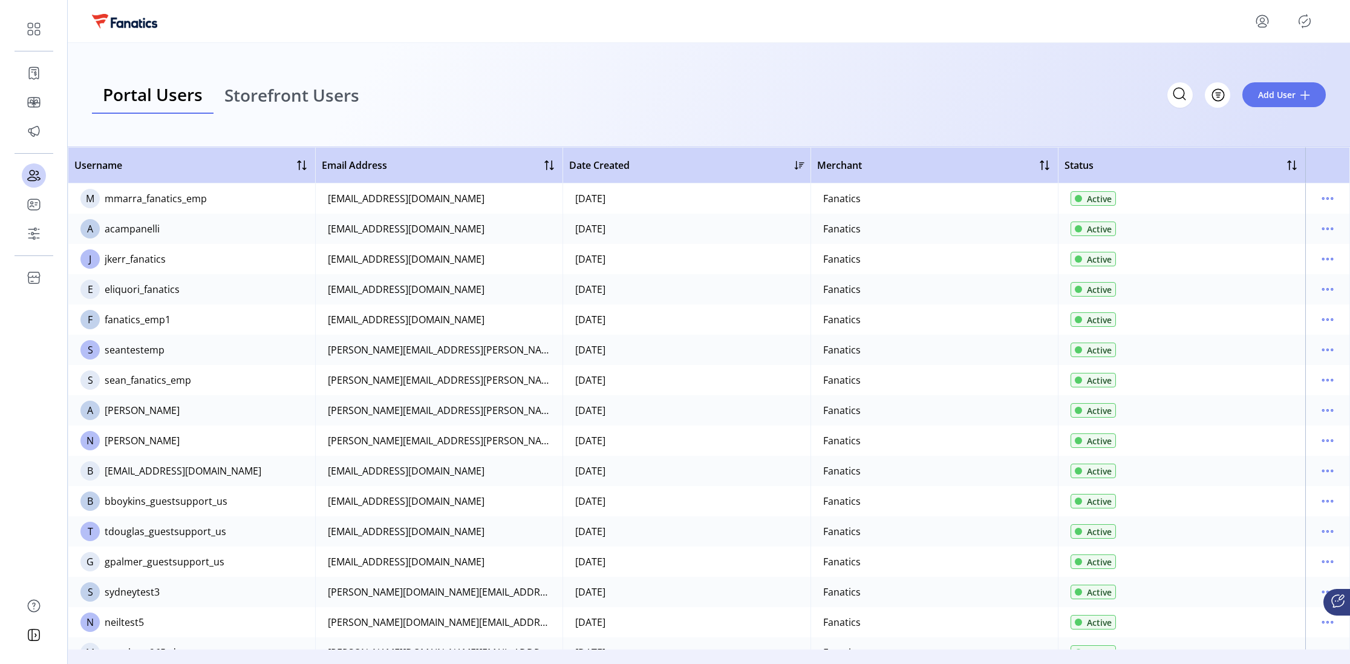
click at [335, 98] on span "Storefront Users" at bounding box center [291, 94] width 135 height 17
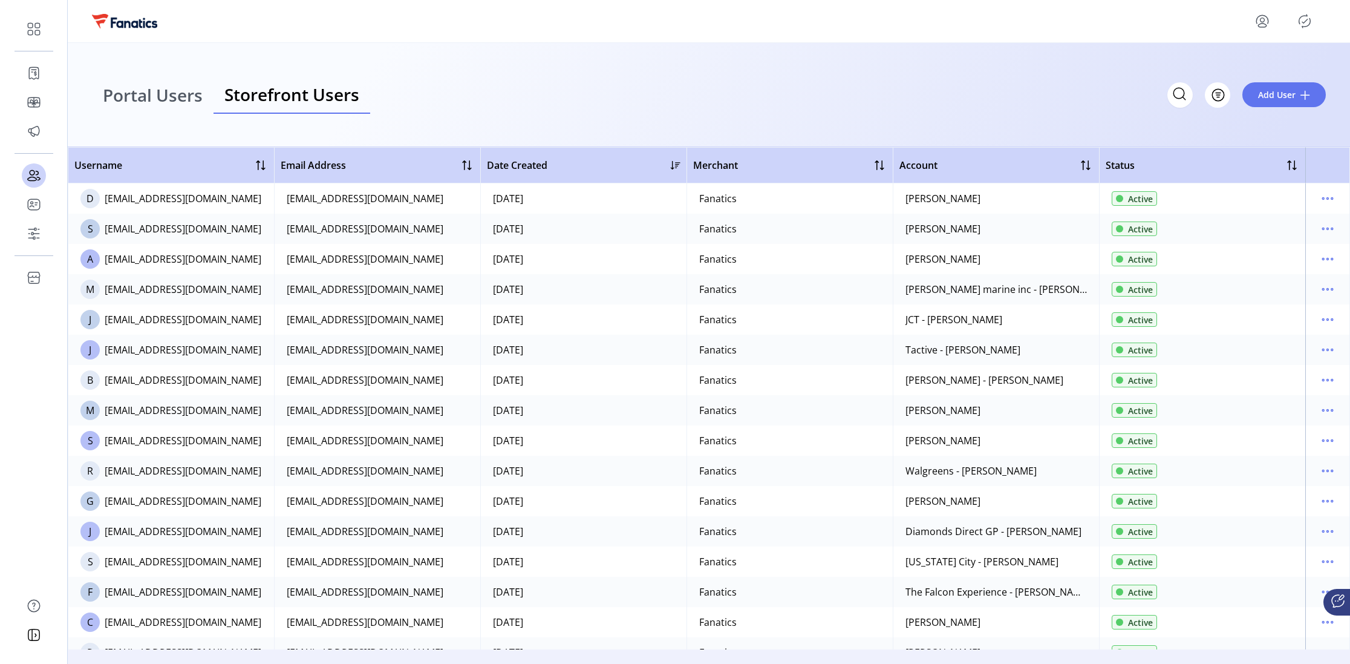
click at [697, 96] on div "Portal Users Storefront Users Filter Add User" at bounding box center [709, 95] width 1234 height 38
click at [165, 97] on span "Portal Users" at bounding box center [153, 94] width 100 height 17
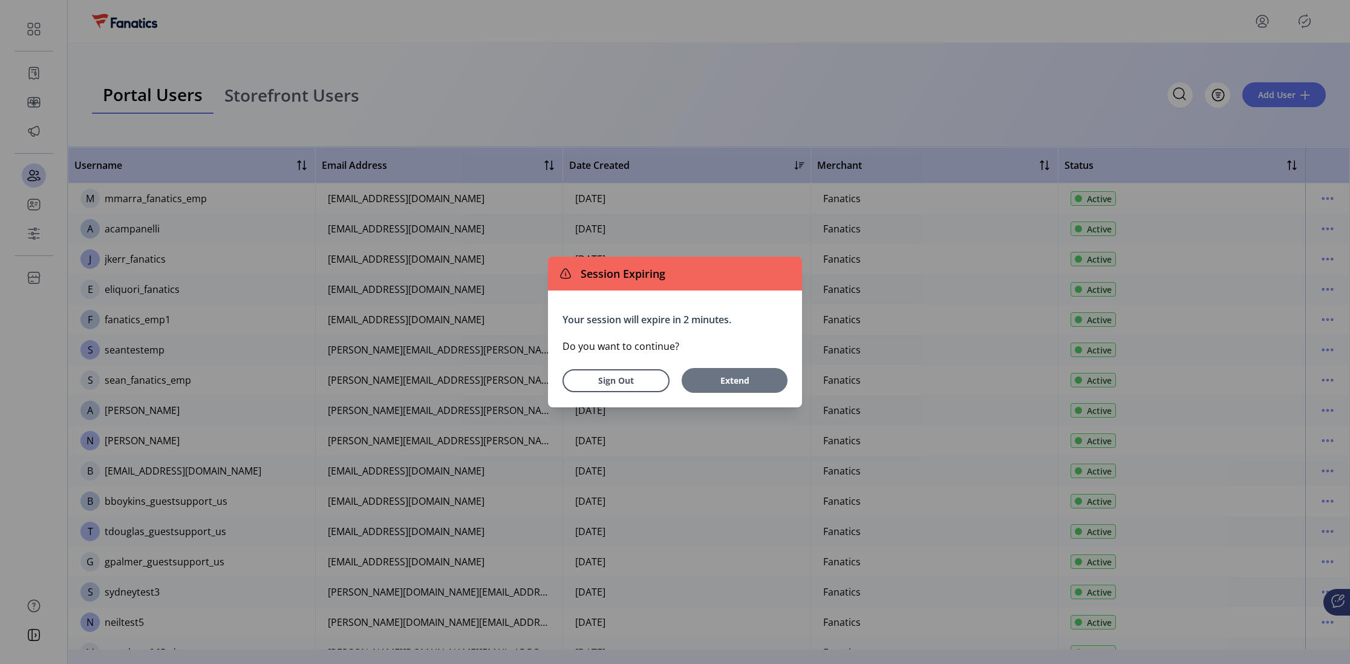
click at [721, 378] on span "Extend" at bounding box center [735, 380] width 94 height 13
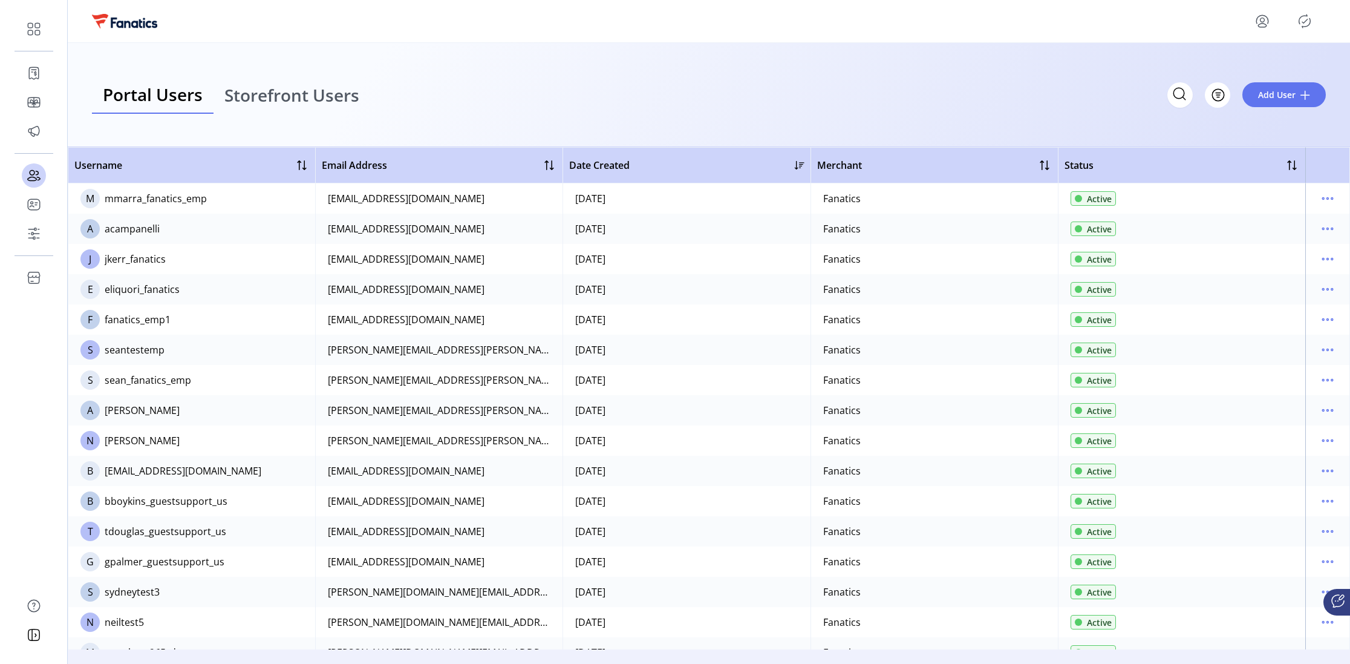
click at [426, 99] on div "Portal Users Storefront Users Filter Add User" at bounding box center [709, 95] width 1234 height 38
click at [48, 492] on span "Help" at bounding box center [54, 605] width 21 height 15
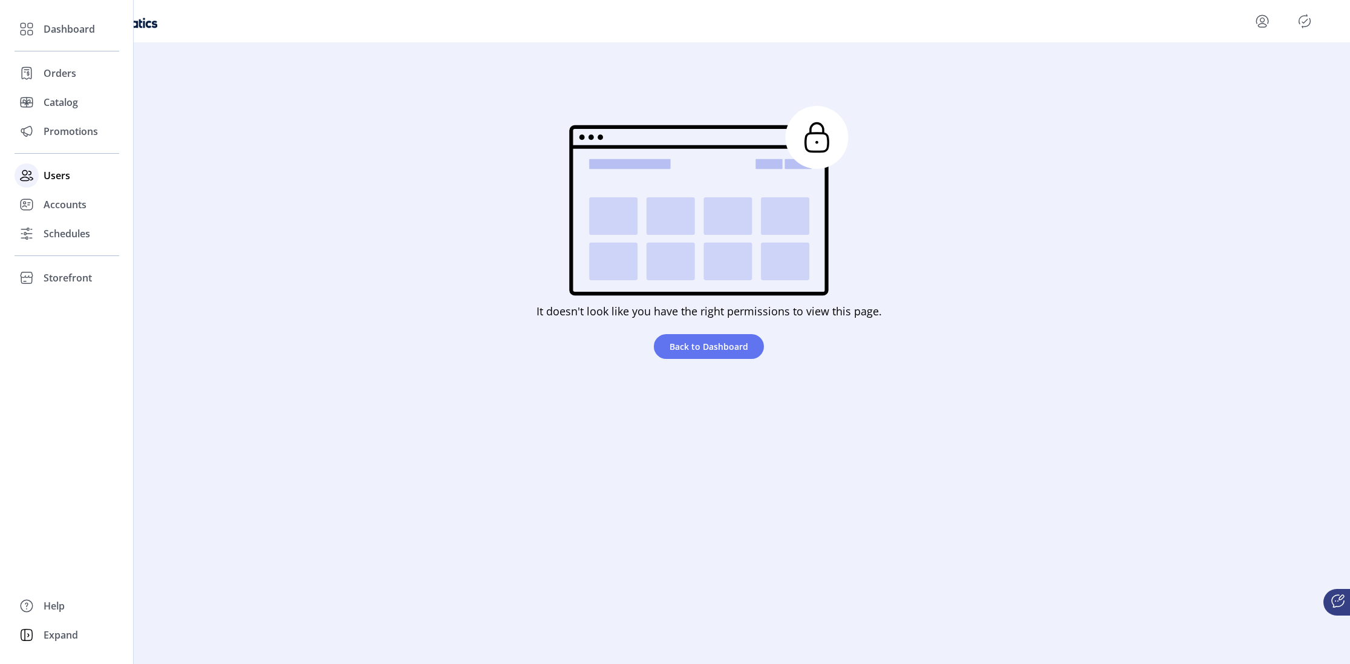
click at [66, 180] on span "Users" at bounding box center [57, 175] width 27 height 15
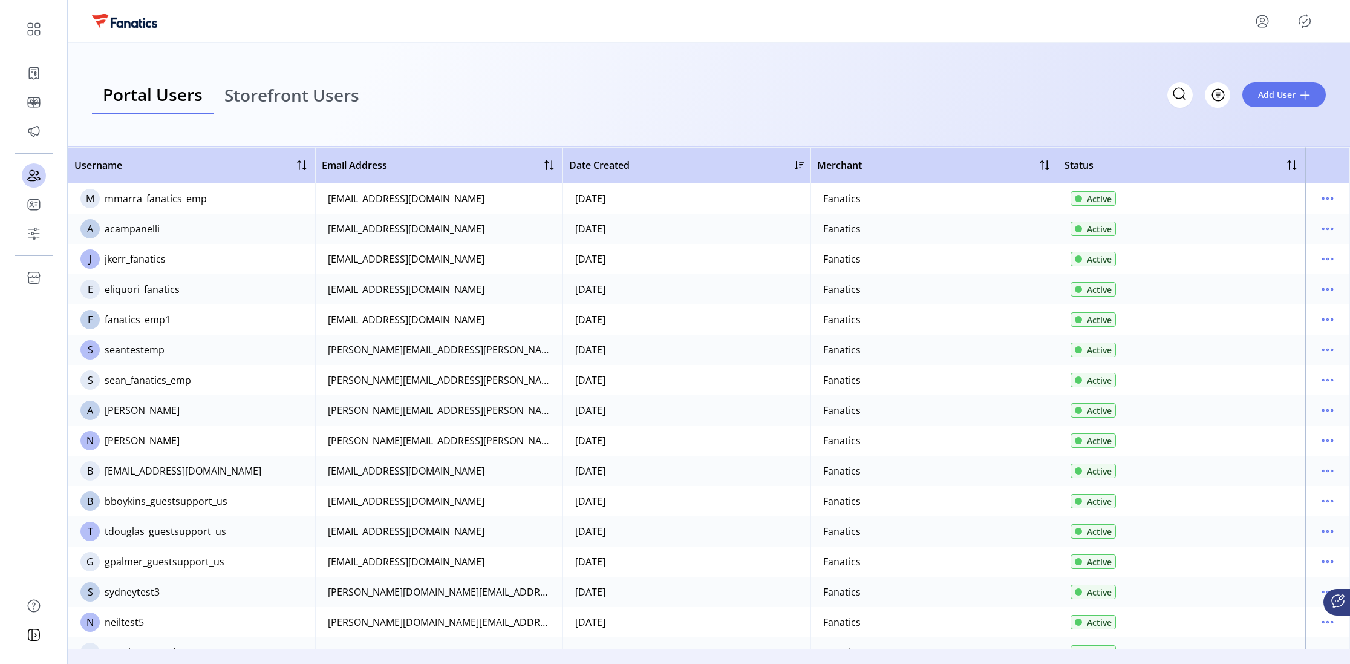
click at [318, 95] on span "Storefront Users" at bounding box center [291, 94] width 135 height 17
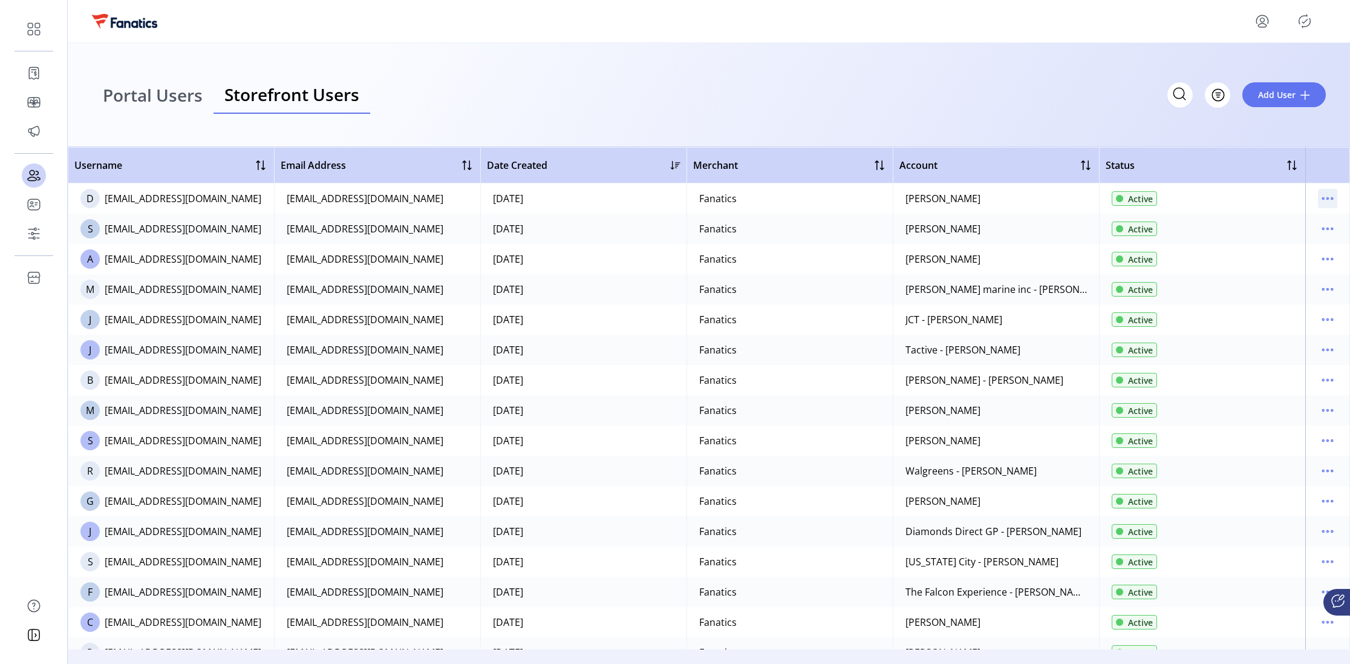
click at [900, 197] on icon "menu" at bounding box center [1327, 198] width 19 height 19
click at [900, 242] on span "View Details" at bounding box center [1271, 242] width 100 height 10
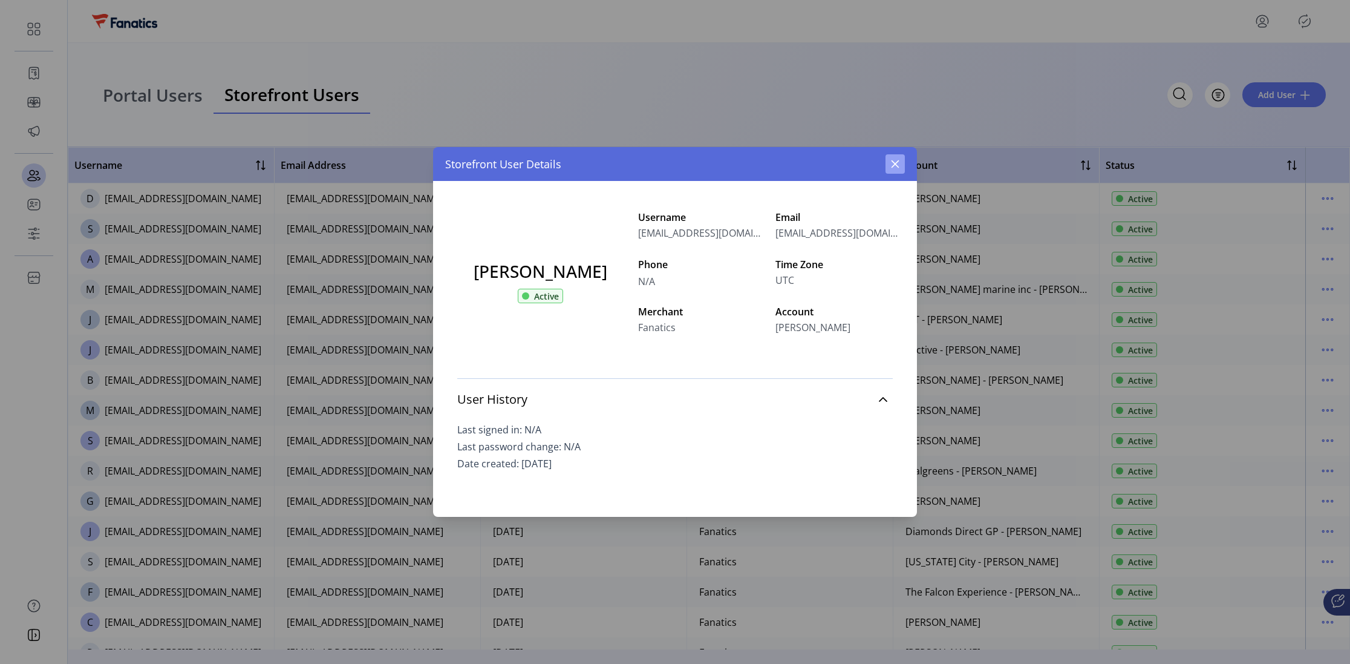
click at [890, 165] on icon "button" at bounding box center [895, 164] width 10 height 10
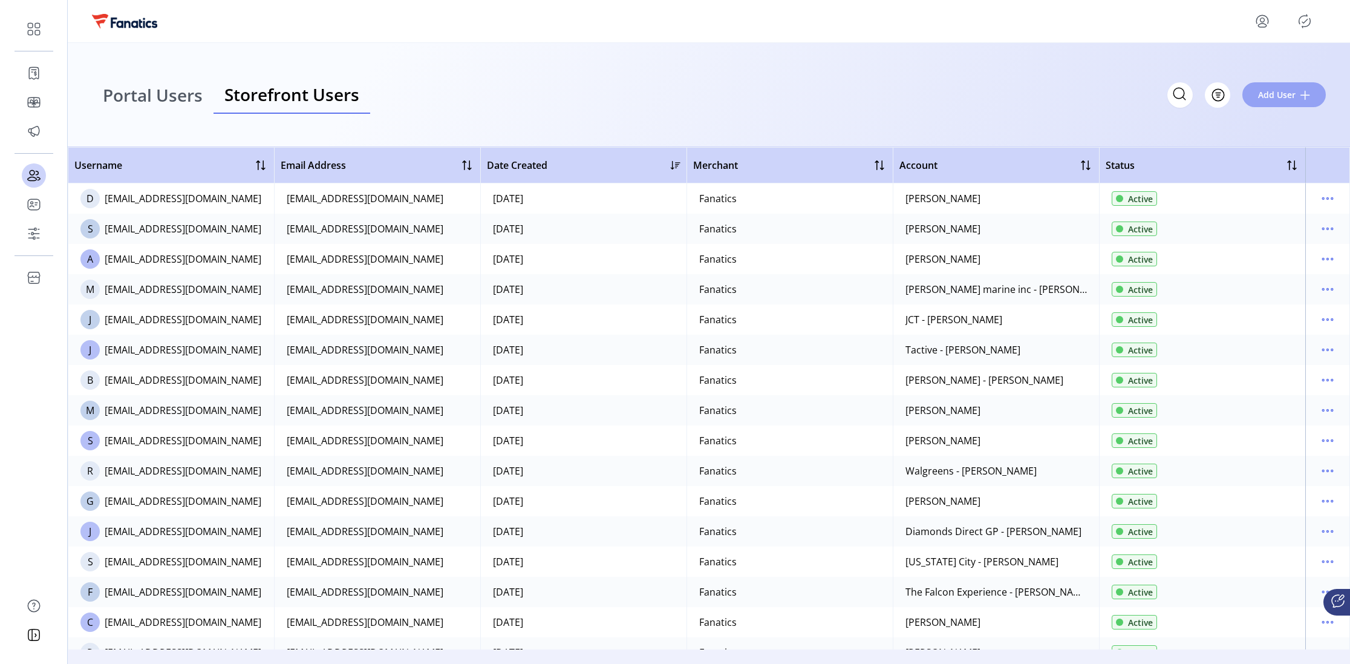
click at [900, 96] on span "Add User" at bounding box center [1277, 94] width 38 height 13
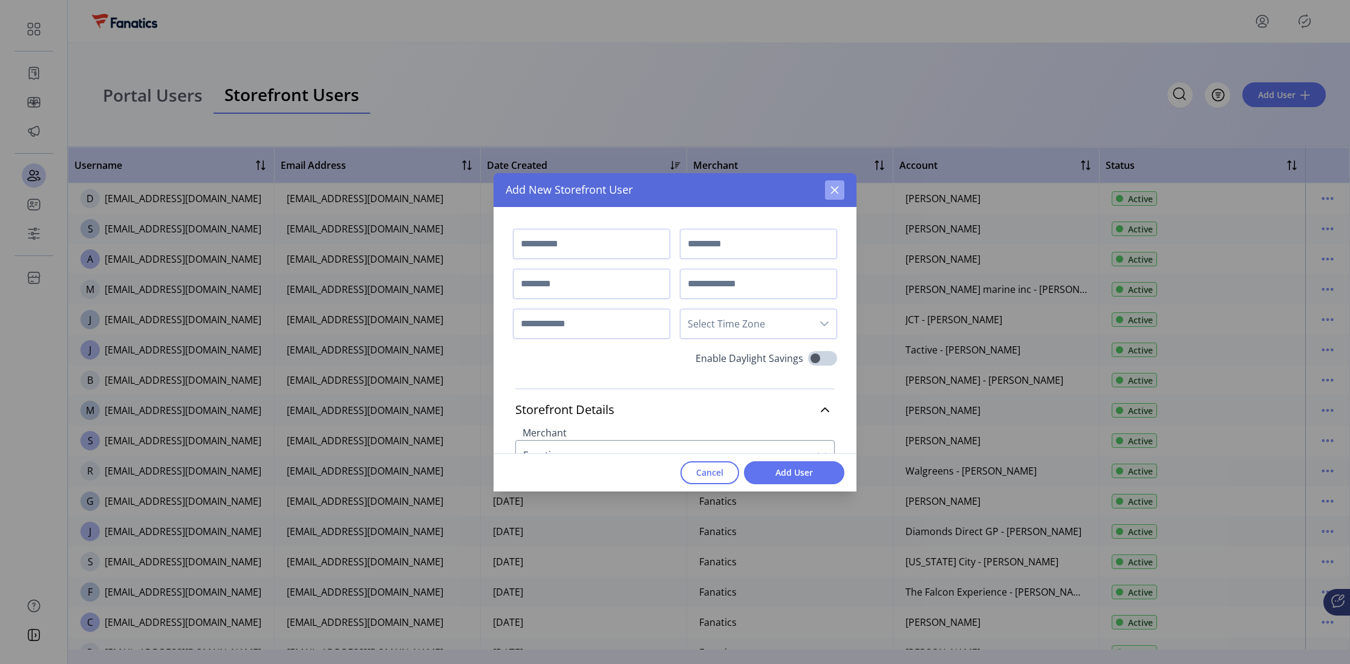
click at [839, 186] on icon "button" at bounding box center [835, 190] width 10 height 10
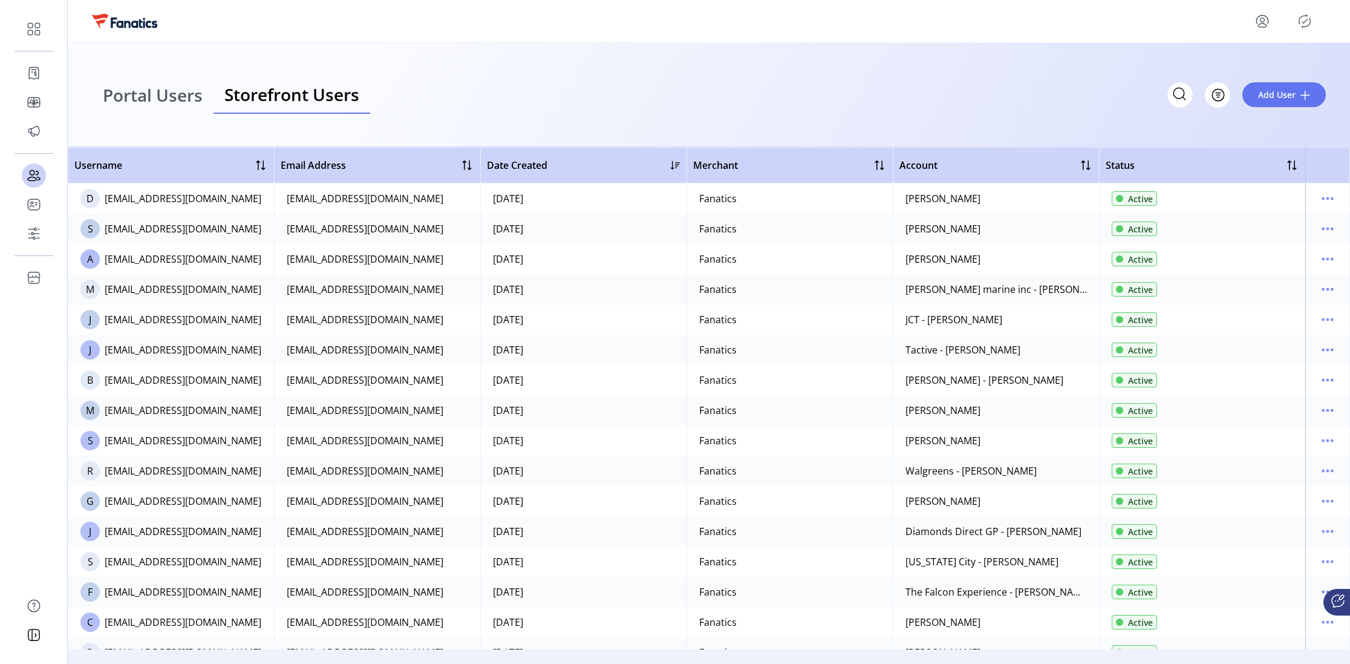
click at [161, 93] on span "Portal Users" at bounding box center [153, 94] width 100 height 17
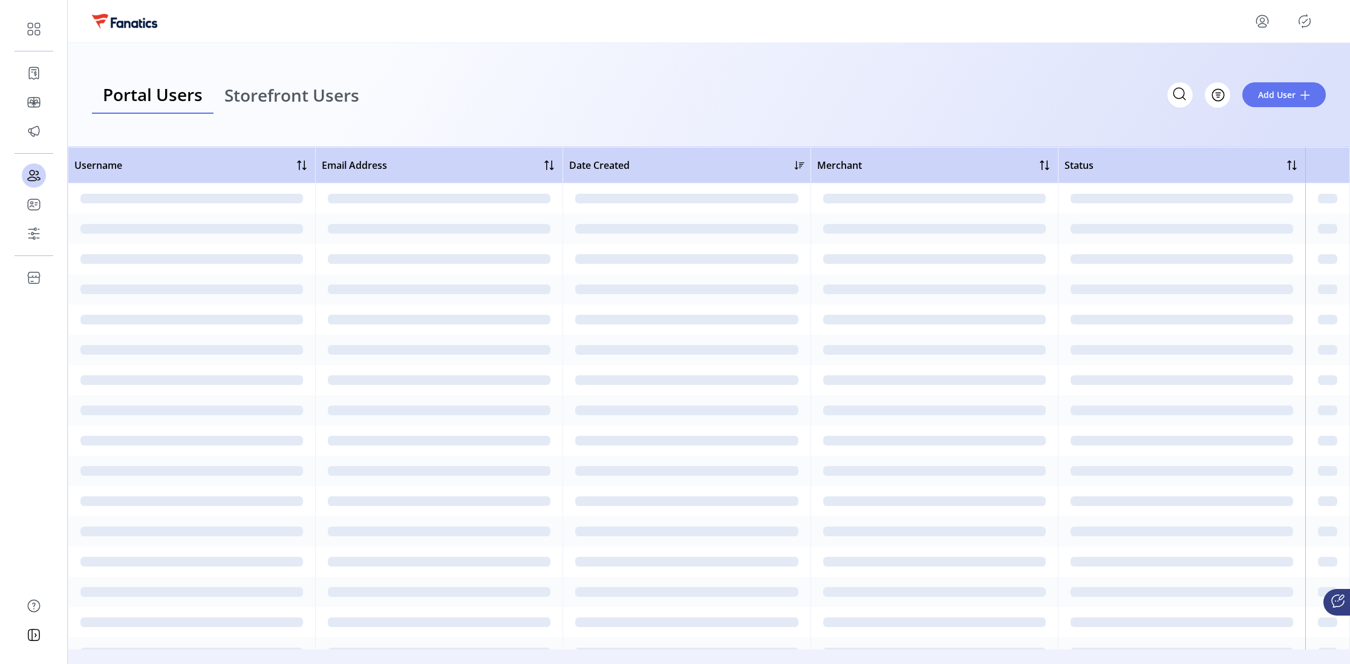
click at [150, 100] on span "Portal Users" at bounding box center [153, 94] width 100 height 17
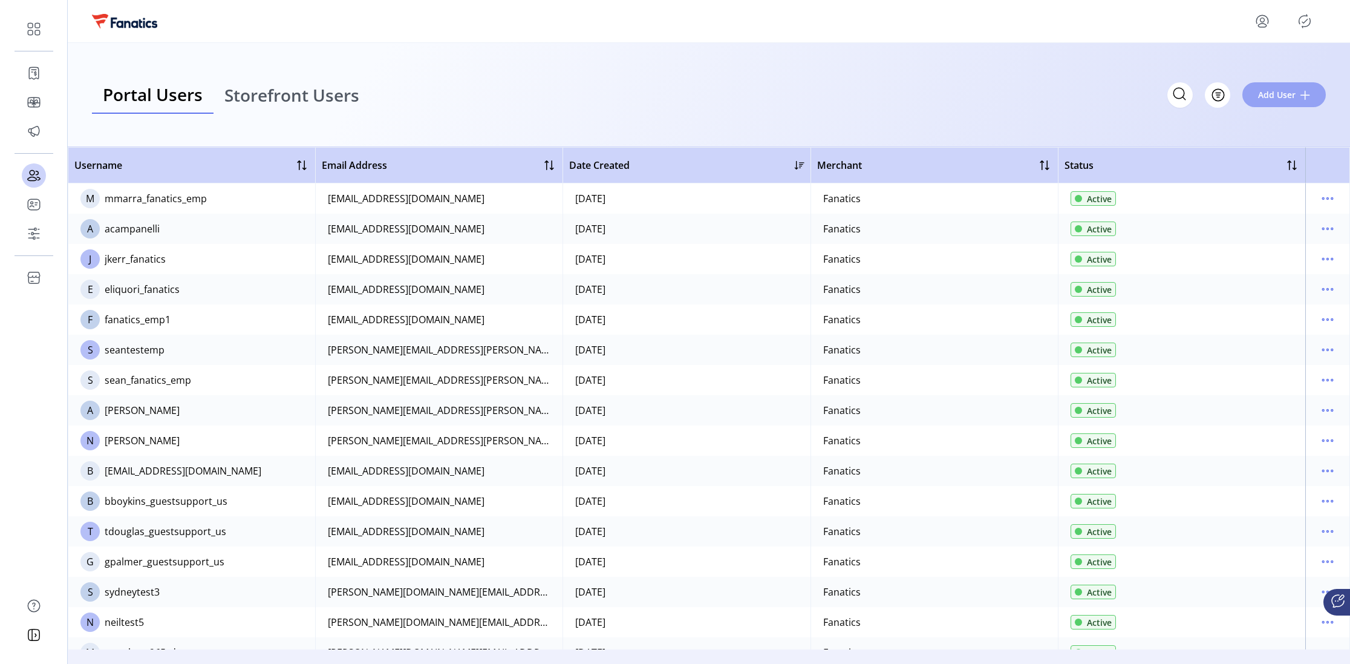
click at [900, 97] on span "Add User" at bounding box center [1277, 94] width 38 height 13
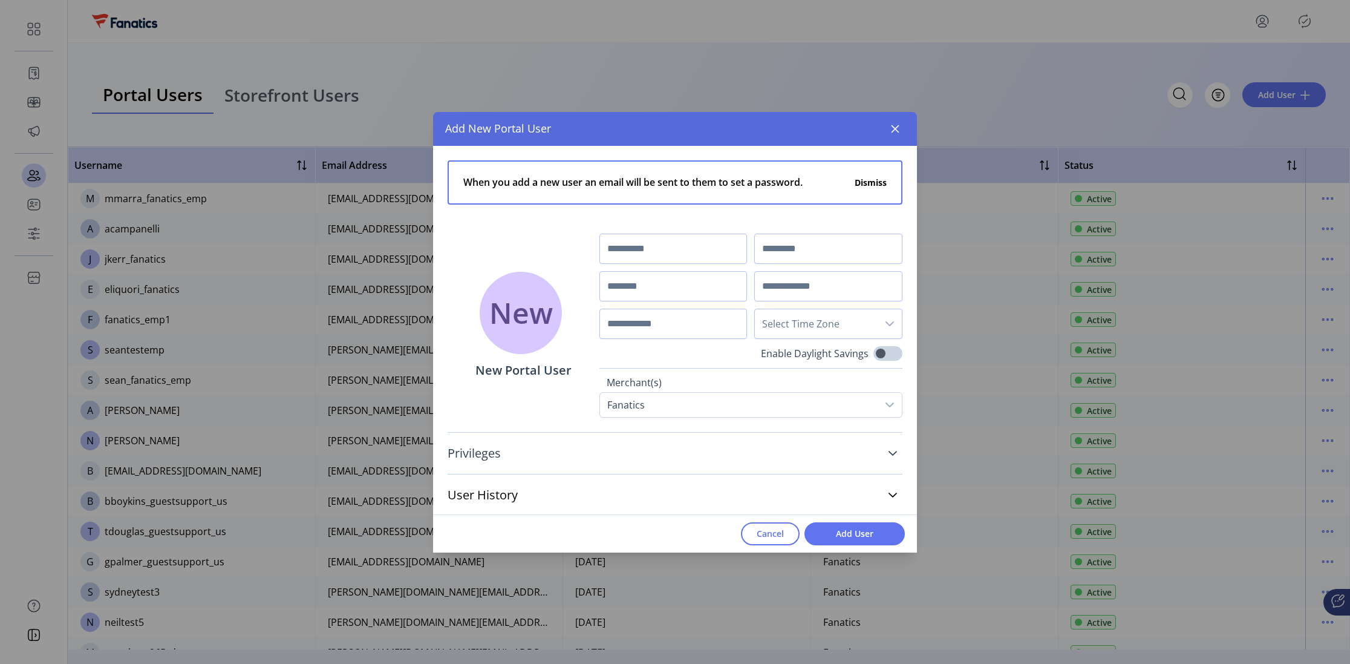
click at [478, 455] on span "Privileges" at bounding box center [474, 453] width 53 height 12
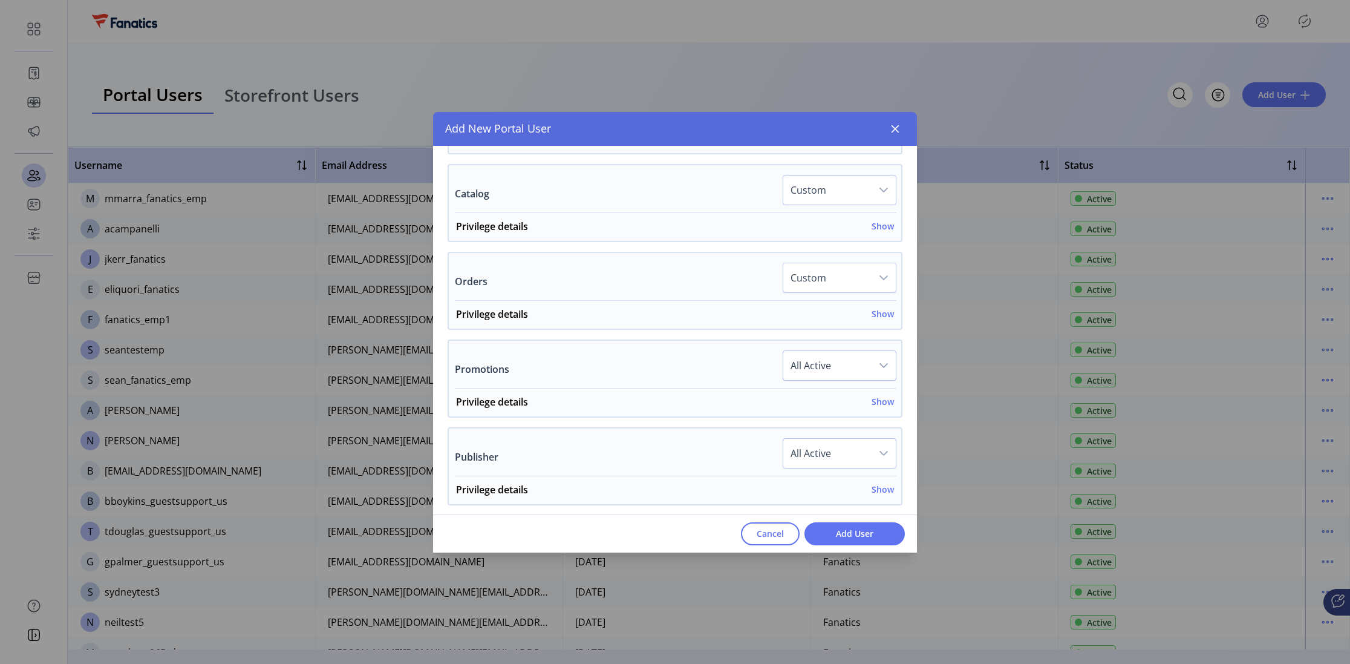
scroll to position [507, 0]
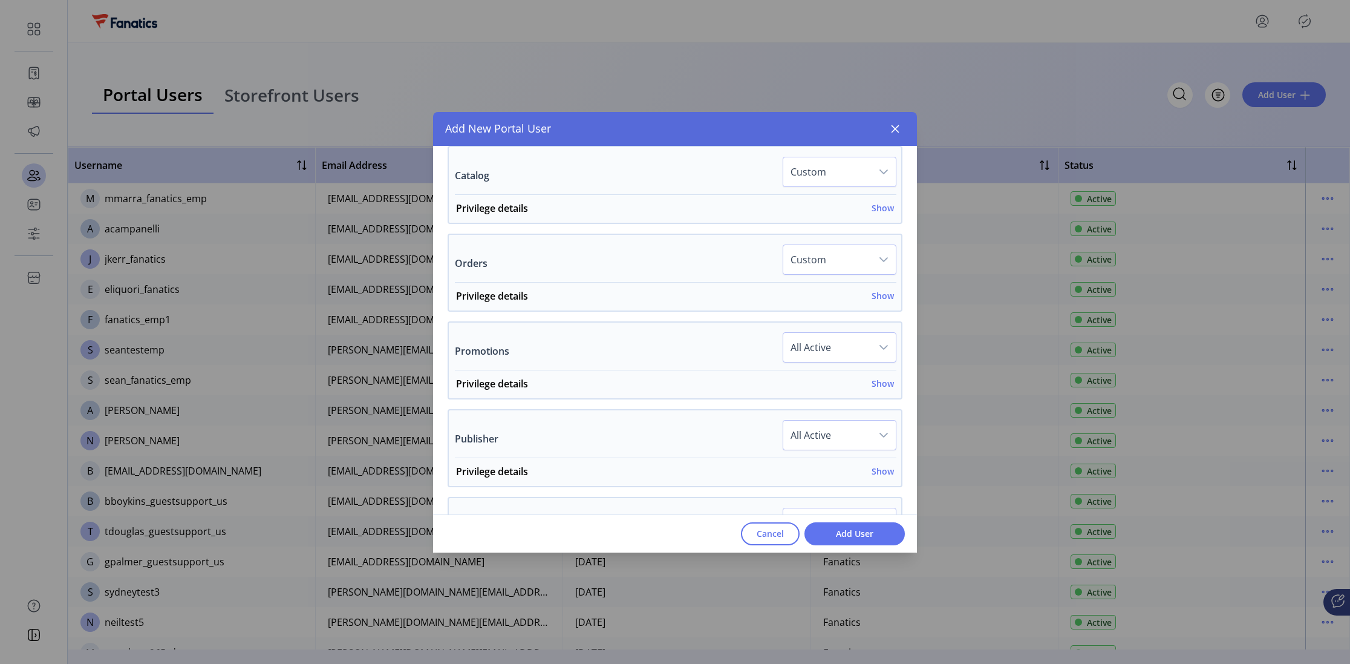
click at [844, 346] on span "All Active" at bounding box center [827, 347] width 88 height 29
click at [673, 322] on div "Promotions All Active All Active All Read Only All Hidden Custom Privilege deta…" at bounding box center [675, 360] width 455 height 78
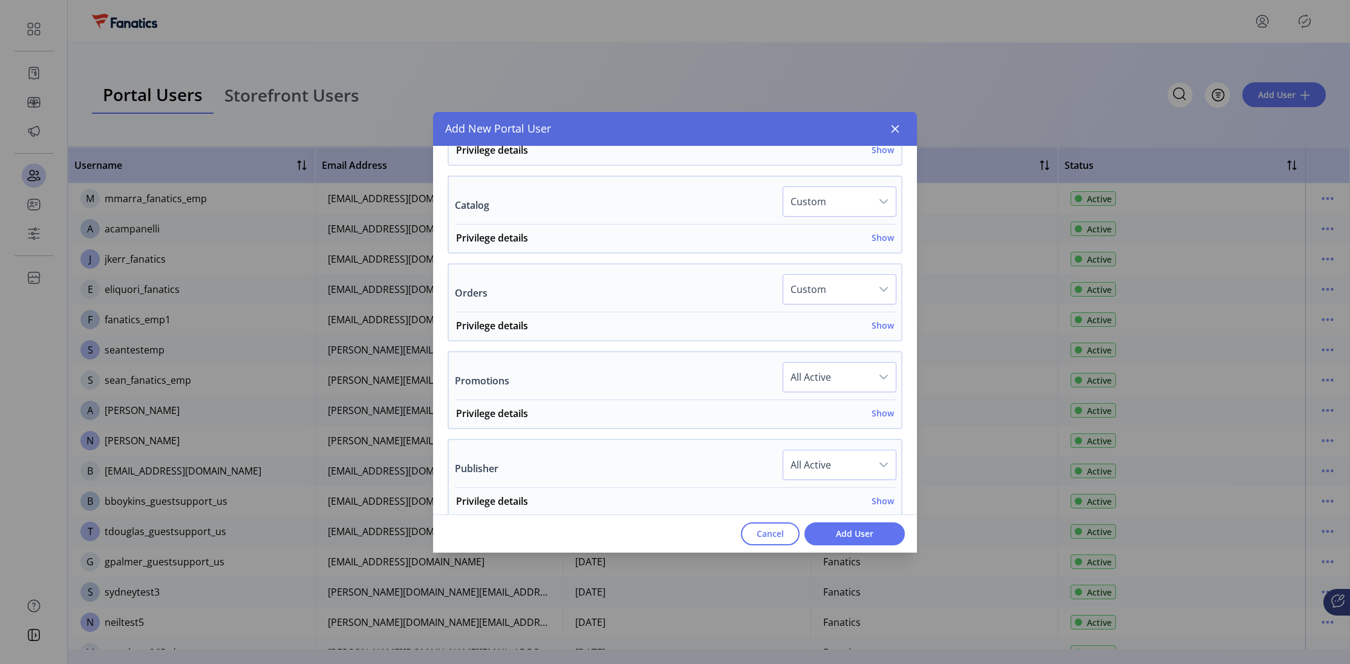
scroll to position [475, 0]
click at [879, 241] on h6 "Show" at bounding box center [883, 239] width 22 height 13
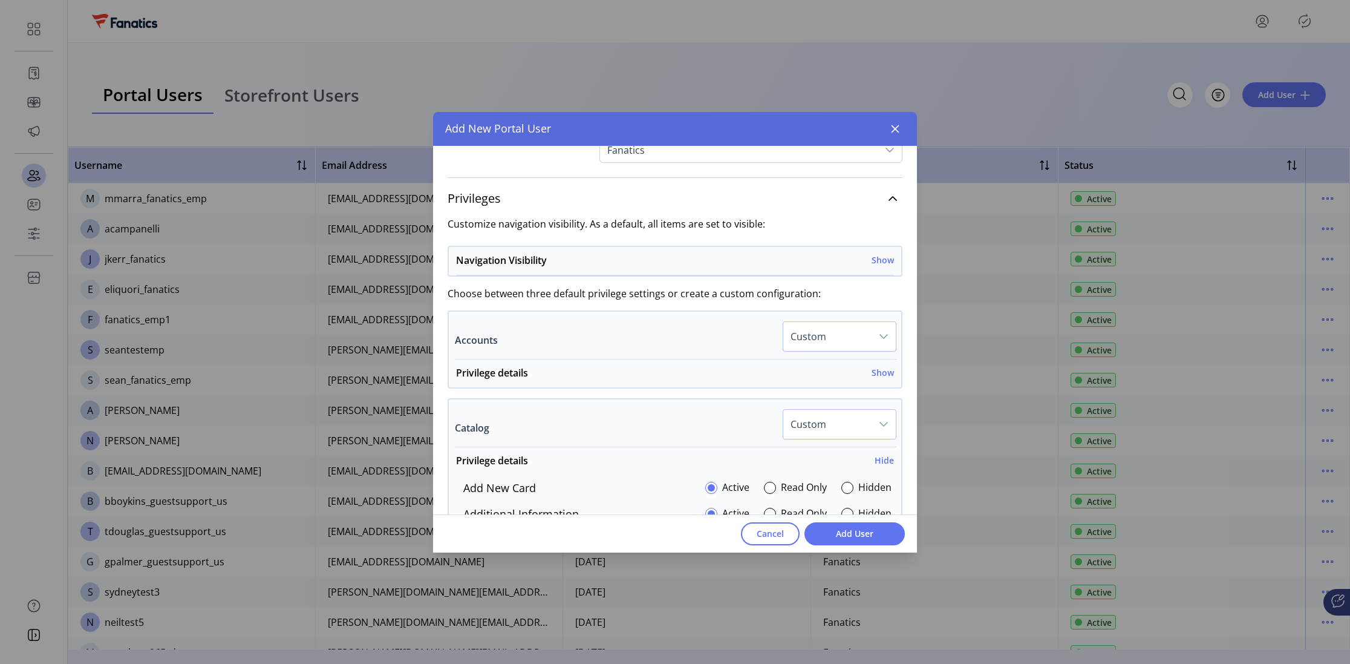
scroll to position [277, 0]
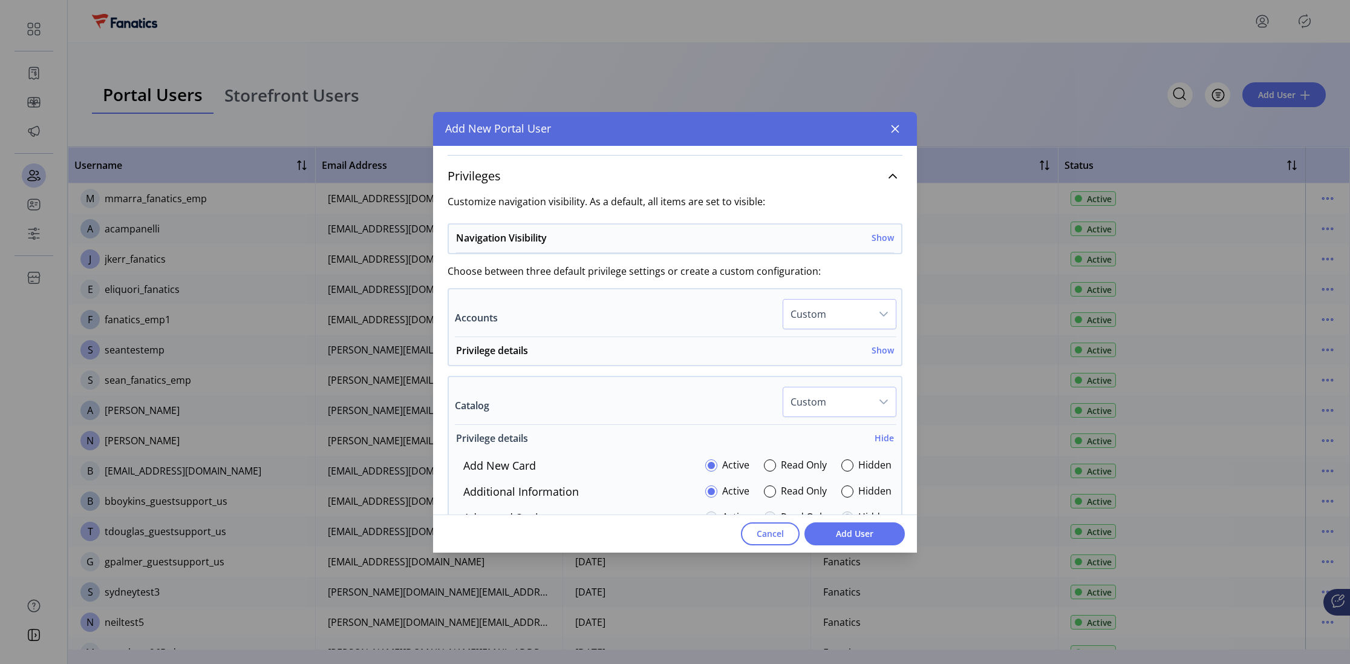
click at [879, 437] on h6 "Hide" at bounding box center [884, 437] width 19 height 13
click at [777, 136] on div "Add New Portal User" at bounding box center [675, 129] width 484 height 34
click at [898, 132] on icon "button" at bounding box center [896, 129] width 8 height 8
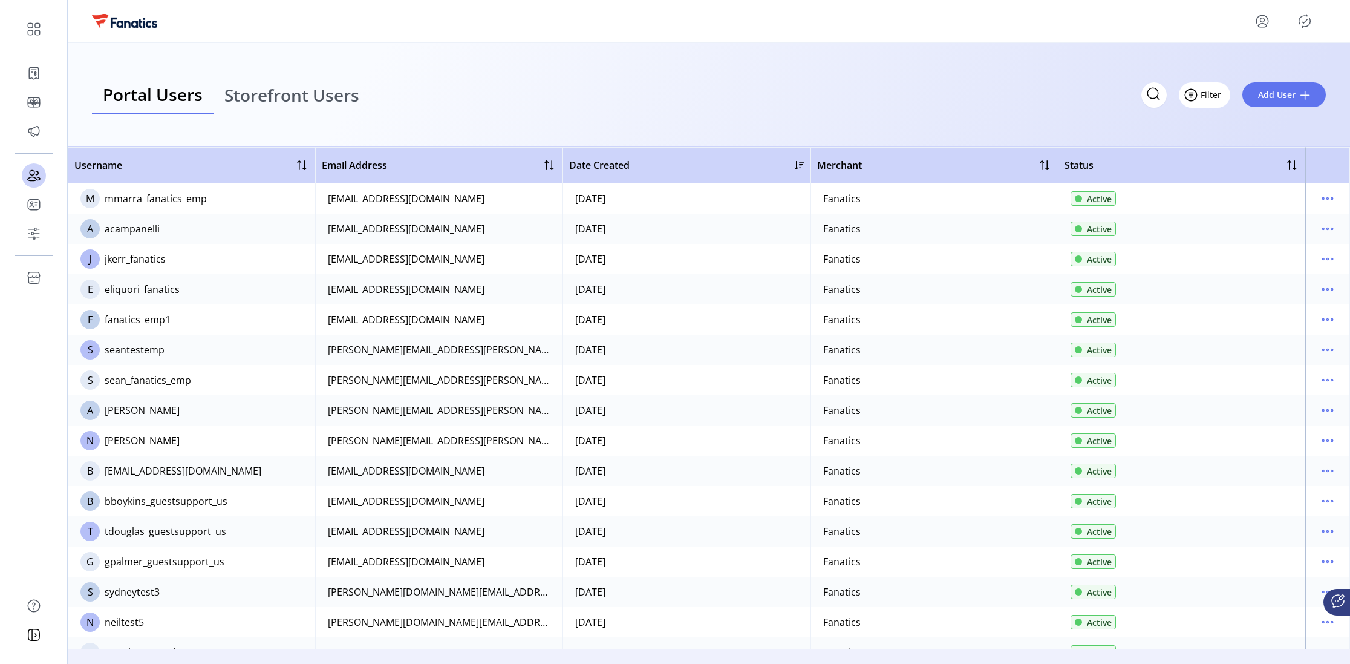
click at [900, 97] on span "Filter" at bounding box center [1211, 94] width 21 height 13
click at [900, 99] on div "Portal Users Storefront Users Filter Add User" at bounding box center [709, 95] width 1234 height 38
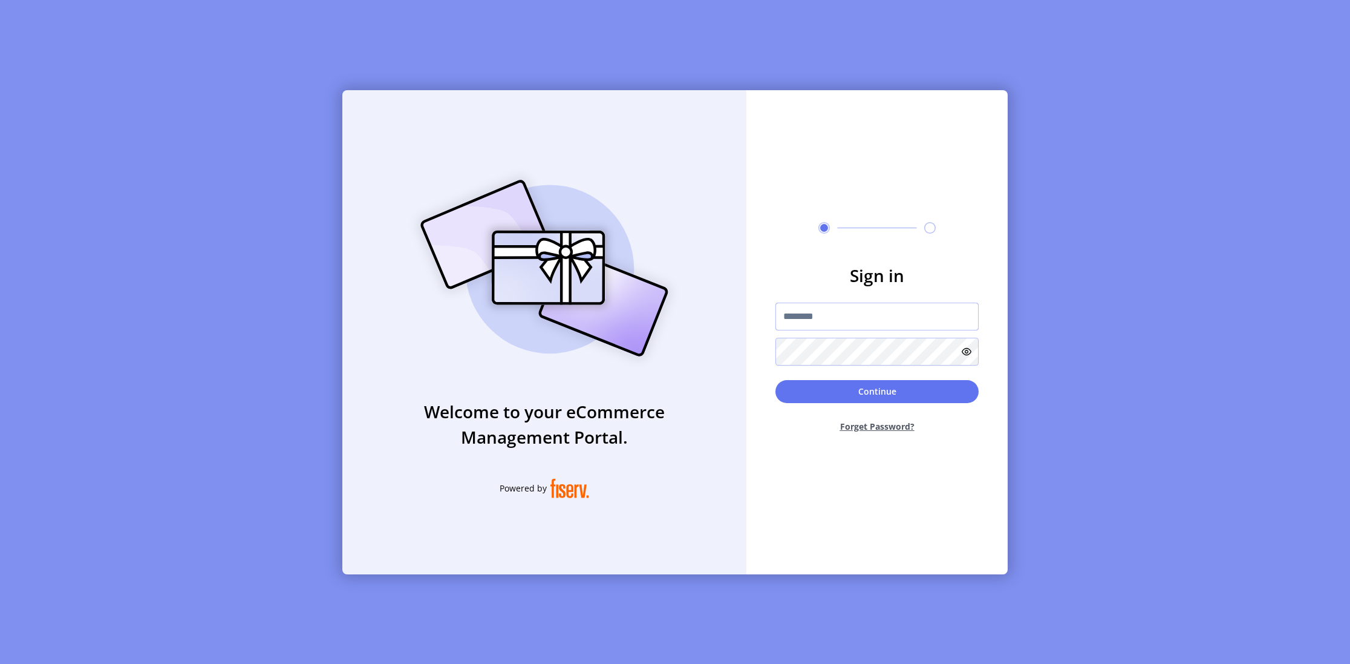
click at [801, 322] on input "text" at bounding box center [876, 316] width 203 height 28
paste input "**********"
type input "**********"
click at [820, 389] on button "Continue" at bounding box center [876, 391] width 203 height 23
click at [781, 492] on div "Sign in Continue Forget Password?" at bounding box center [876, 332] width 261 height 484
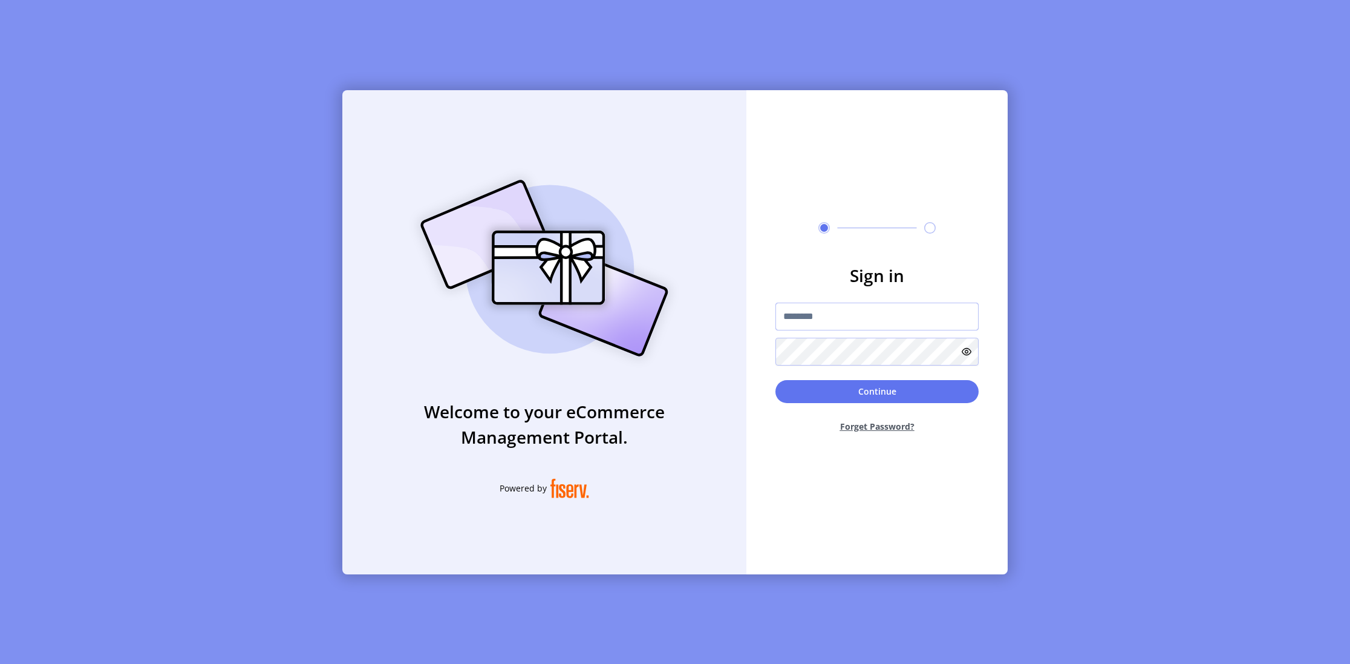
click at [803, 313] on input "text" at bounding box center [876, 316] width 203 height 28
